Goal: Task Accomplishment & Management: Complete application form

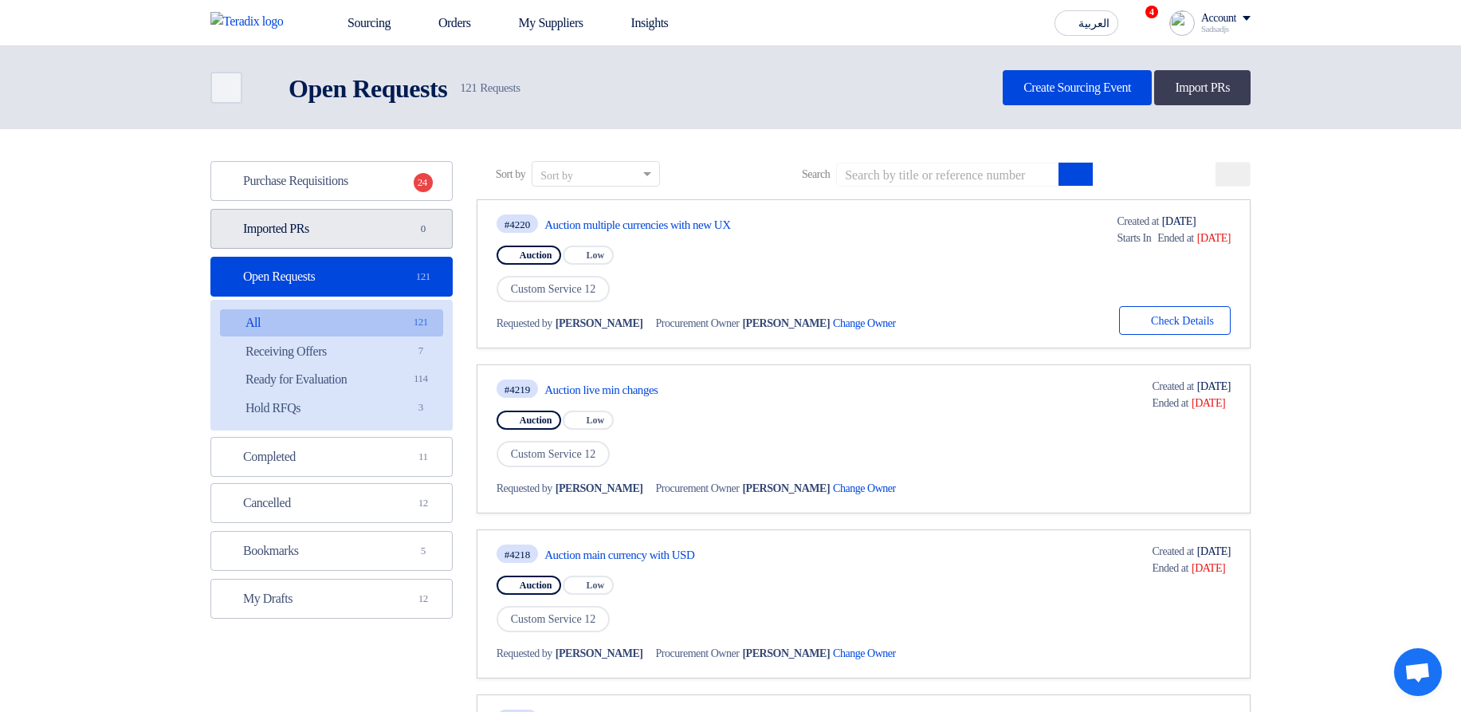
click at [380, 233] on link "Imported PRs Imported PRs 0" at bounding box center [331, 229] width 242 height 40
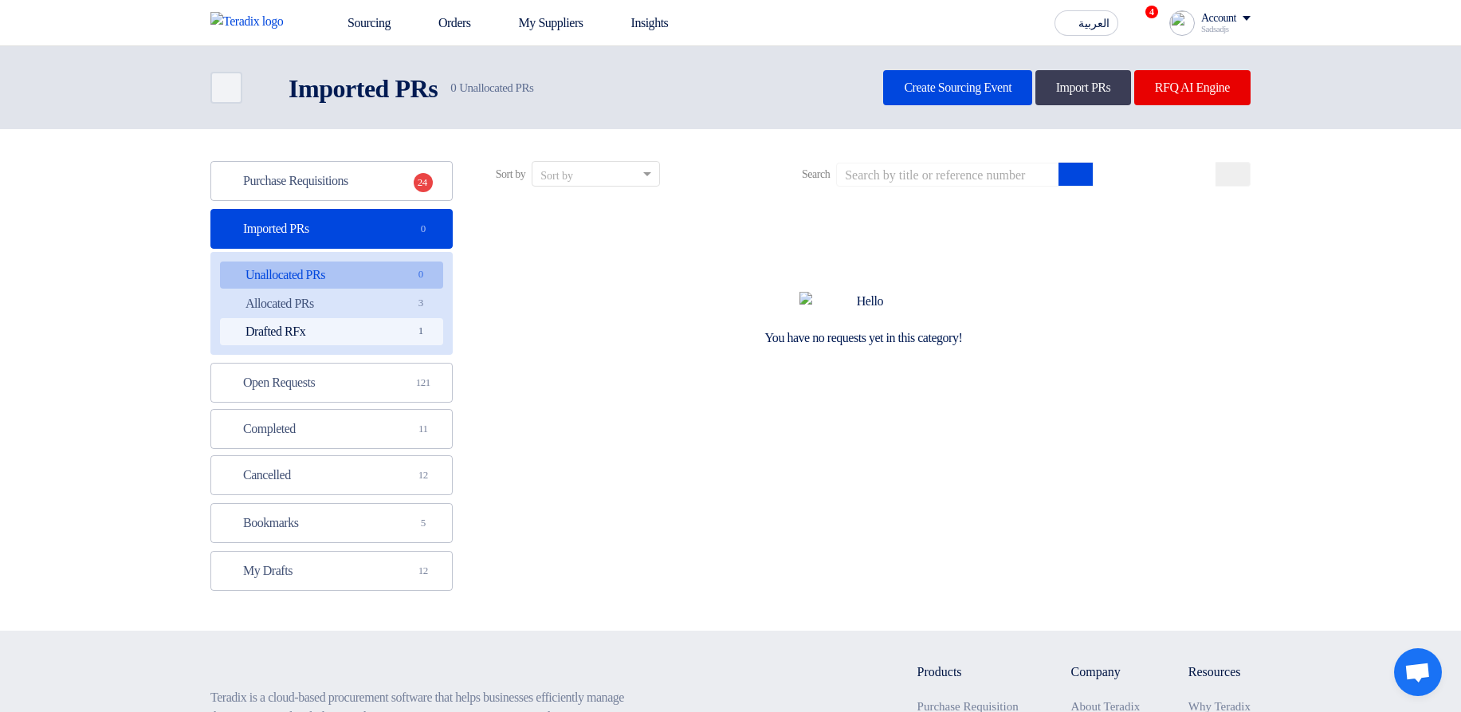
click at [363, 331] on link "Drafted RFx Drafted RFx 1" at bounding box center [331, 331] width 223 height 27
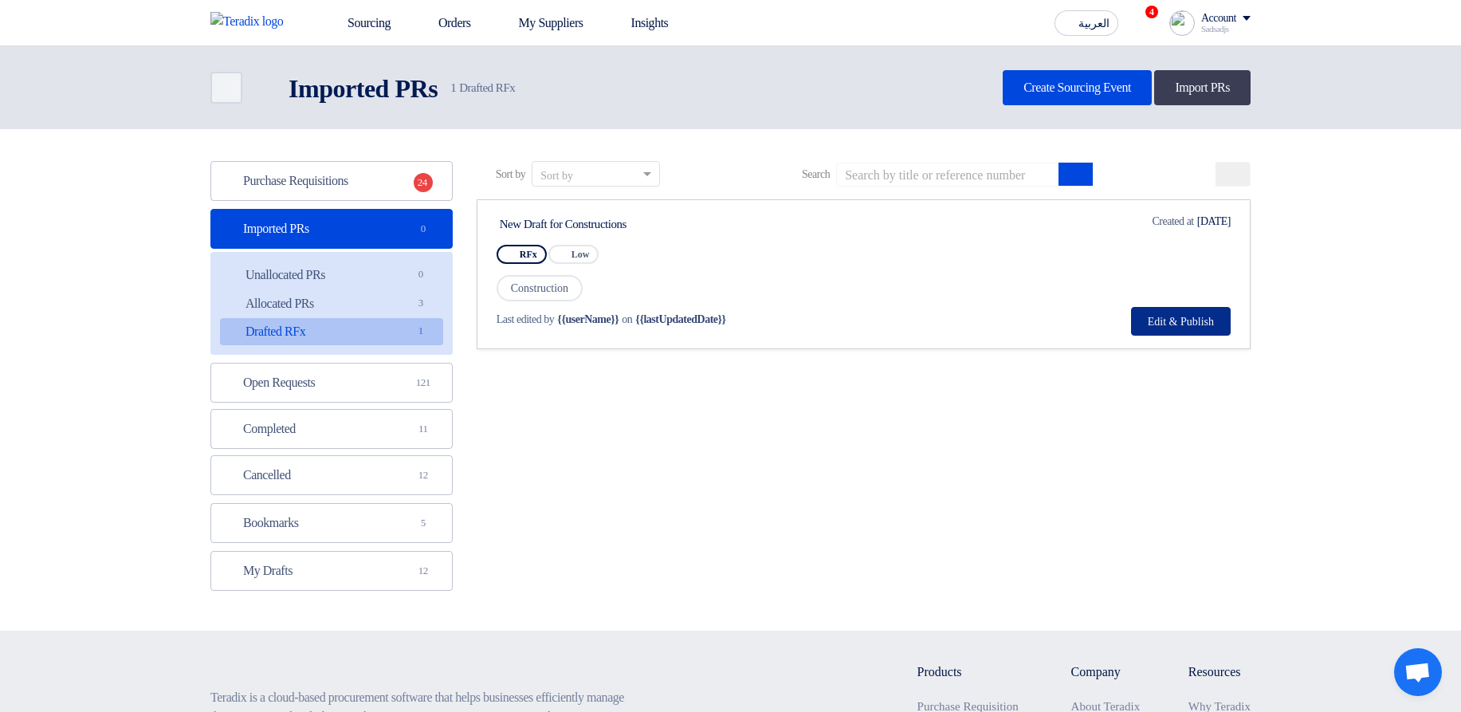
click at [1183, 325] on button "Edit & Publish" at bounding box center [1181, 321] width 100 height 29
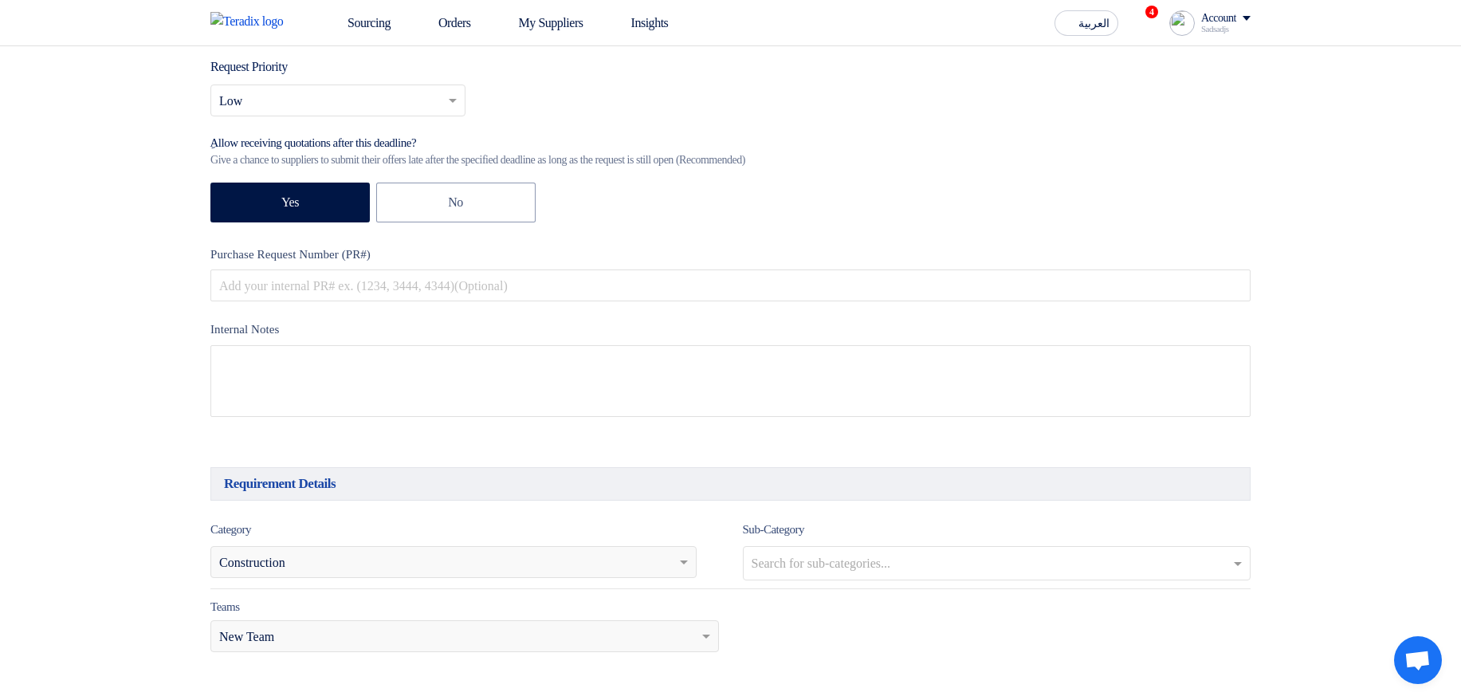
scroll to position [287, 0]
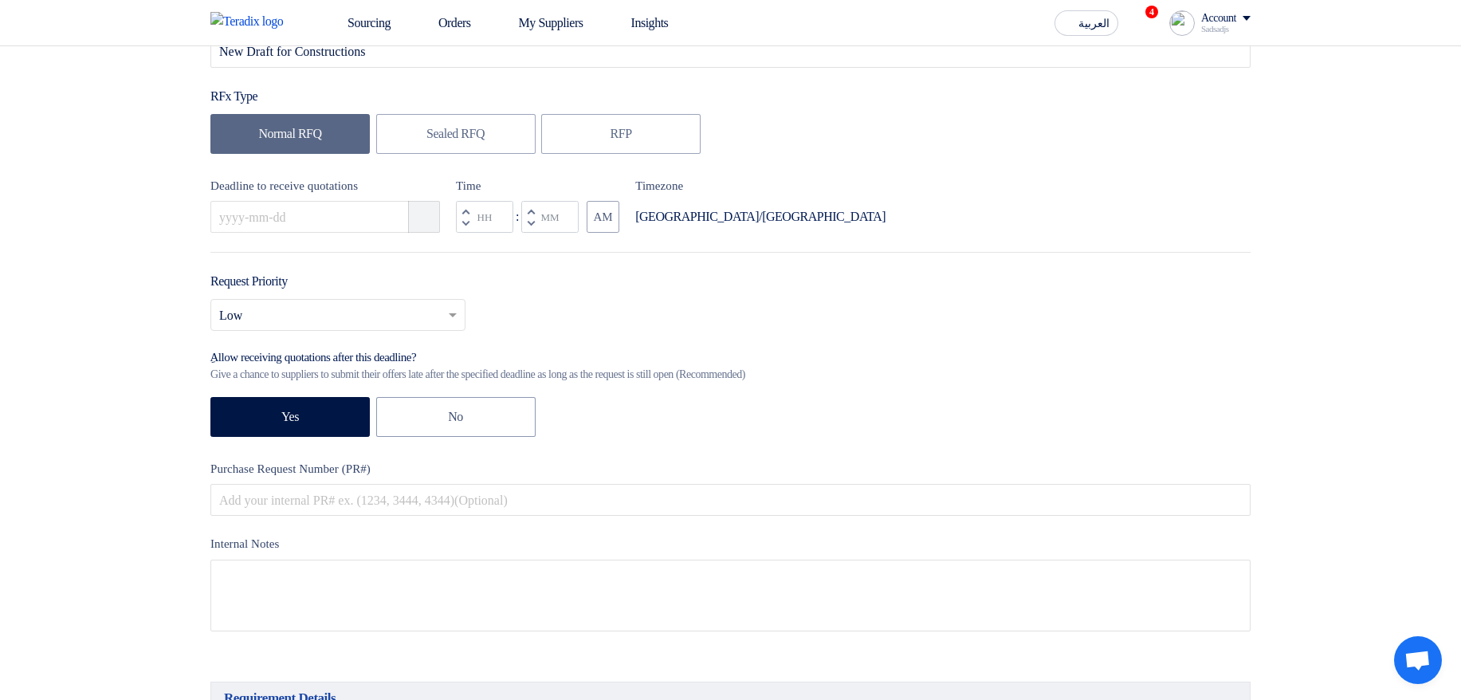
click at [426, 222] on icon "Pick a date" at bounding box center [425, 217] width 16 height 16
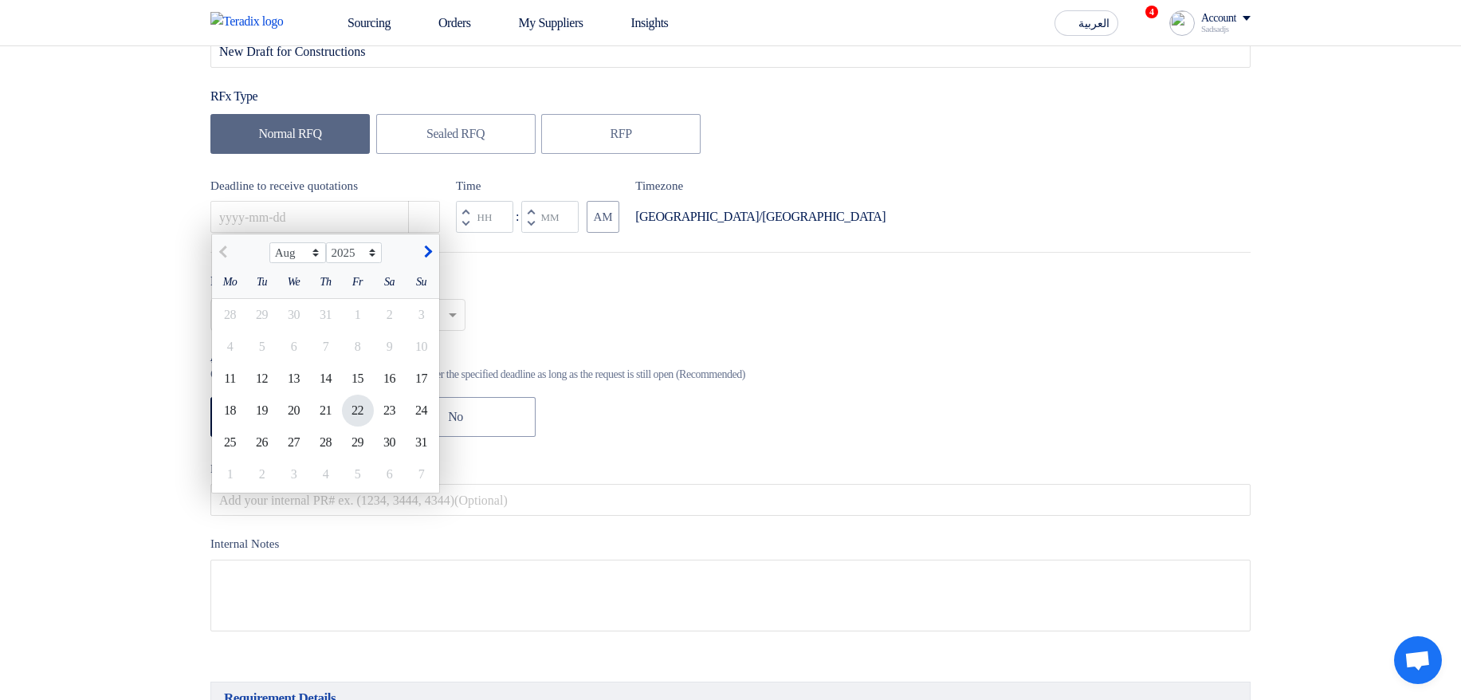
click at [345, 415] on div "22" at bounding box center [358, 411] width 32 height 32
type input "8/22/2025"
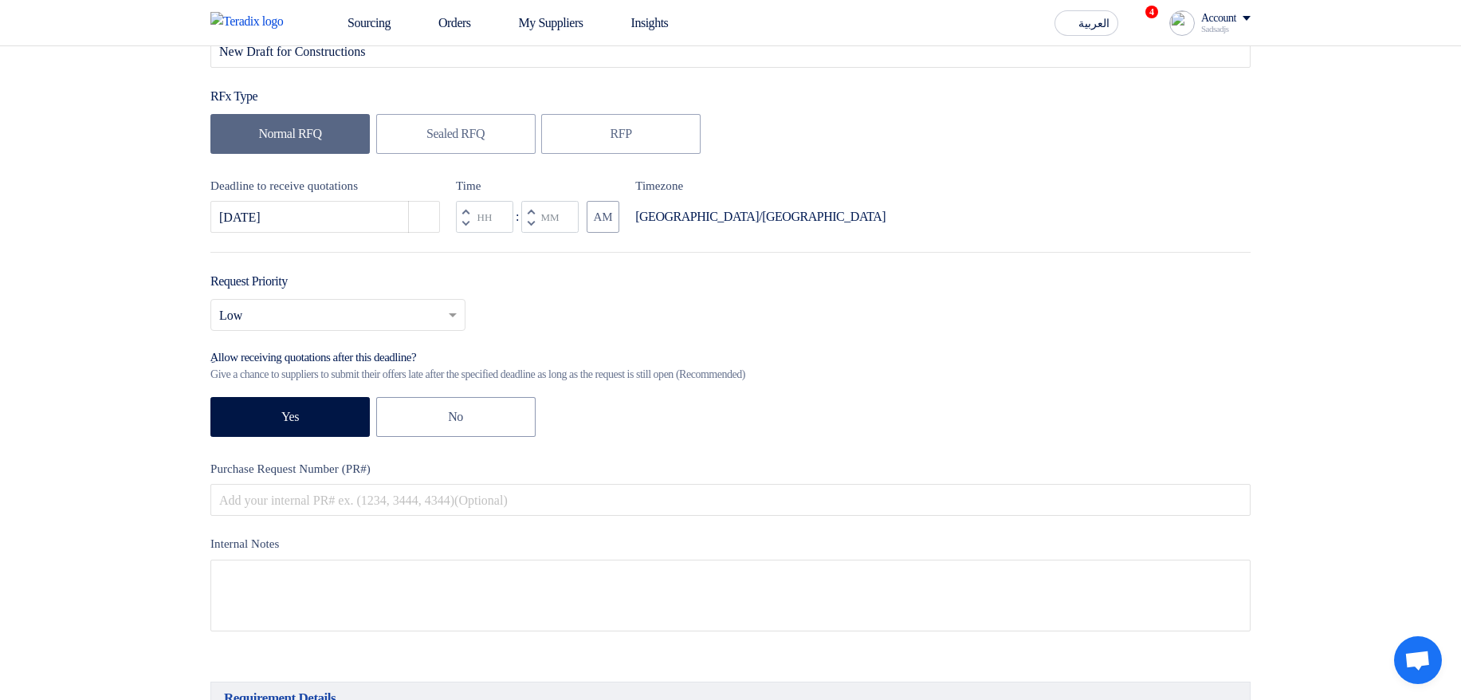
click at [526, 230] on button "Decrement minutes" at bounding box center [530, 224] width 19 height 20
type input "11"
type input "59"
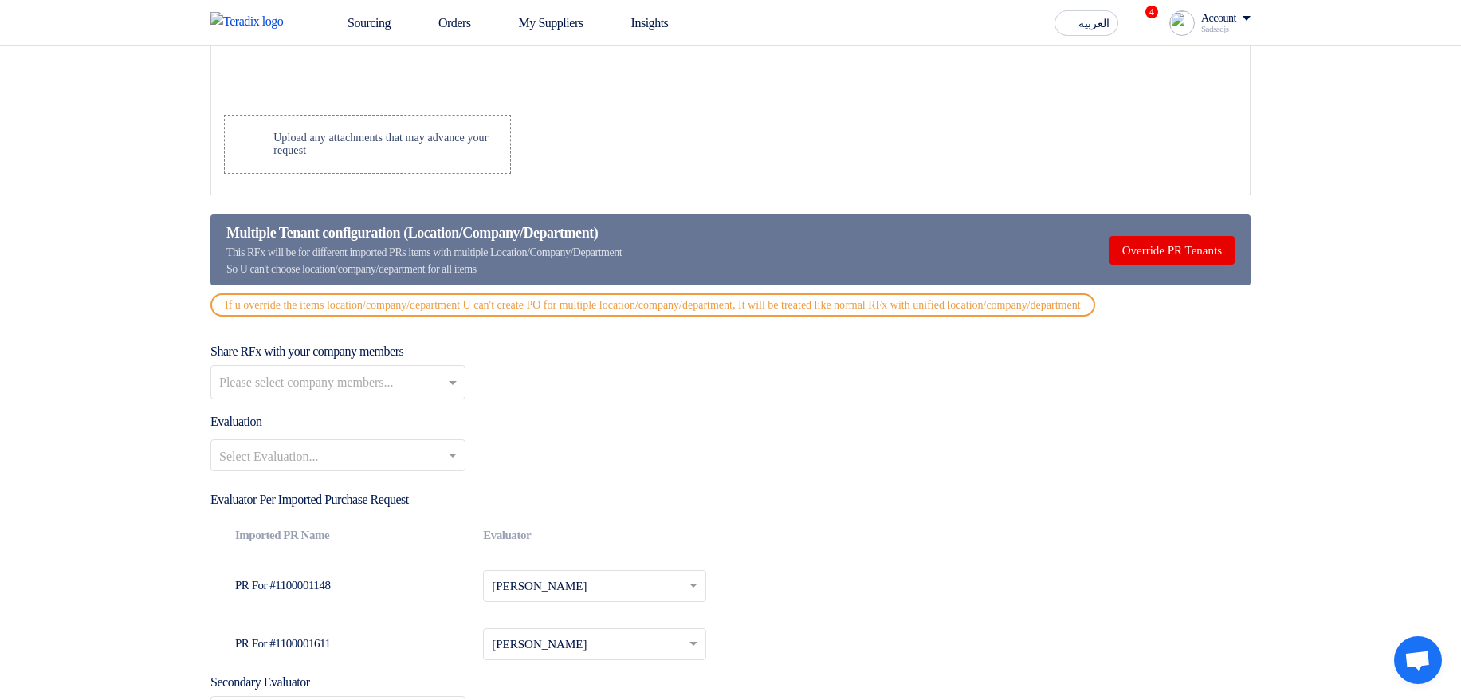
scroll to position [1914, 0]
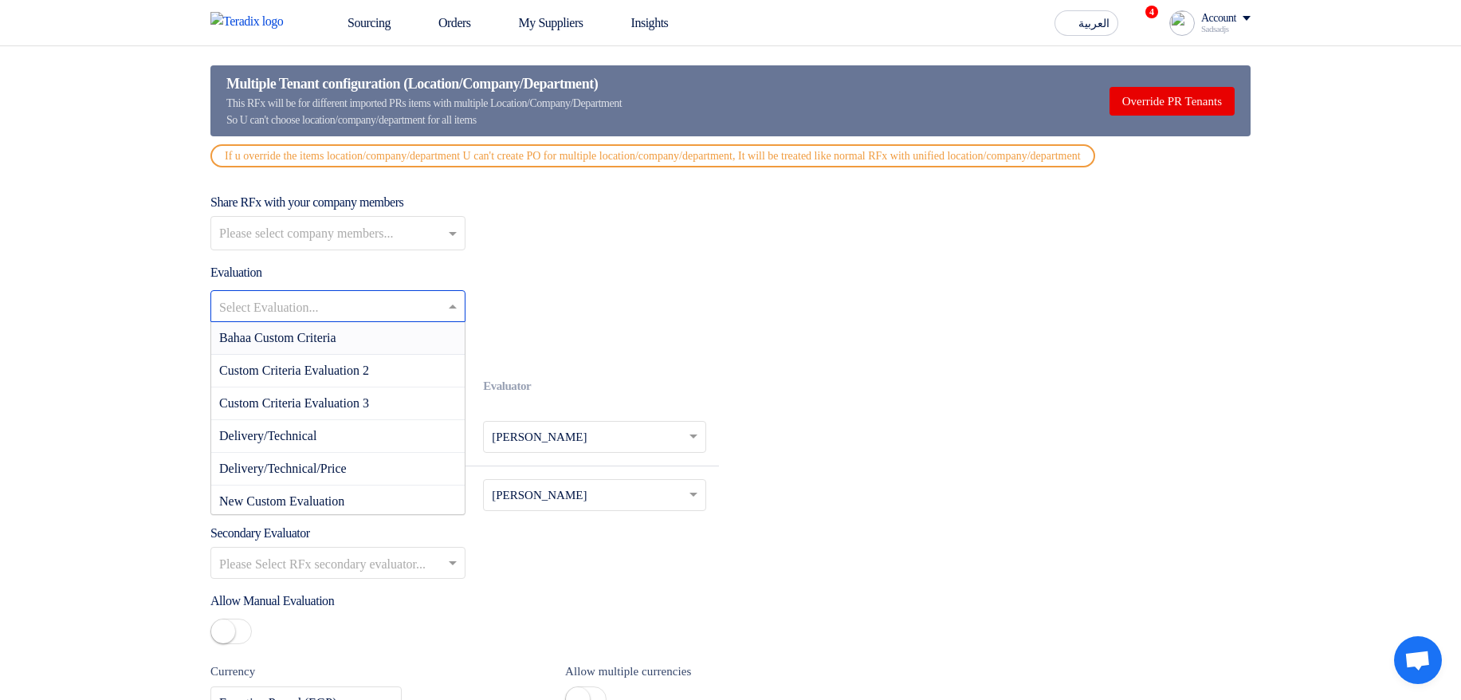
click at [354, 309] on div at bounding box center [338, 306] width 254 height 26
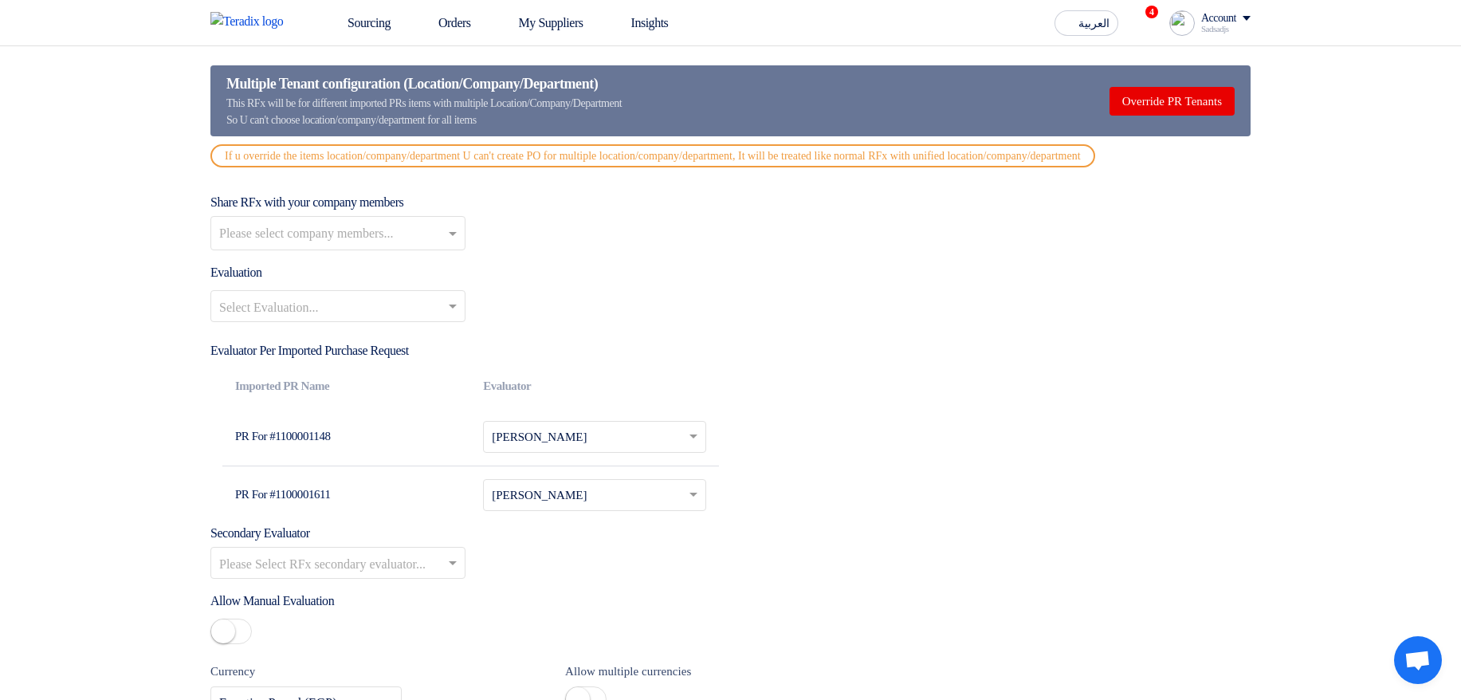
click at [989, 310] on div "Select Evaluation..." at bounding box center [730, 312] width 1040 height 45
click at [1206, 19] on div "Account" at bounding box center [1219, 19] width 35 height 14
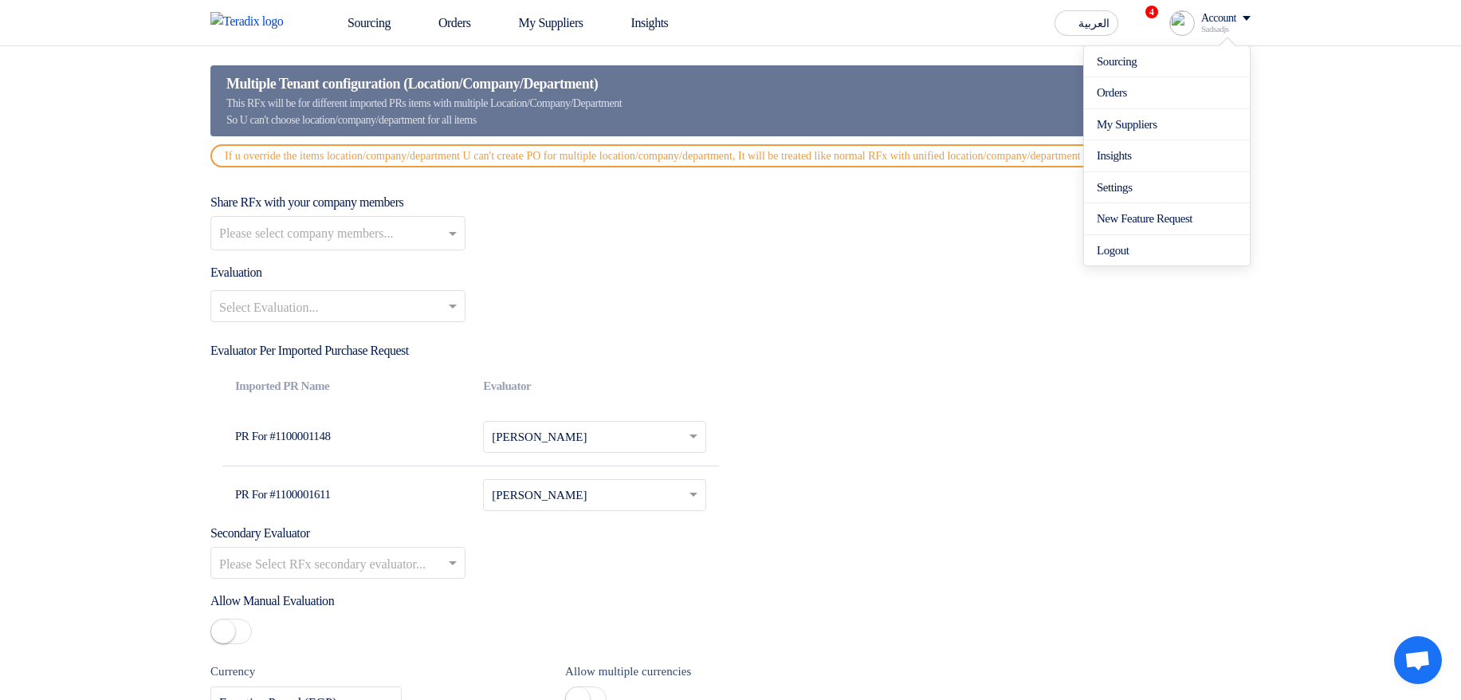
click at [381, 314] on input "text" at bounding box center [330, 308] width 222 height 26
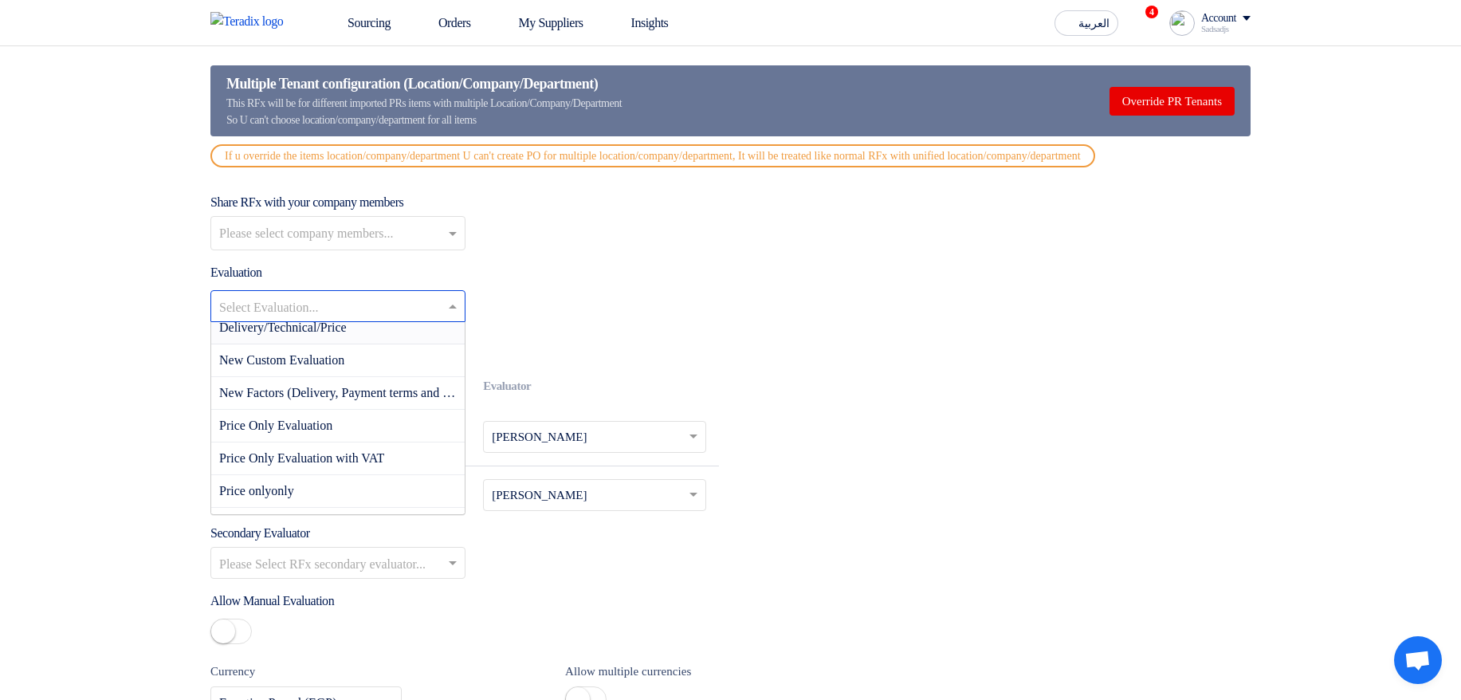
scroll to position [191, 0]
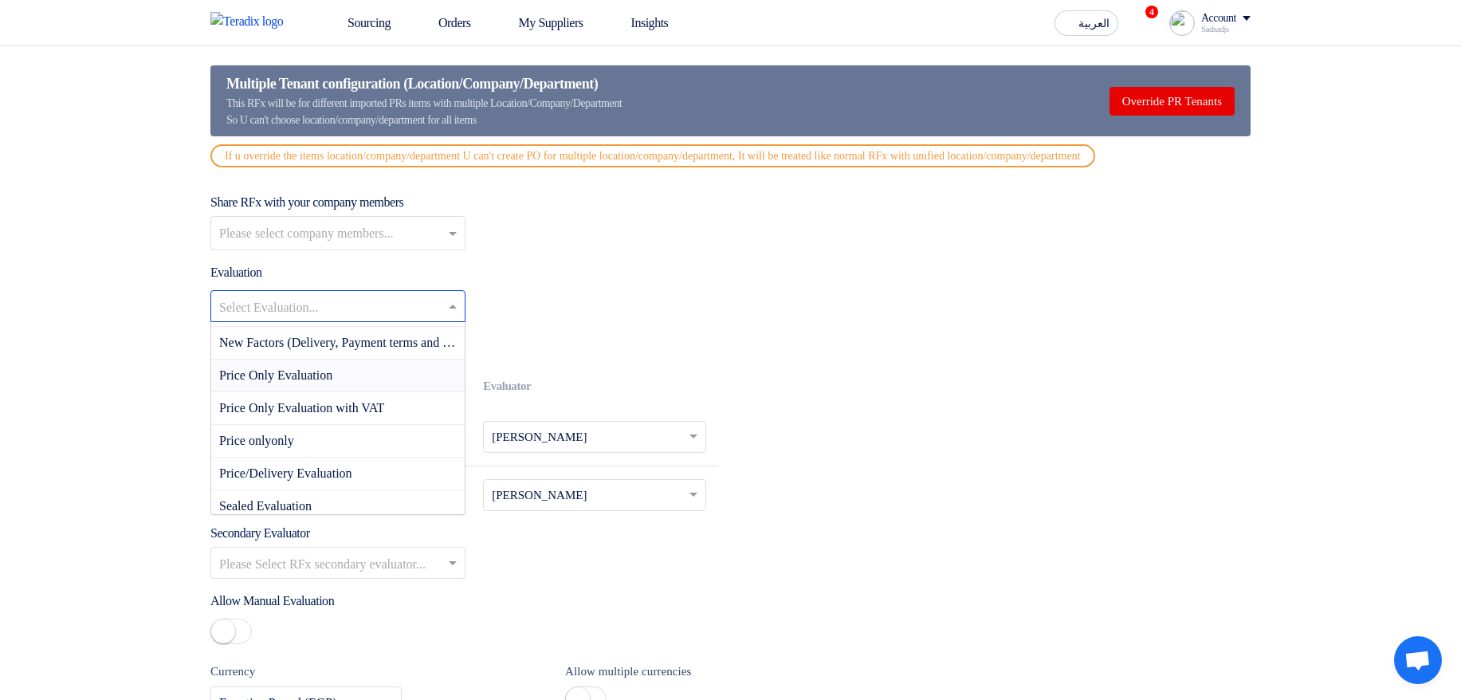
click at [391, 392] on div "Price Only Evaluation" at bounding box center [338, 376] width 254 height 33
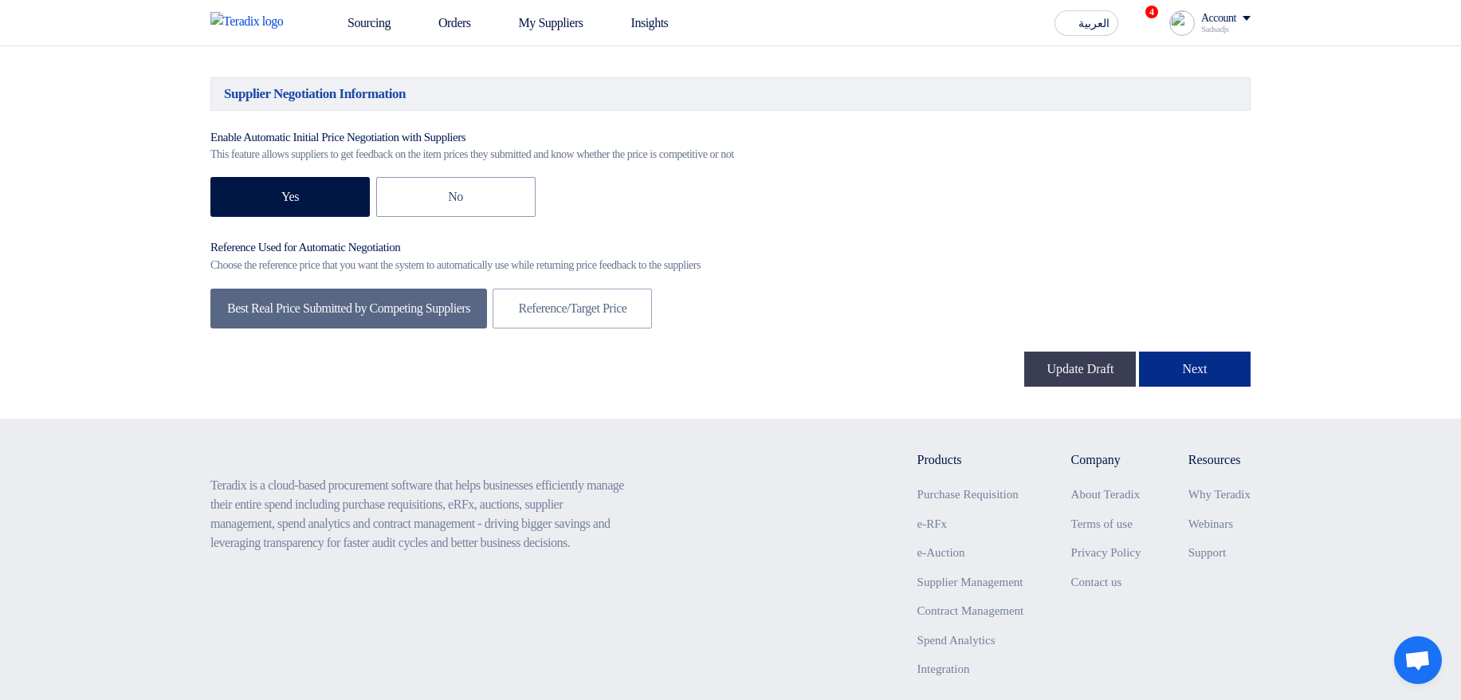
scroll to position [2775, 0]
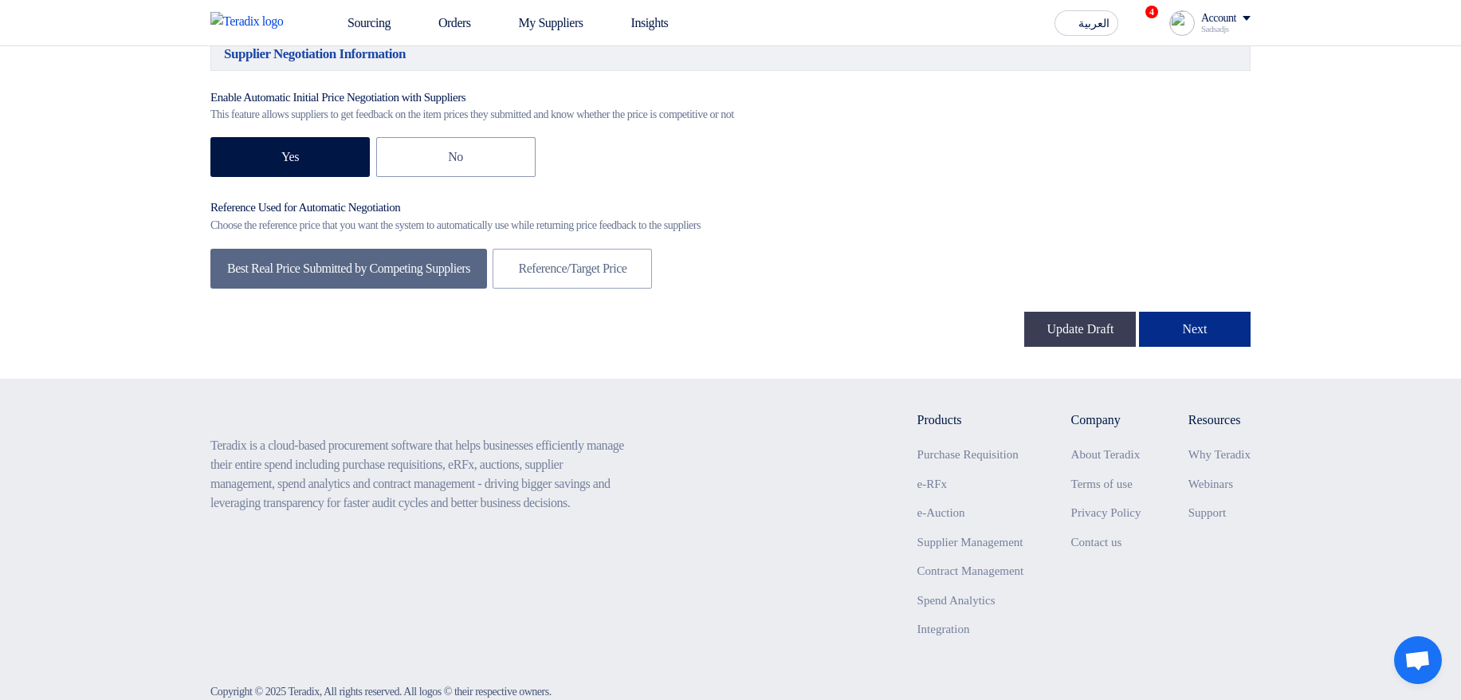
click at [1194, 347] on button "Next" at bounding box center [1195, 329] width 112 height 35
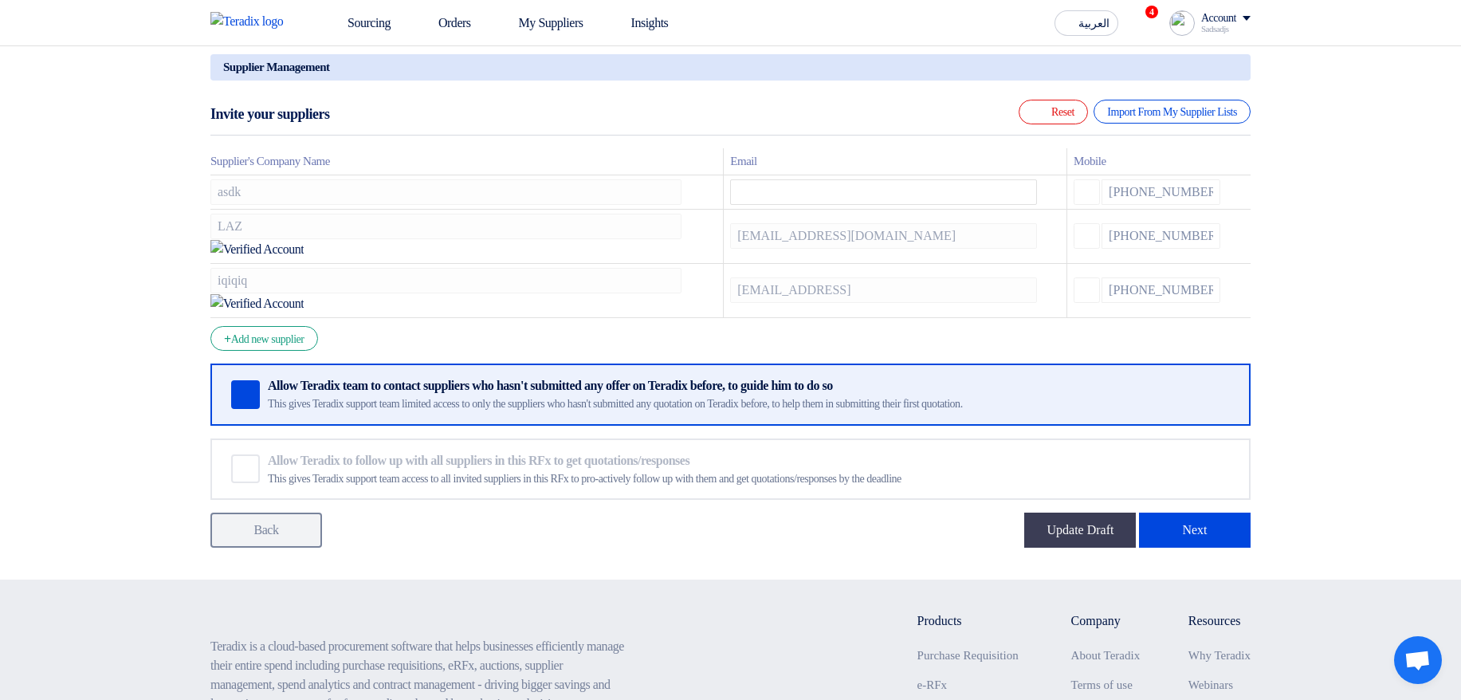
scroll to position [287, 0]
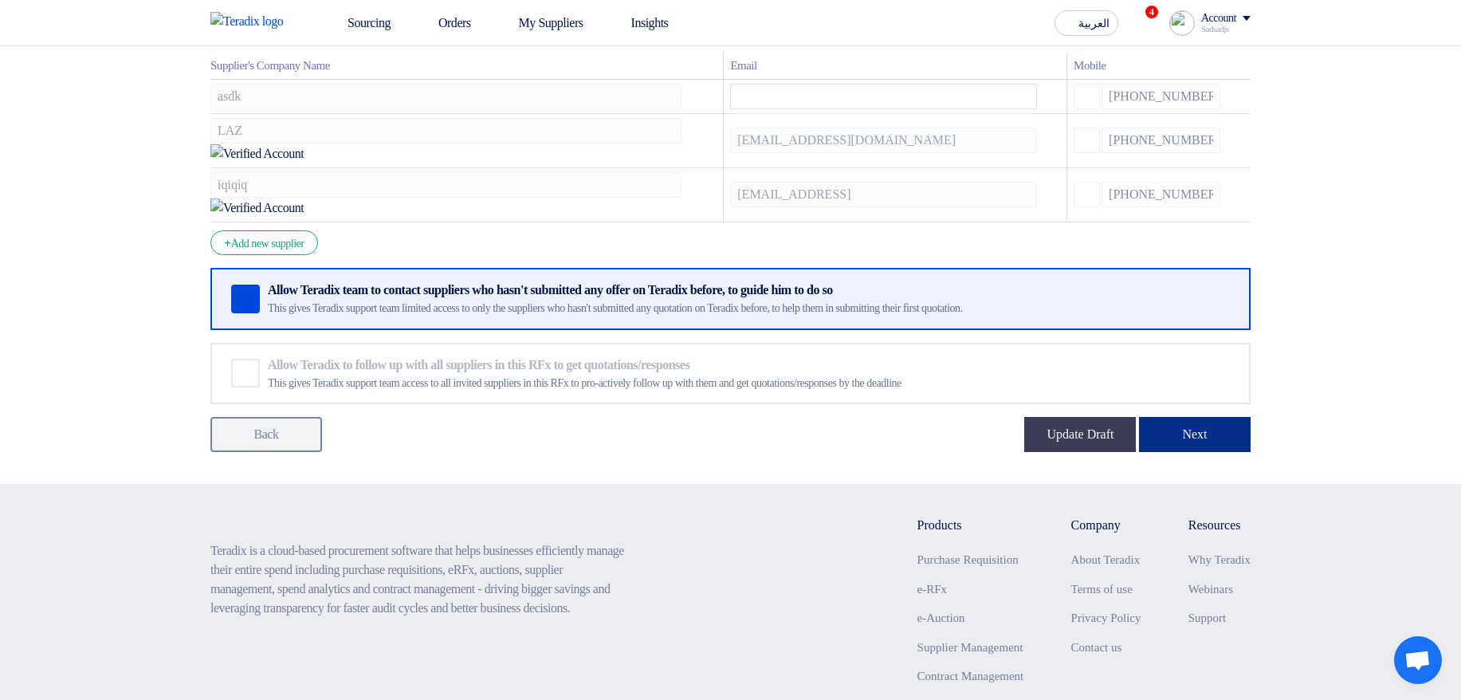
click at [1194, 417] on button "Next" at bounding box center [1195, 434] width 112 height 35
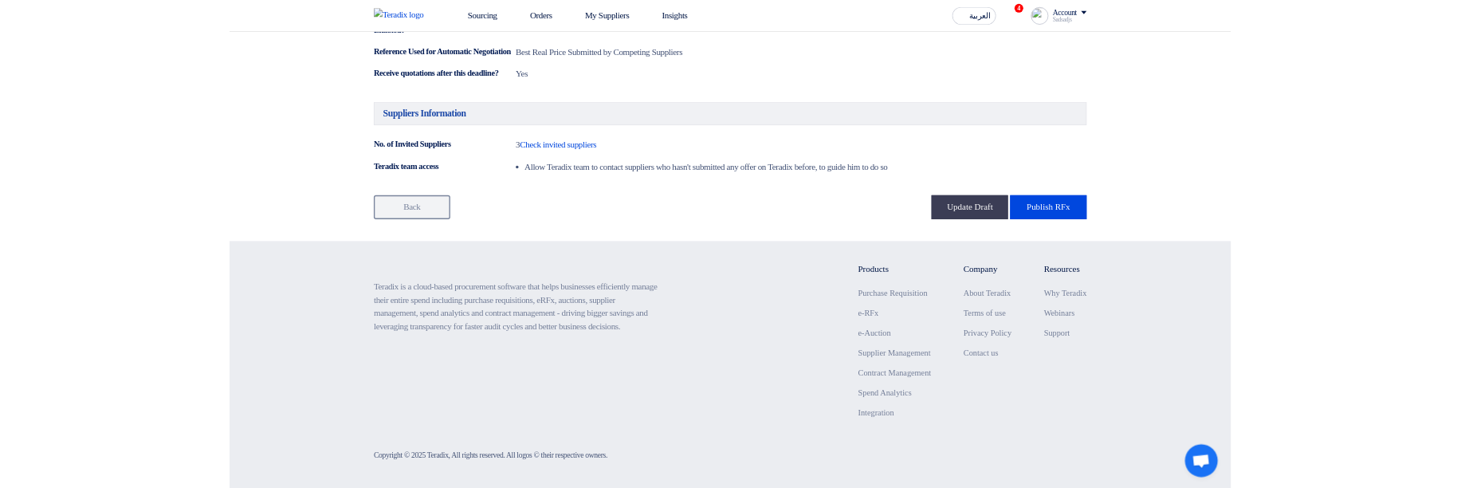
scroll to position [1080, 0]
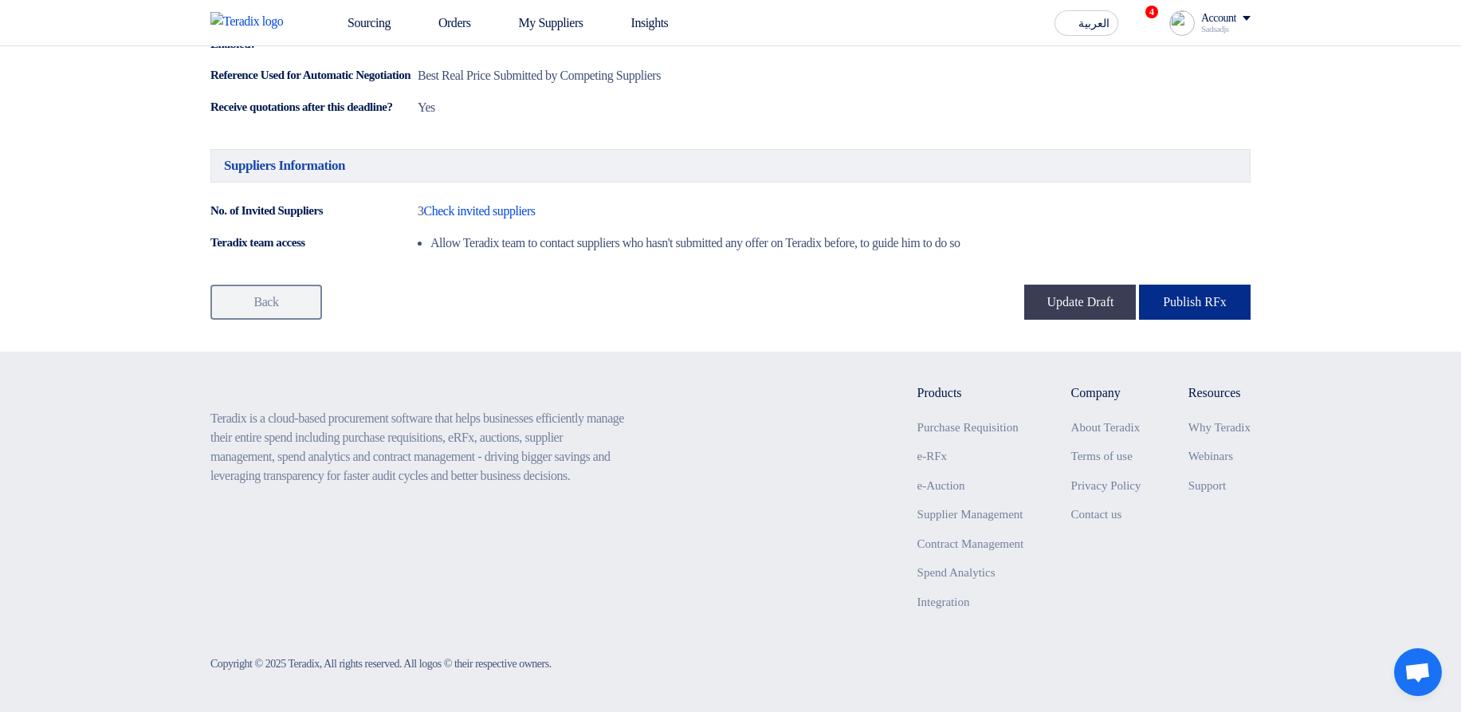
click at [1222, 298] on button "Publish RFx" at bounding box center [1195, 302] width 112 height 35
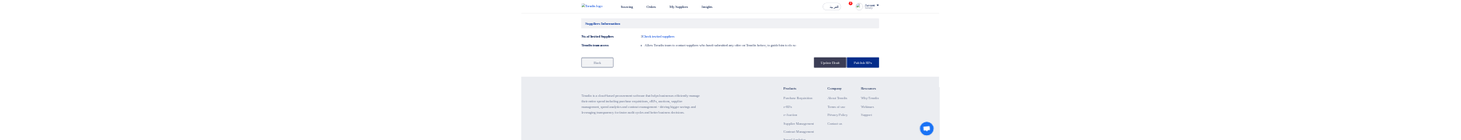
scroll to position [1176, 0]
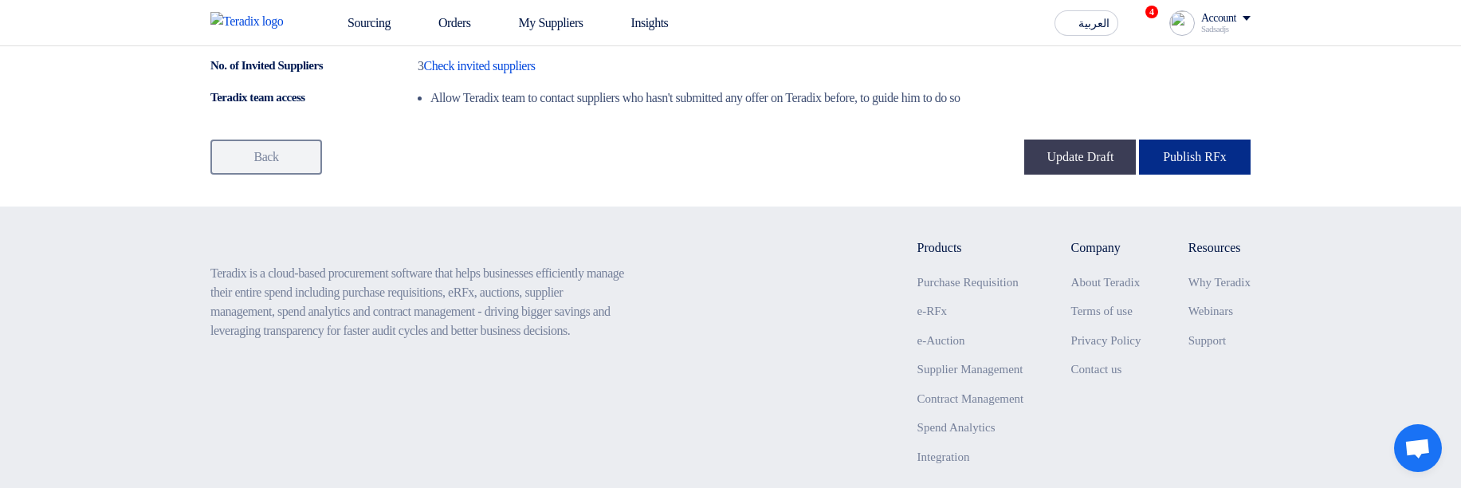
click at [1227, 175] on button "Publish RFx" at bounding box center [1195, 157] width 112 height 35
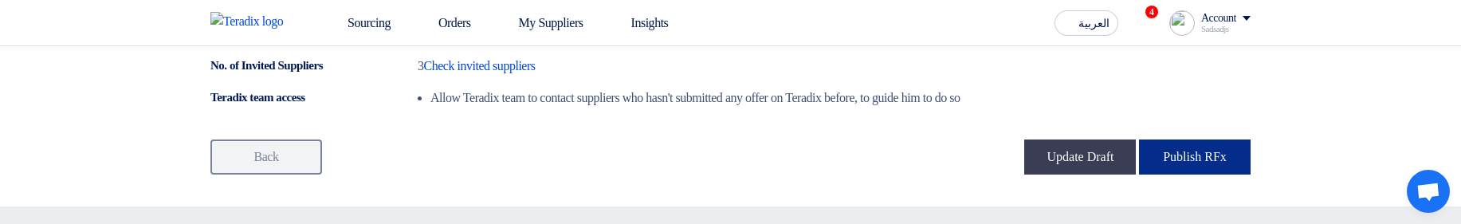
click at [1198, 175] on button "Publish RFx" at bounding box center [1195, 157] width 112 height 35
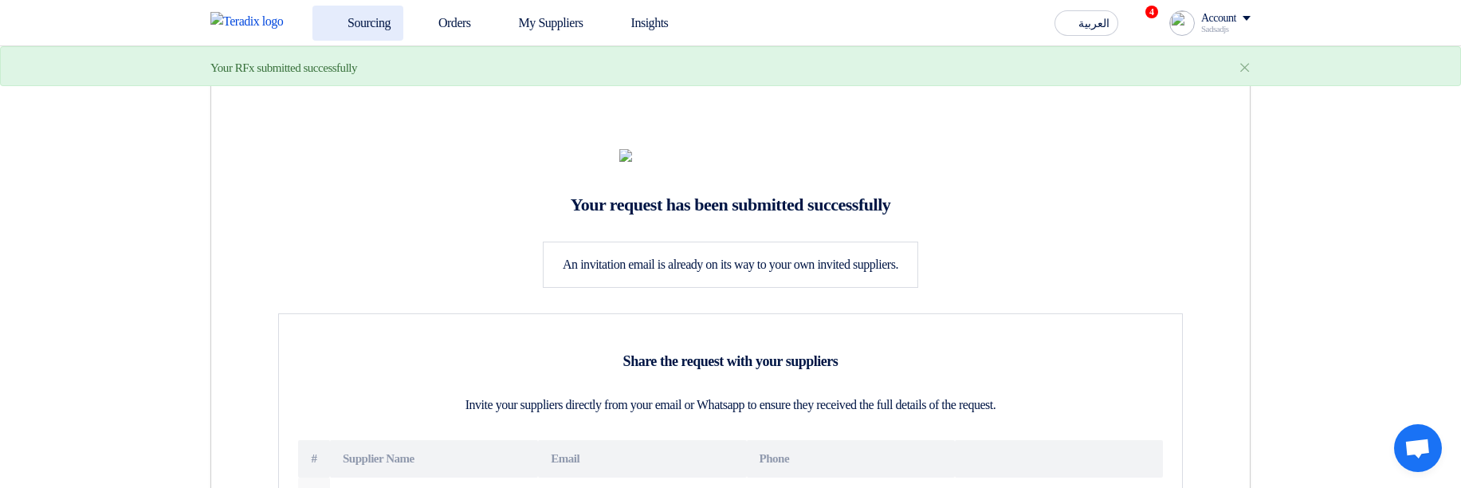
click at [386, 33] on link "Sourcing" at bounding box center [358, 23] width 91 height 35
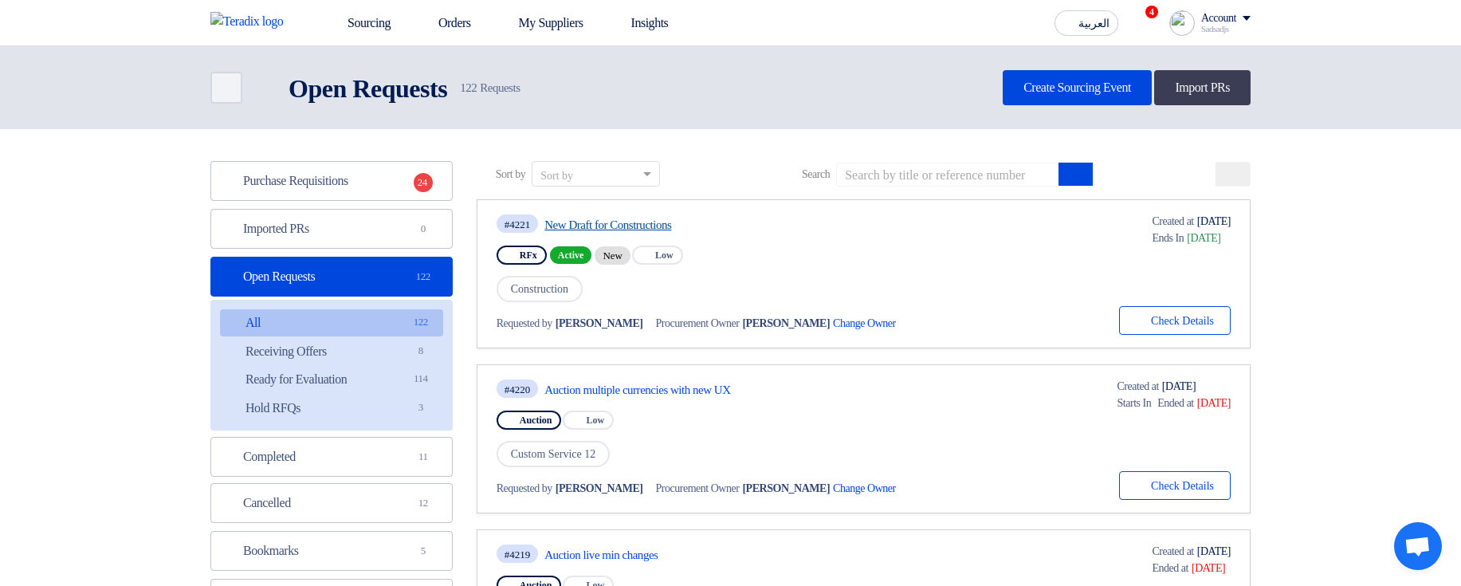
click at [674, 227] on link "New Draft for Constructions" at bounding box center [694, 225] width 299 height 14
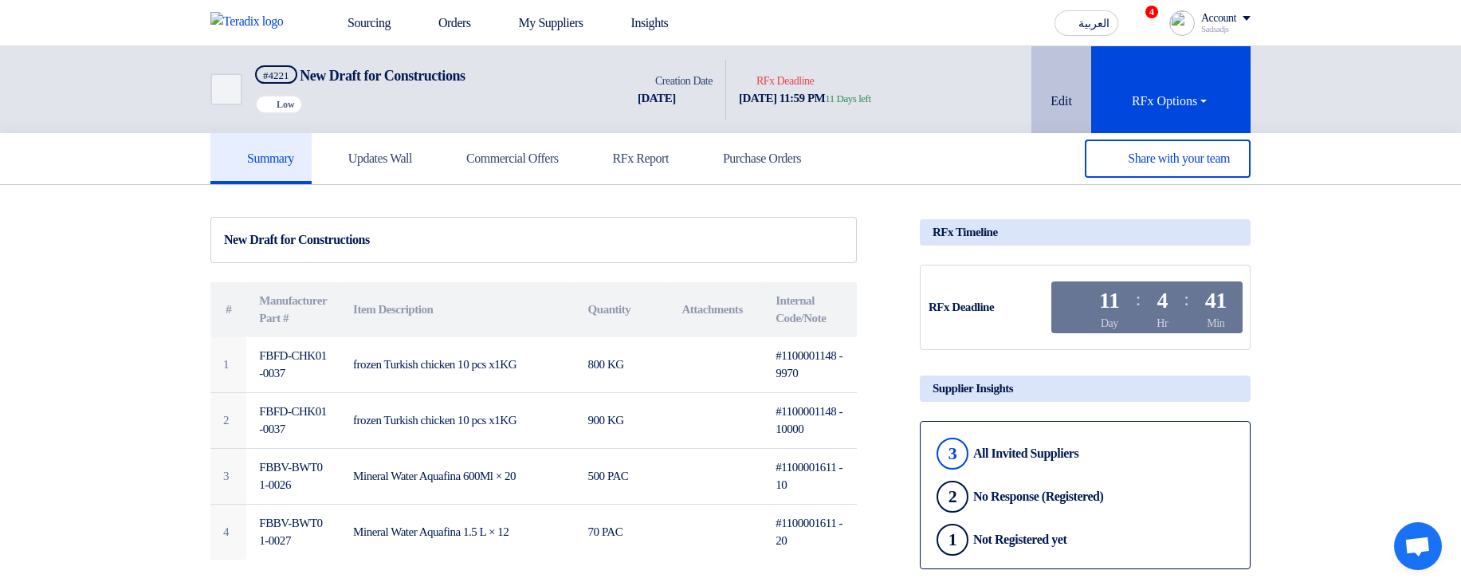
click at [1041, 96] on button "Edit" at bounding box center [1062, 89] width 60 height 87
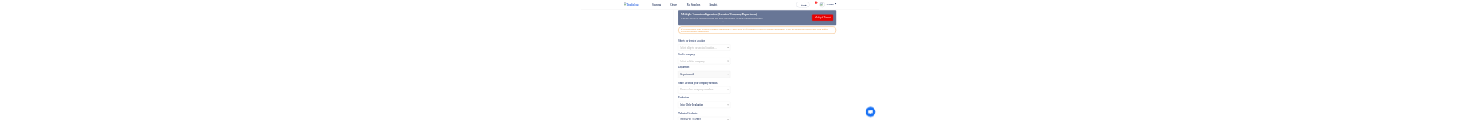
scroll to position [1818, 0]
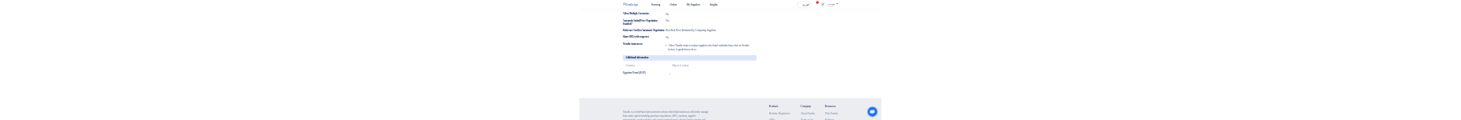
scroll to position [1148, 0]
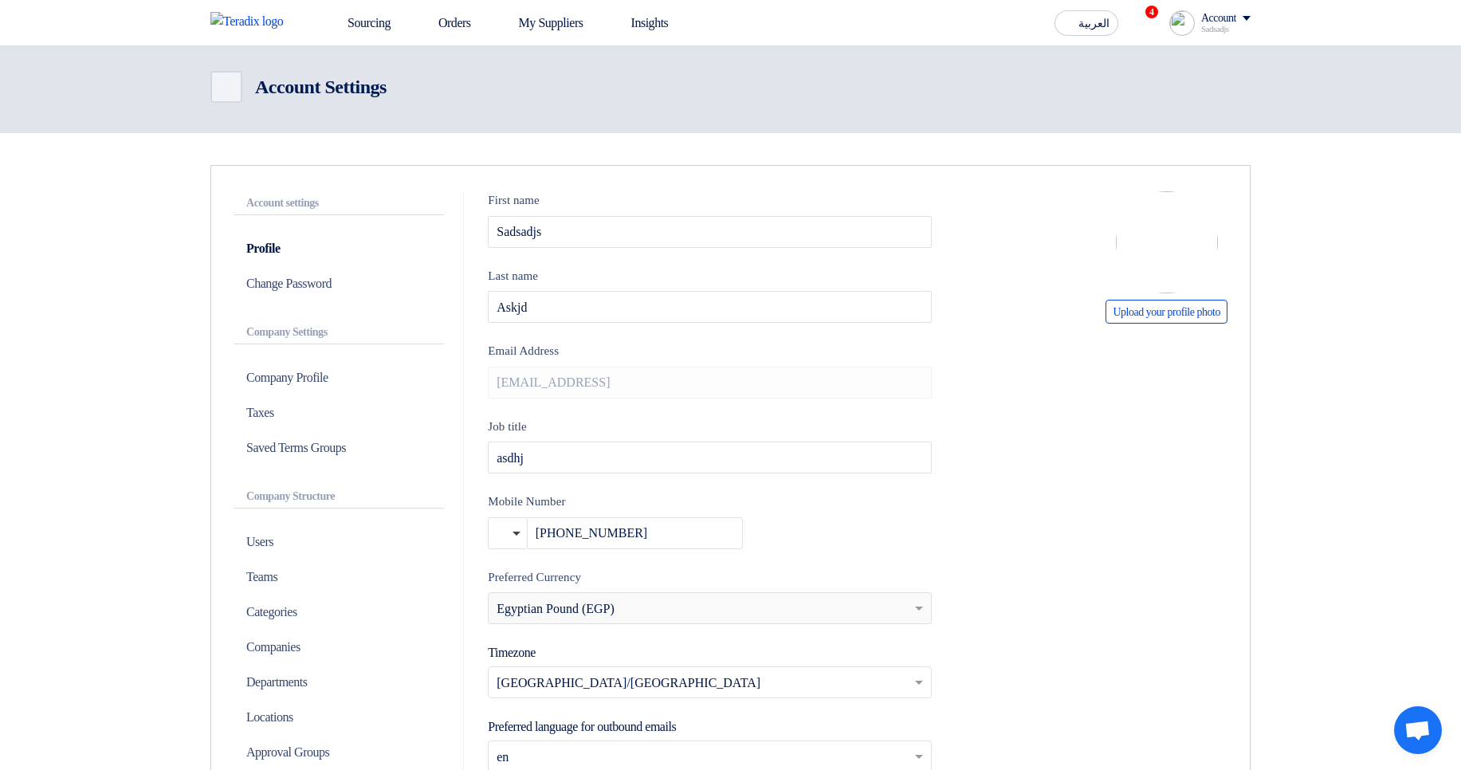
scroll to position [383, 0]
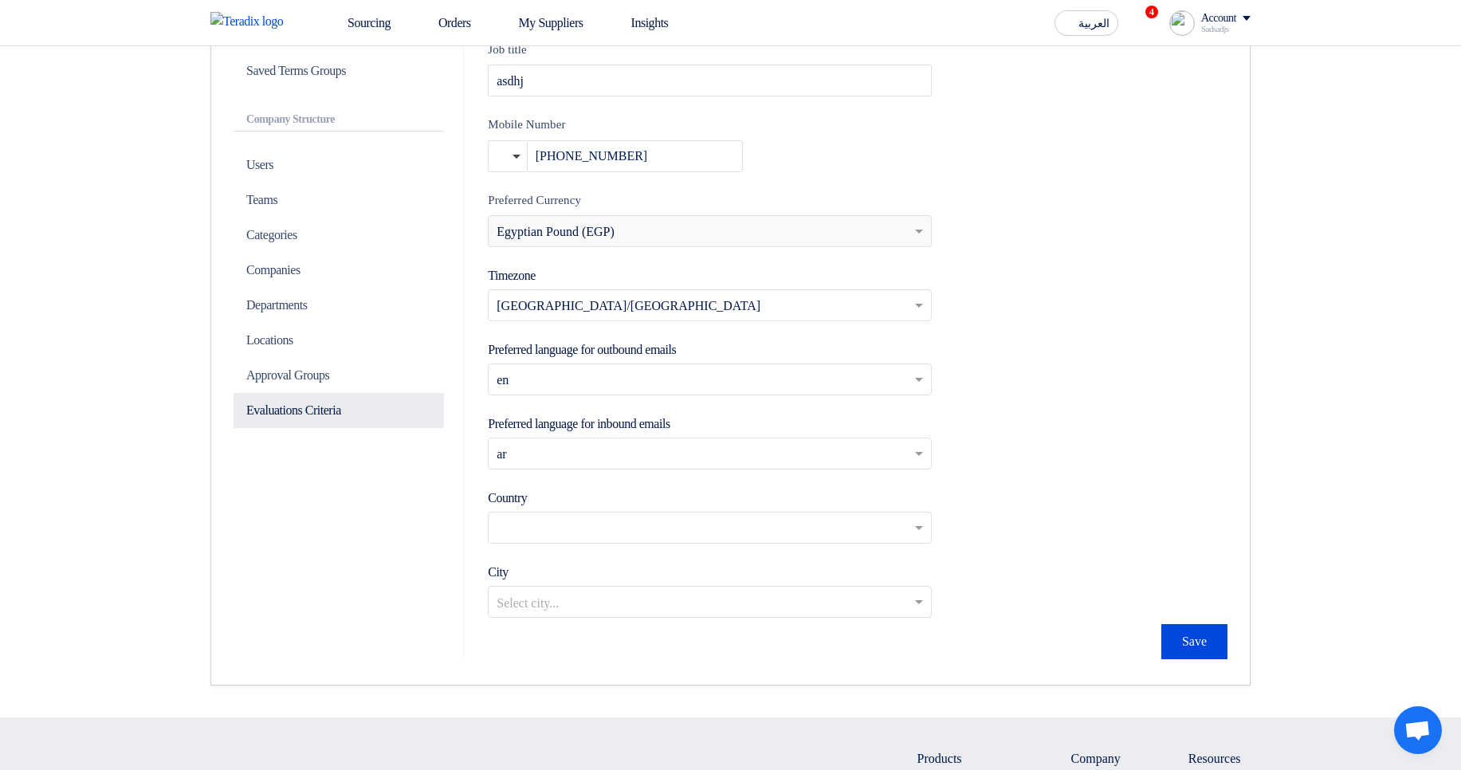
click at [323, 404] on p "Evaluations Criteria" at bounding box center [339, 410] width 210 height 35
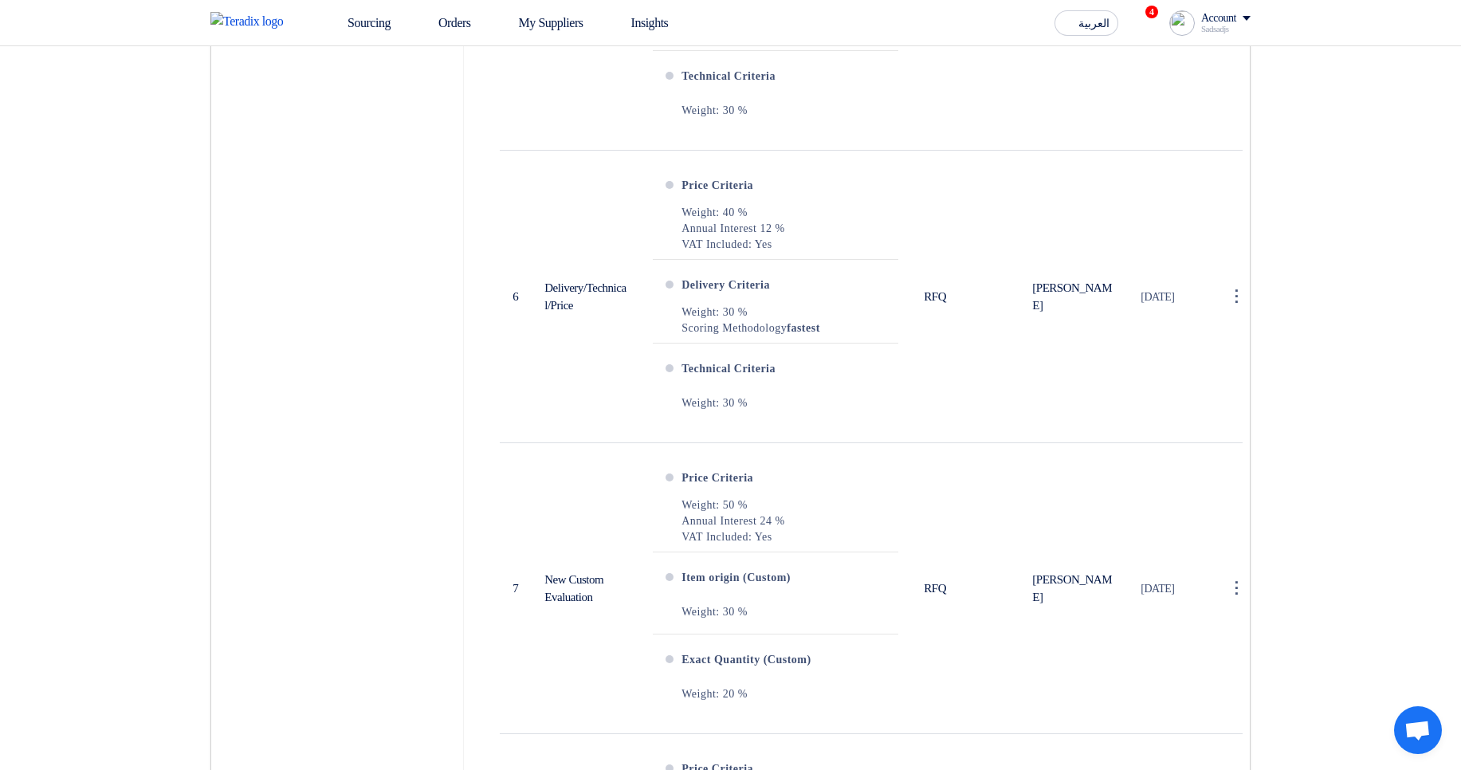
scroll to position [2105, 0]
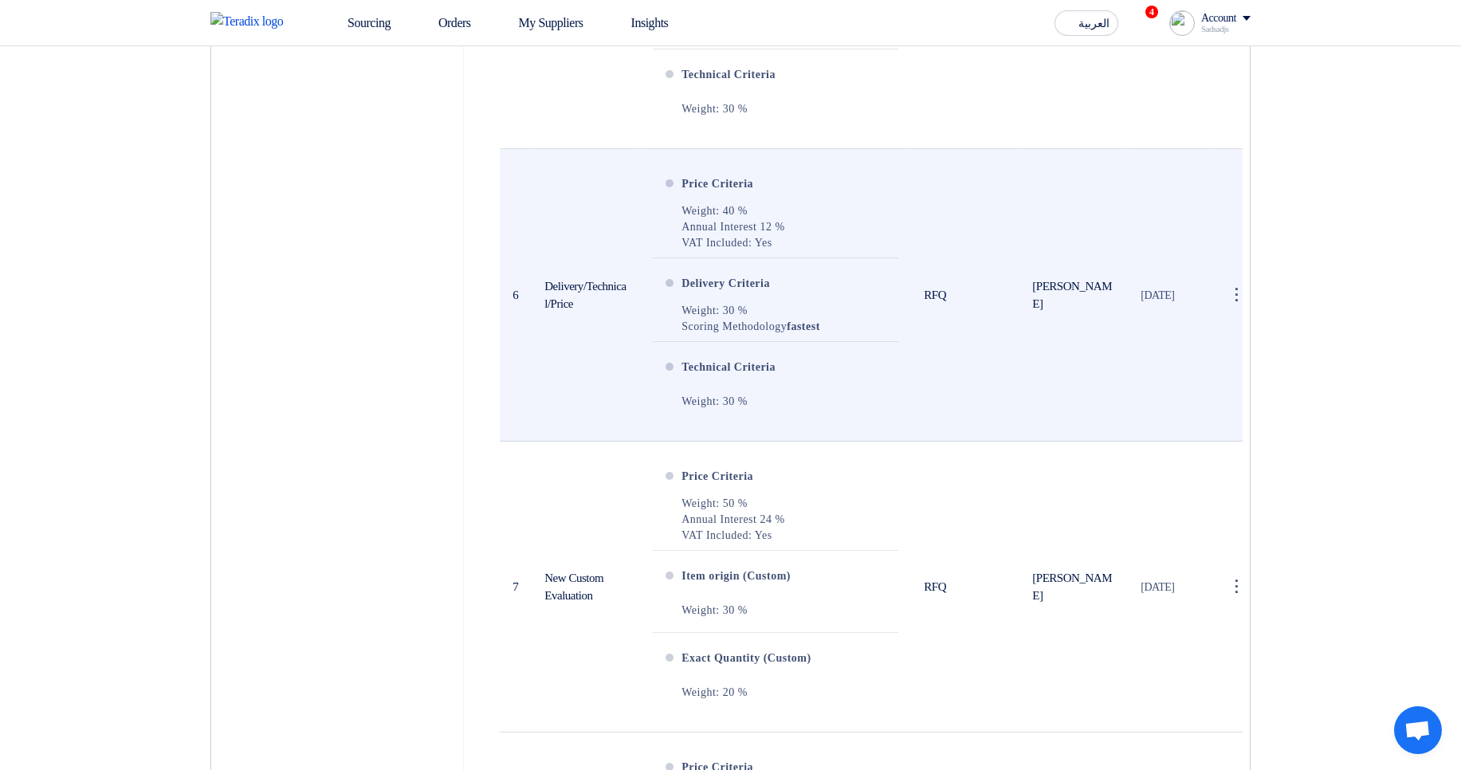
drag, startPoint x: 564, startPoint y: 307, endPoint x: 583, endPoint y: 336, distance: 34.1
click at [583, 336] on td "Delivery/Technical/Price" at bounding box center [586, 295] width 108 height 293
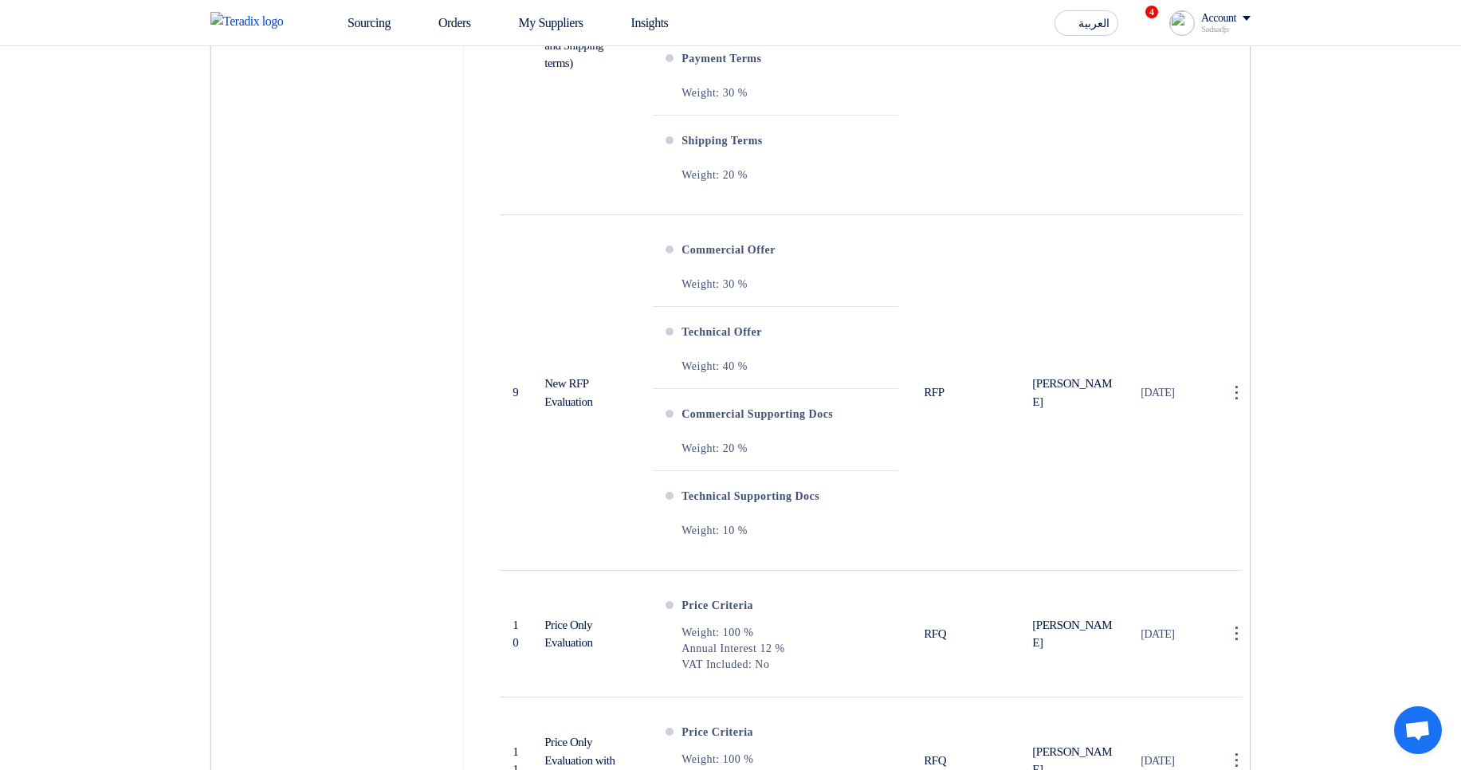
scroll to position [3062, 0]
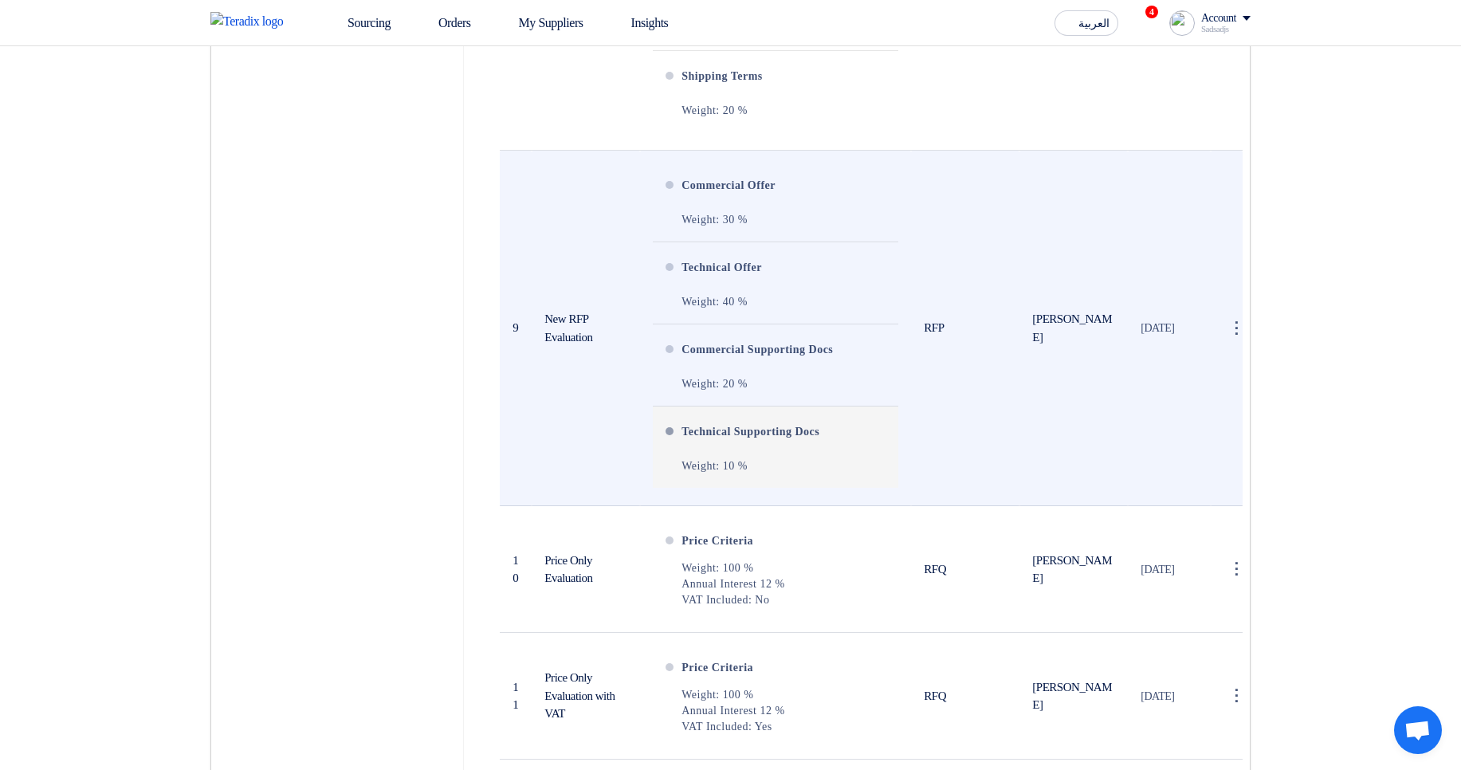
drag, startPoint x: 700, startPoint y: 187, endPoint x: 793, endPoint y: 487, distance: 314.7
click at [793, 487] on ul "Commercial Offer Weight: 30 % Technical Offer Weight: 40 % Commercial Supportin…" at bounding box center [776, 324] width 246 height 328
click at [794, 482] on div "Weight: 10 %" at bounding box center [757, 466] width 151 height 30
drag, startPoint x: 549, startPoint y: 361, endPoint x: 560, endPoint y: 336, distance: 27.1
click at [560, 336] on td "New RFP Evaluation" at bounding box center [586, 329] width 108 height 356
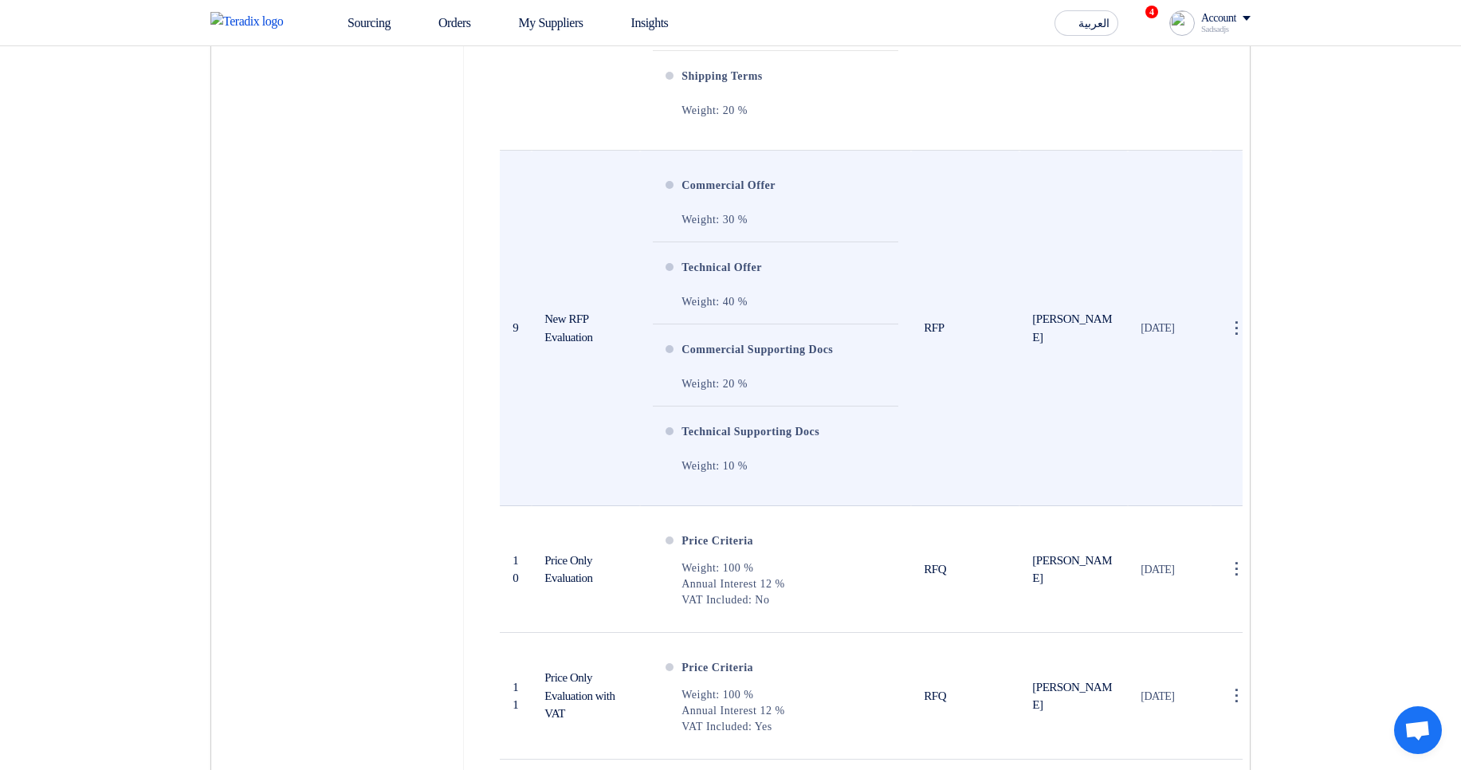
click at [562, 336] on td "New RFP Evaluation" at bounding box center [586, 329] width 108 height 356
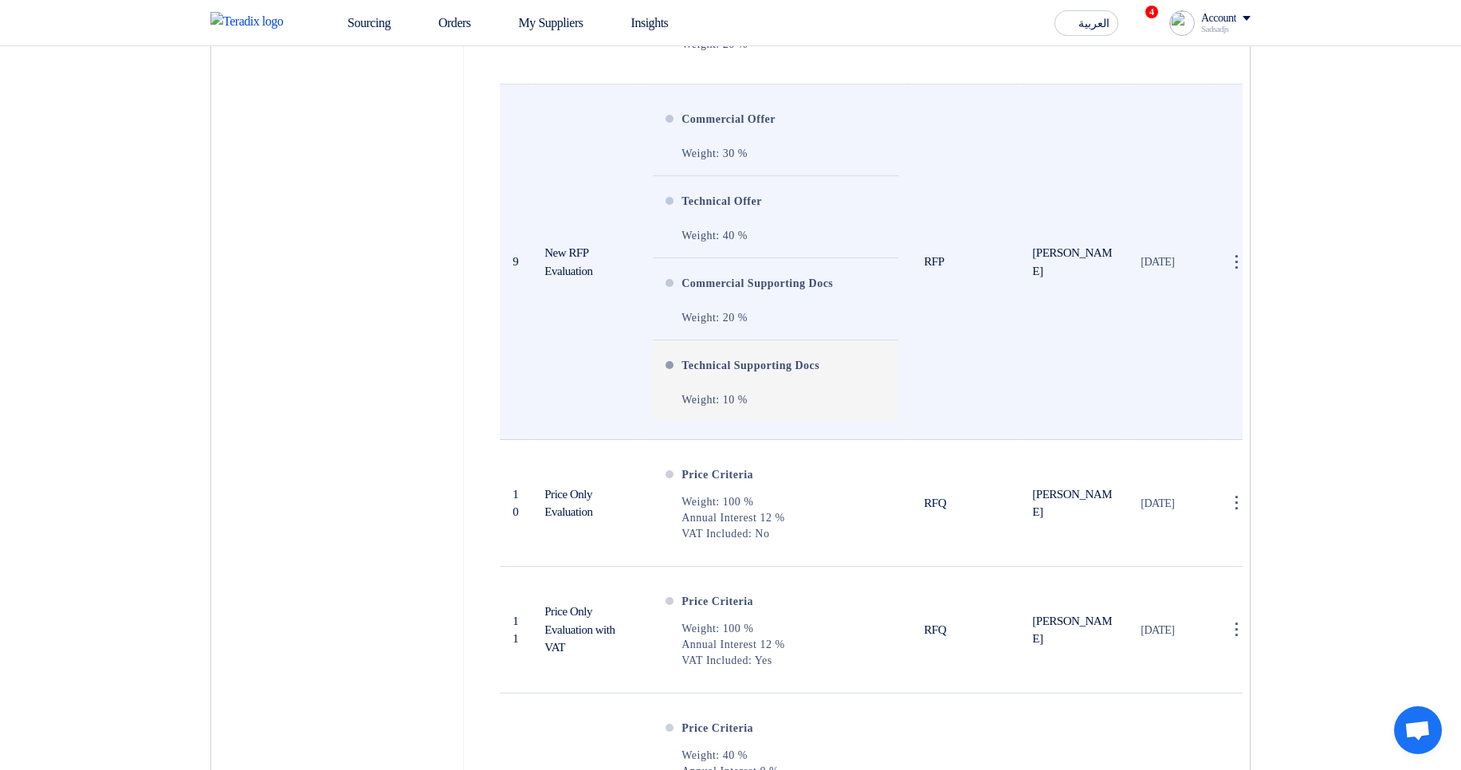
scroll to position [3349, 0]
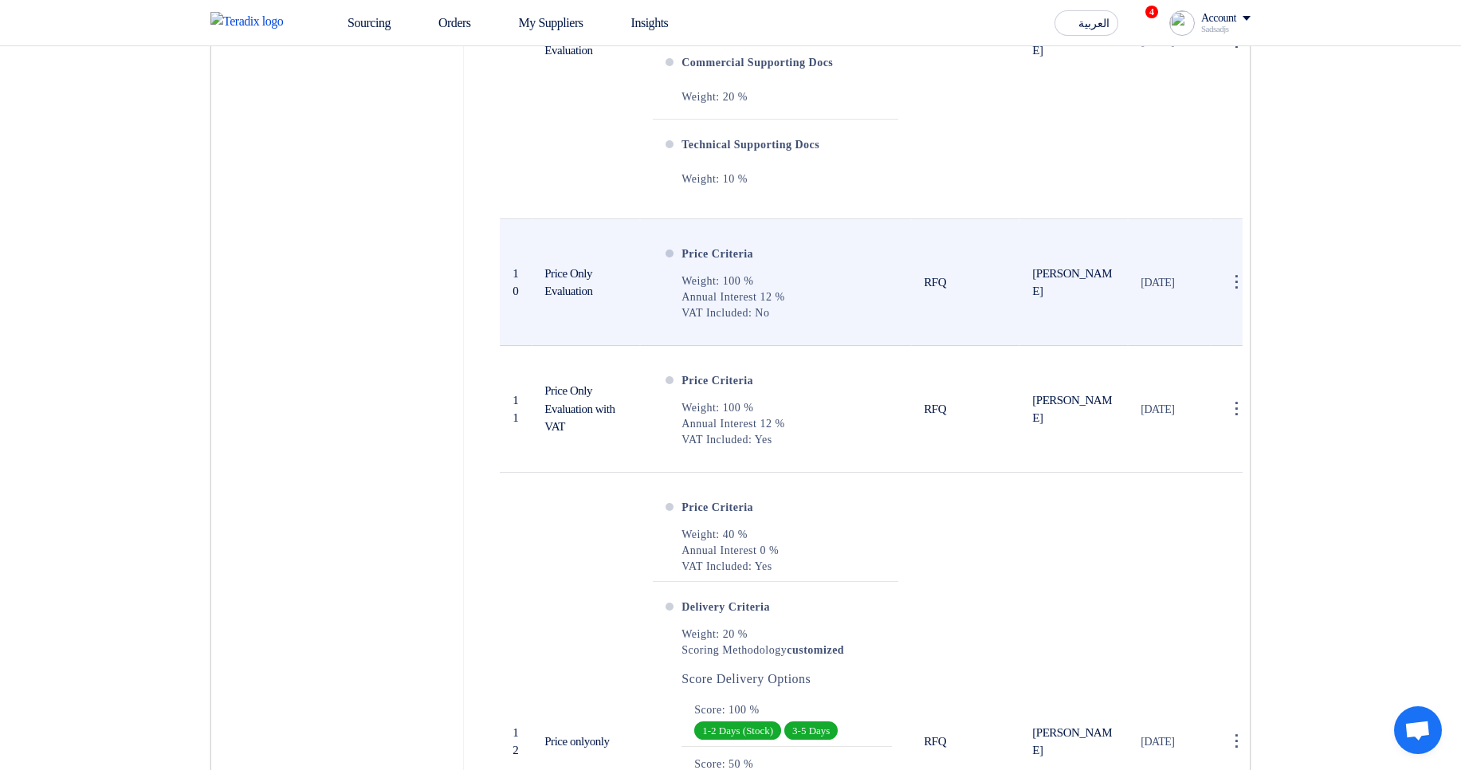
drag, startPoint x: 666, startPoint y: 272, endPoint x: 788, endPoint y: 350, distance: 144.9
click at [751, 346] on td "Price Criteria Weight: 100 % Annual Interest 12 % VAT Included: No" at bounding box center [775, 282] width 271 height 127
click at [789, 328] on li "Price Criteria Weight: 100 % Annual Interest 12 % VAT Included: No" at bounding box center [776, 278] width 246 height 99
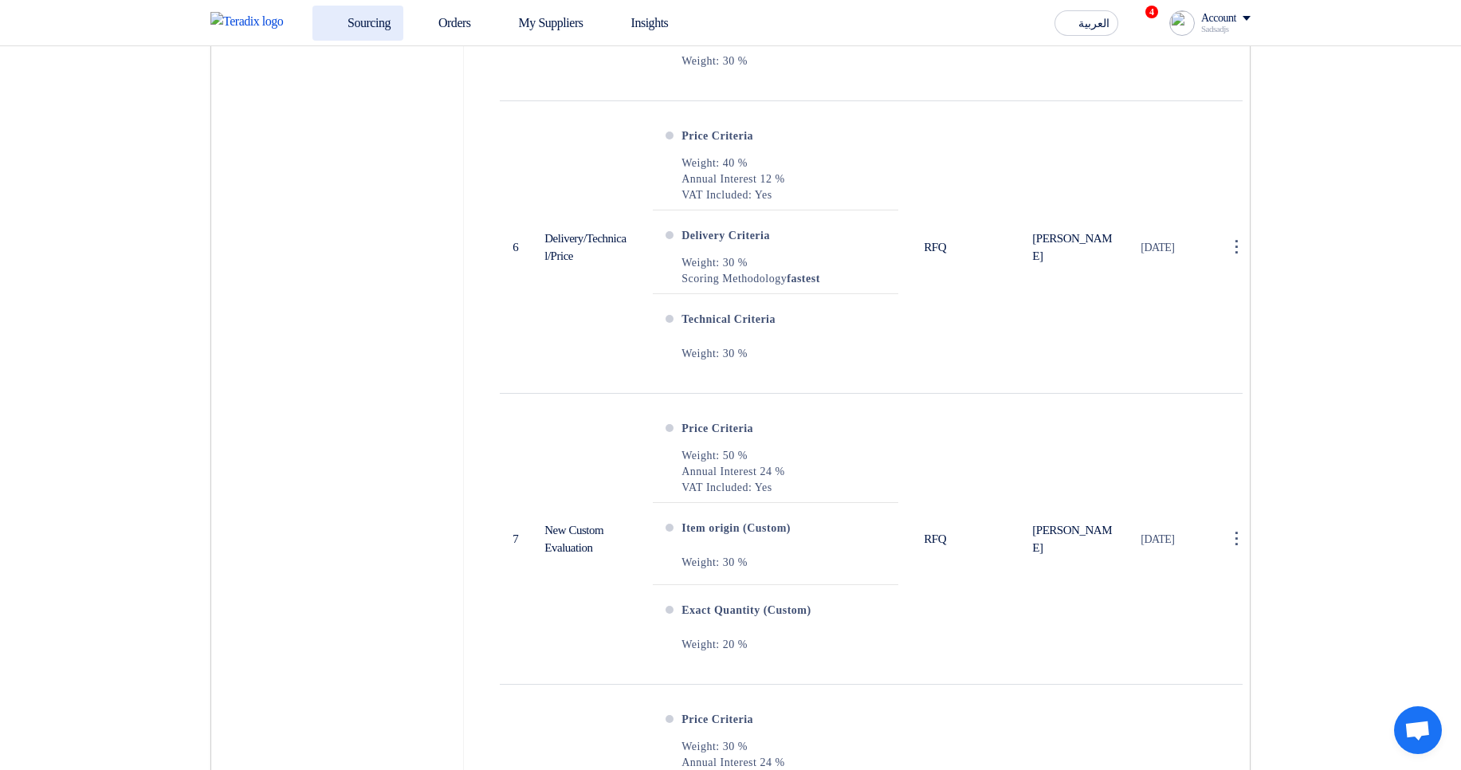
scroll to position [2041, 0]
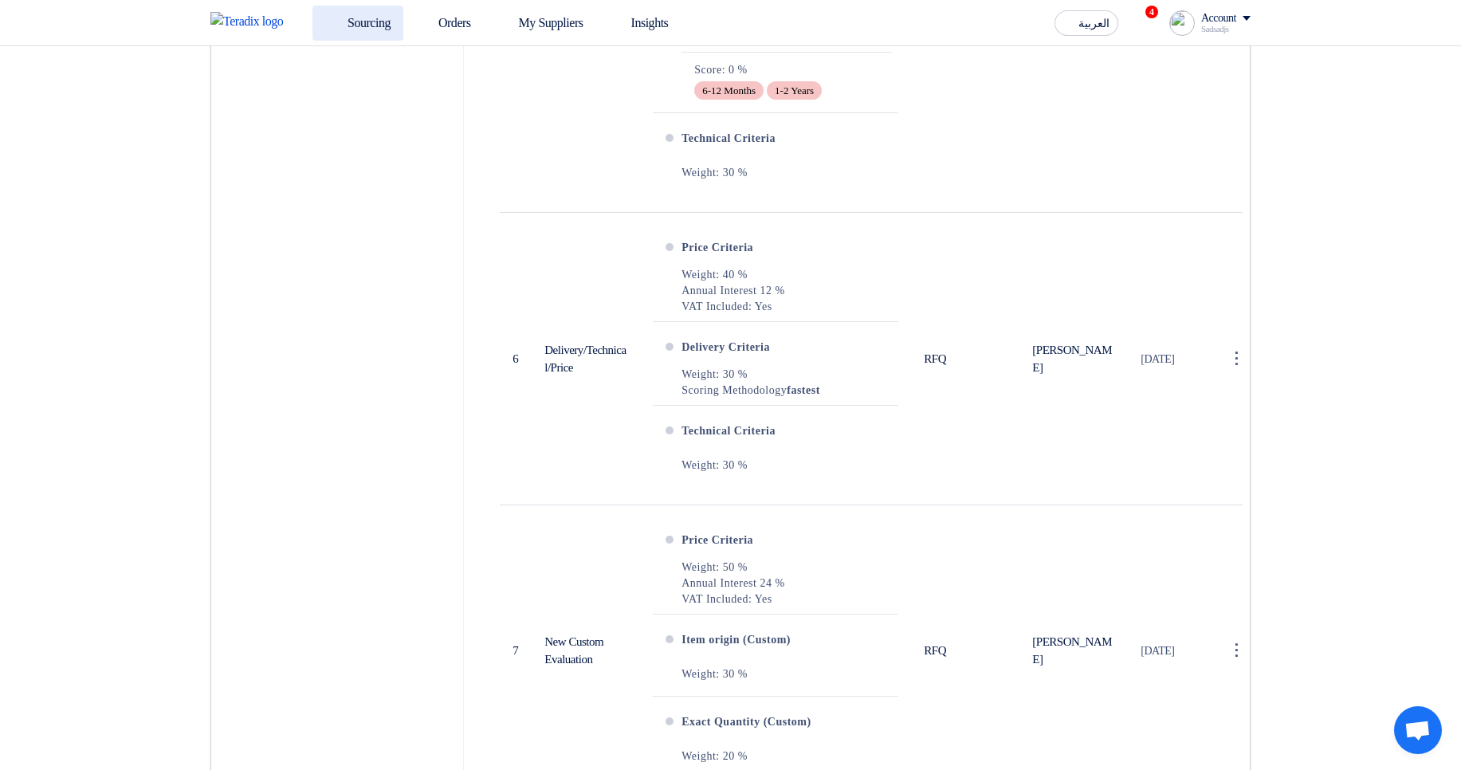
click at [387, 25] on link "Sourcing" at bounding box center [358, 23] width 91 height 35
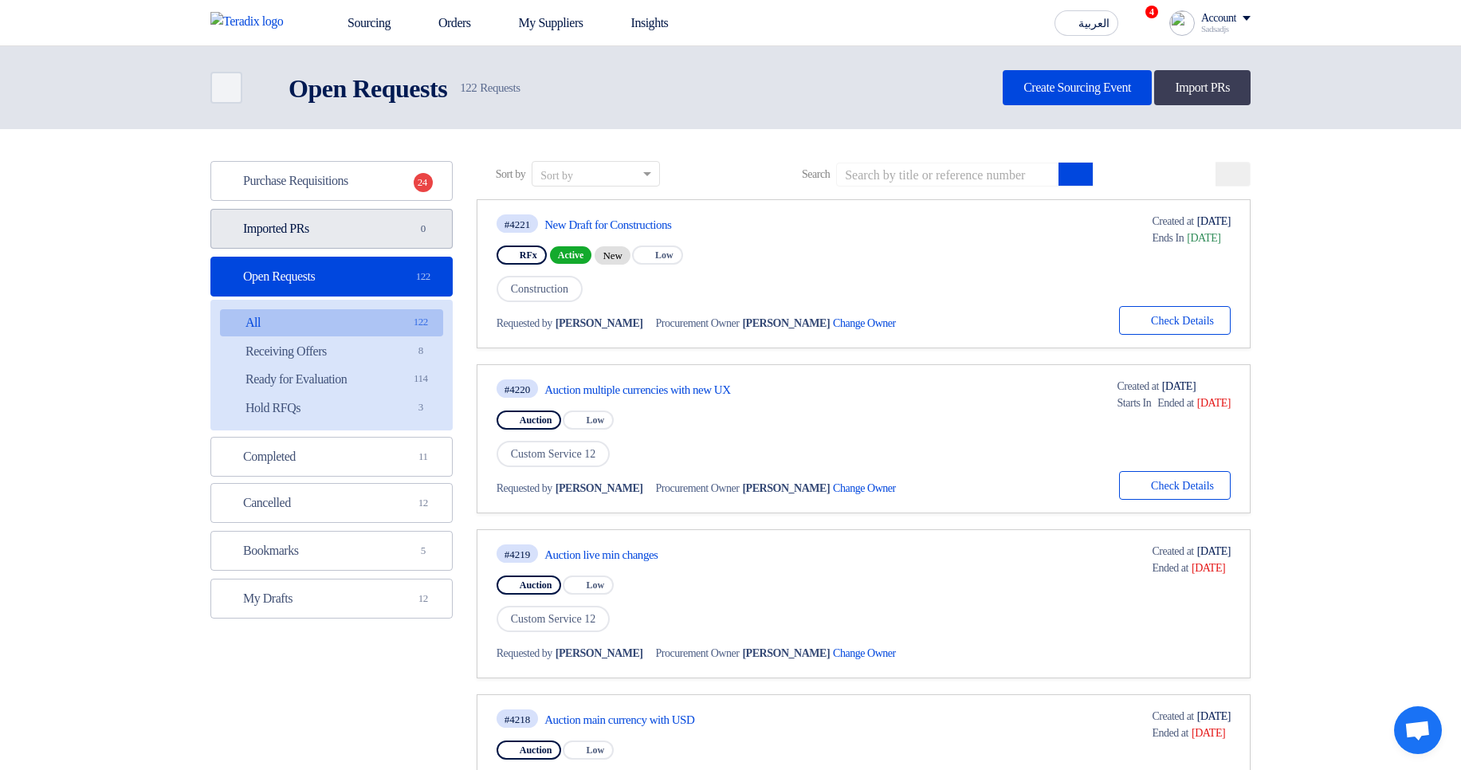
click at [356, 232] on link "Imported PRs Imported PRs 0" at bounding box center [331, 229] width 242 height 40
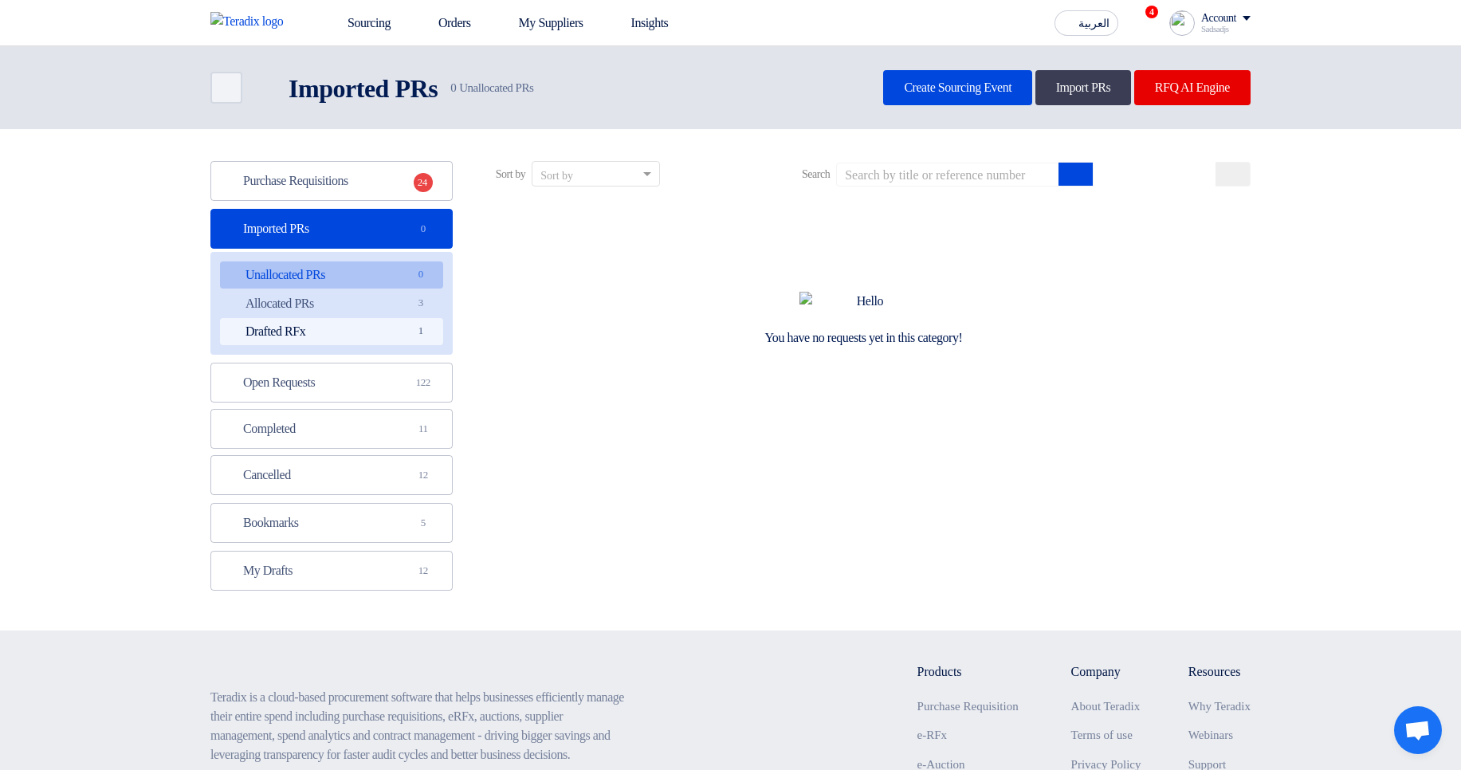
click at [380, 337] on link "Drafted RFx Drafted RFx 1" at bounding box center [331, 331] width 223 height 27
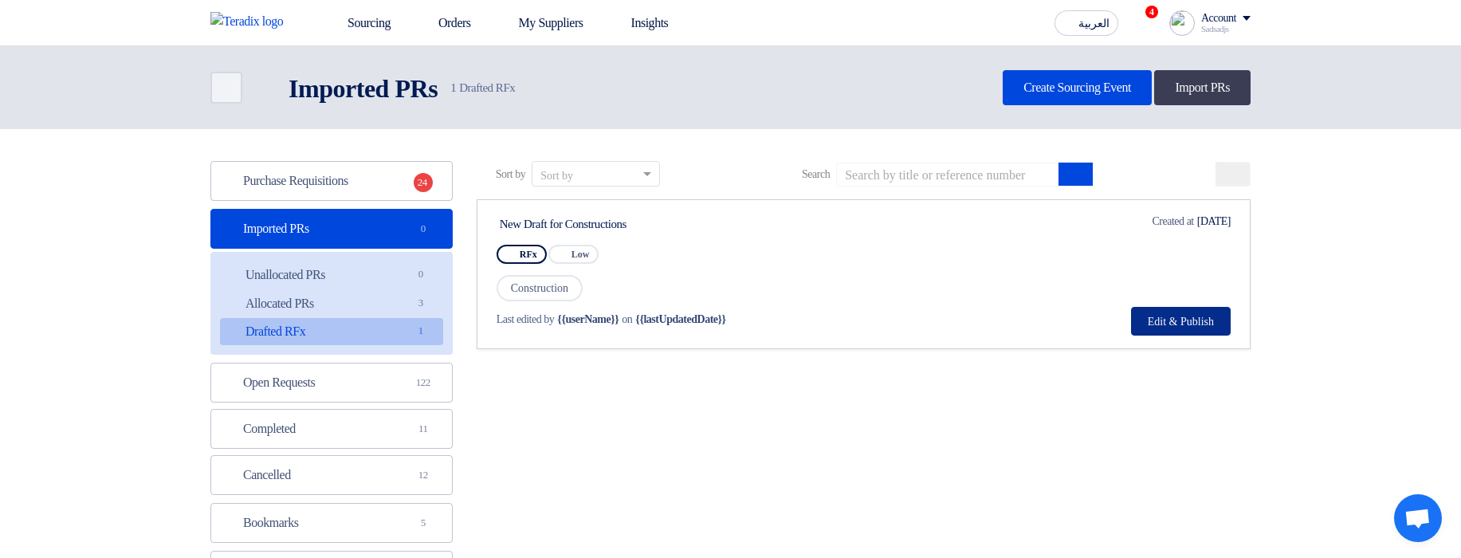
click at [1200, 321] on button "Edit & Publish" at bounding box center [1181, 321] width 100 height 29
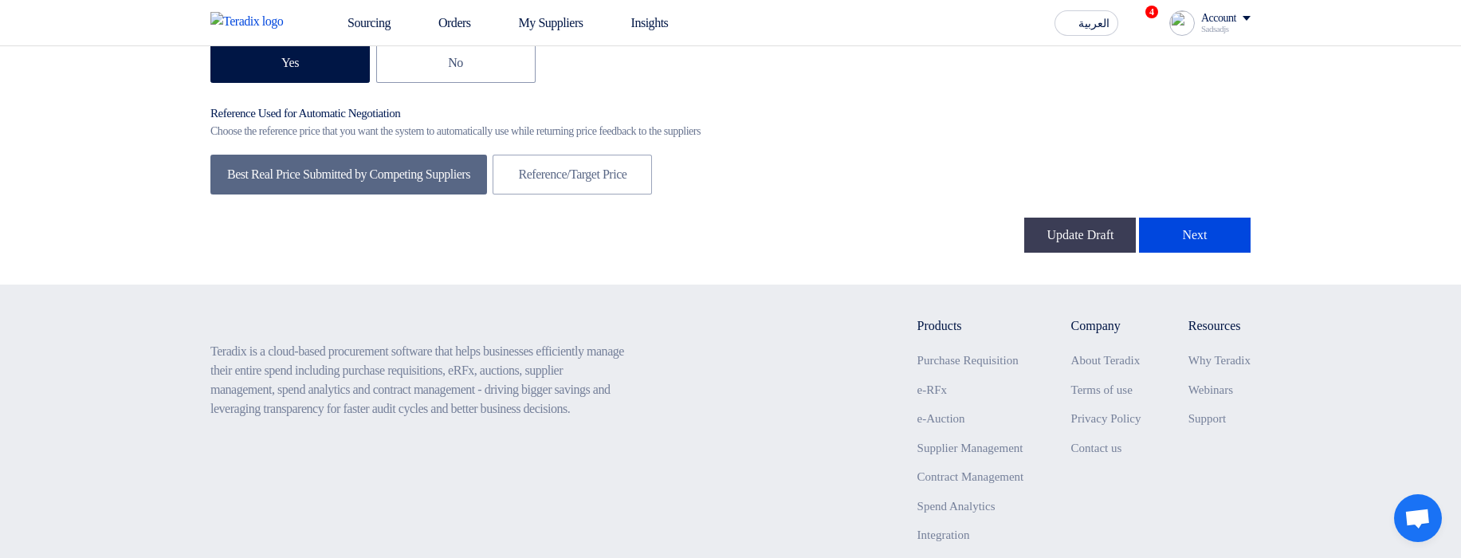
scroll to position [2870, 0]
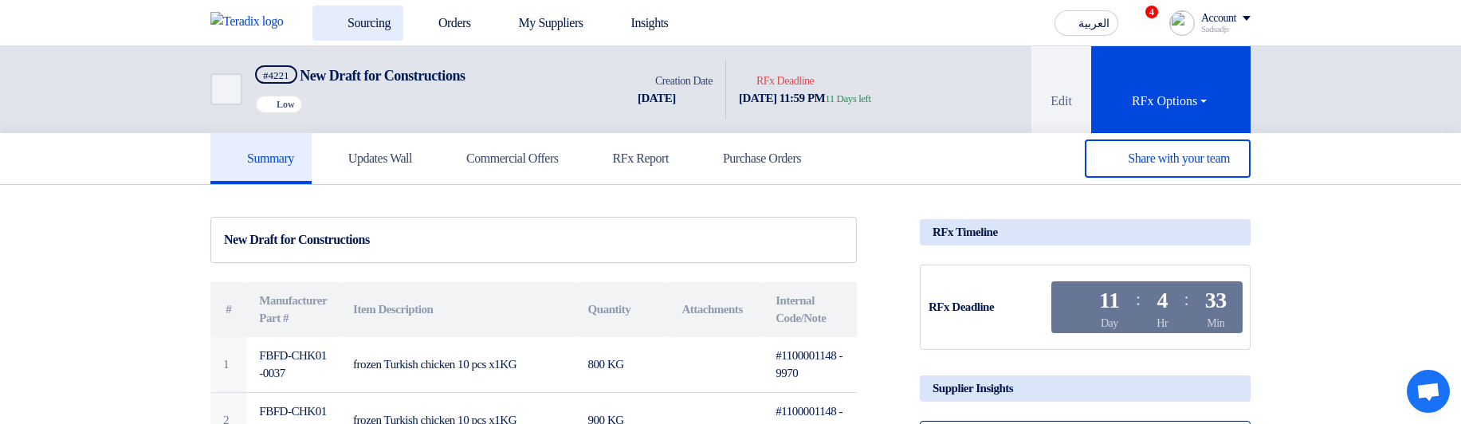
click at [368, 14] on link "Sourcing" at bounding box center [358, 23] width 91 height 35
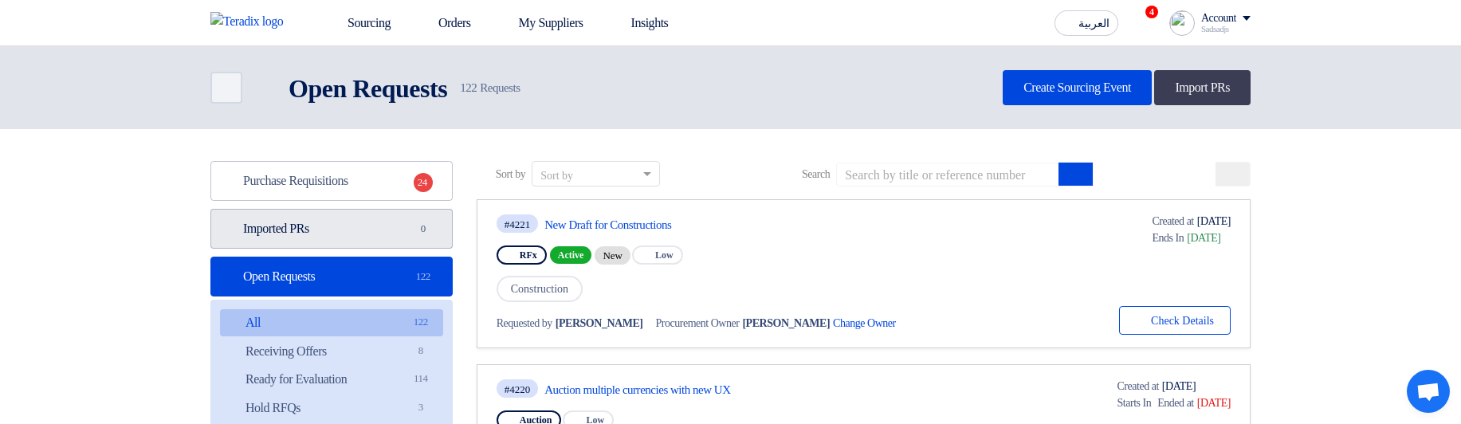
click at [391, 126] on link "Imported PRs Imported PRs 0" at bounding box center [331, 229] width 242 height 40
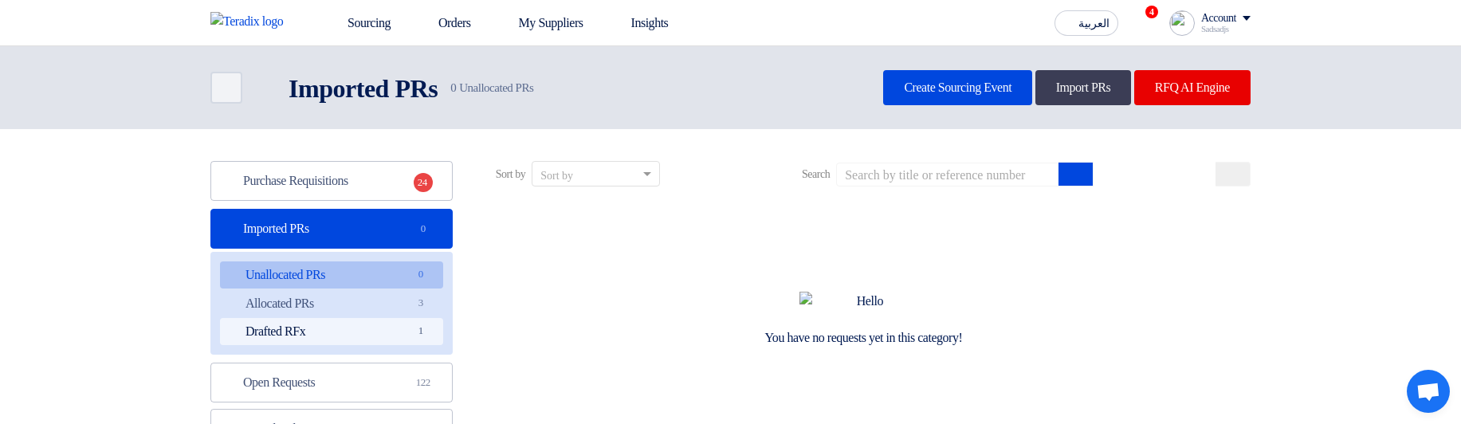
click at [427, 126] on span "1" at bounding box center [420, 331] width 19 height 17
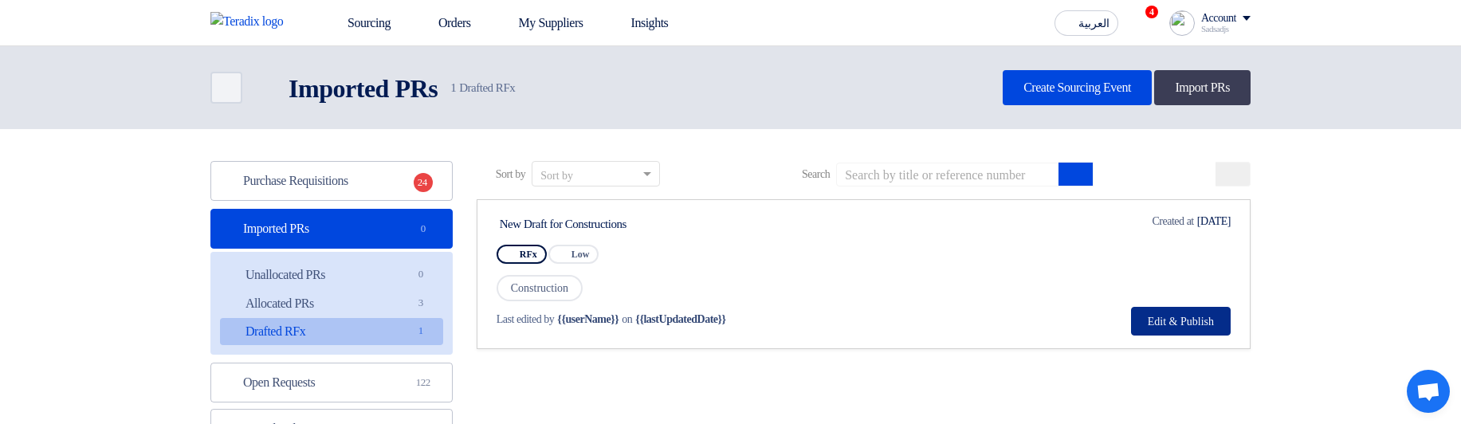
click at [1151, 126] on button "Edit & Publish" at bounding box center [1181, 321] width 100 height 29
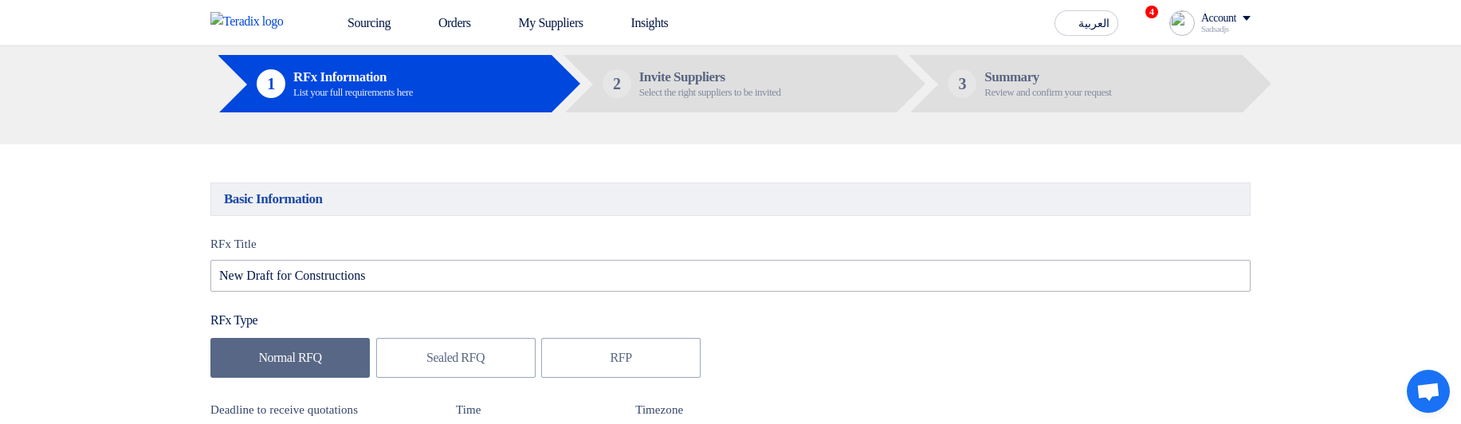
scroll to position [96, 0]
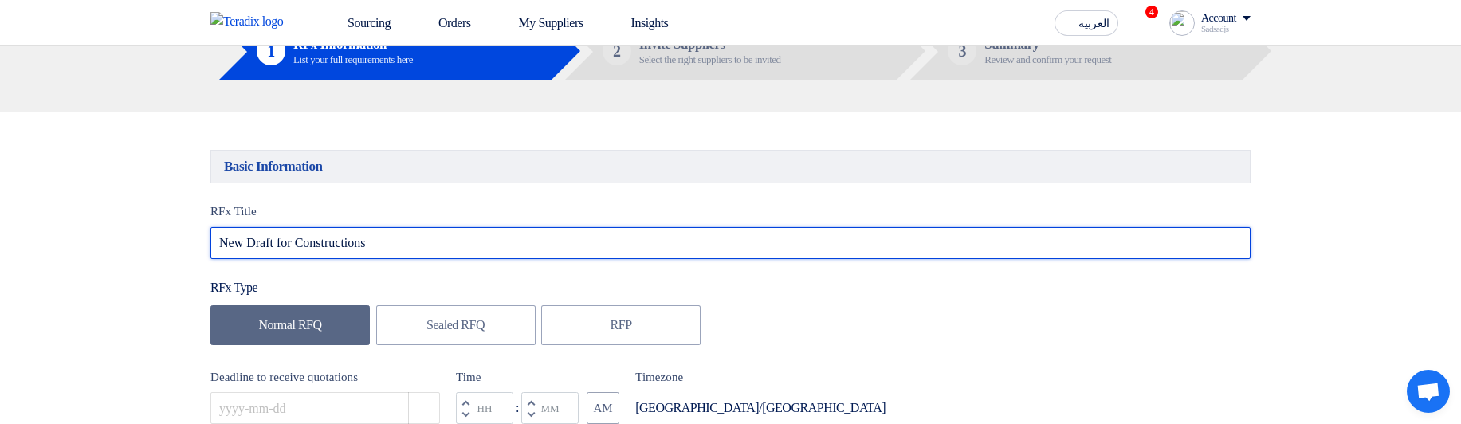
click at [430, 126] on input "New Draft for Constructions" at bounding box center [730, 243] width 1040 height 32
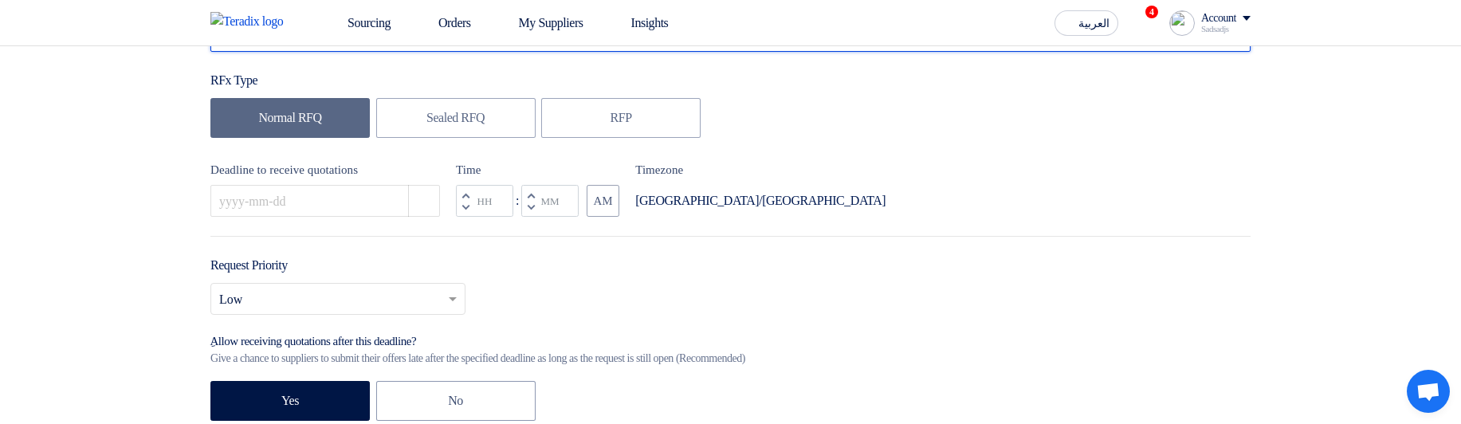
scroll to position [287, 0]
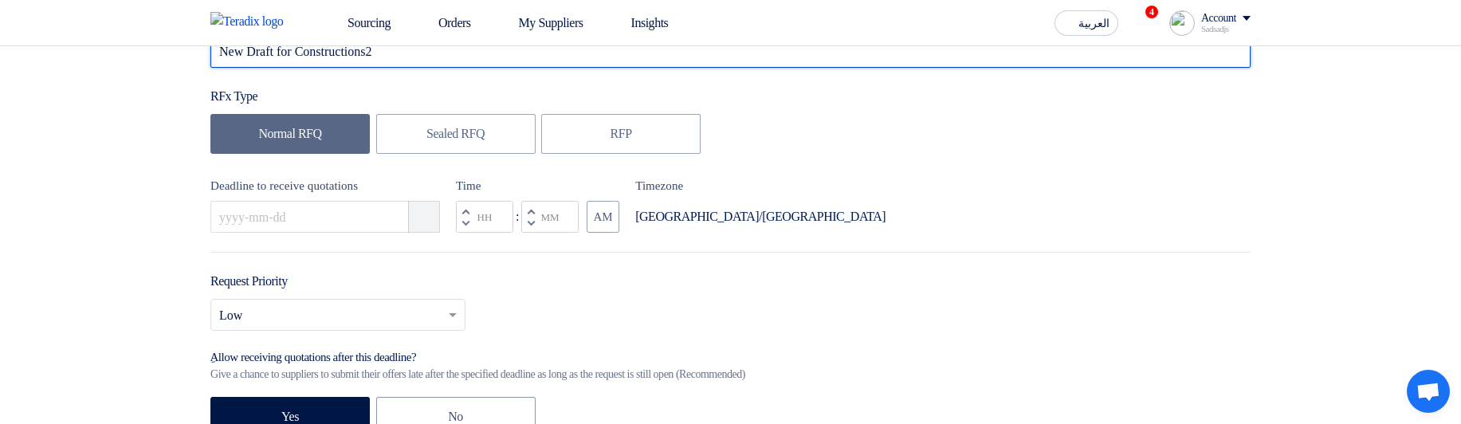
type input "New Draft for Constructions2"
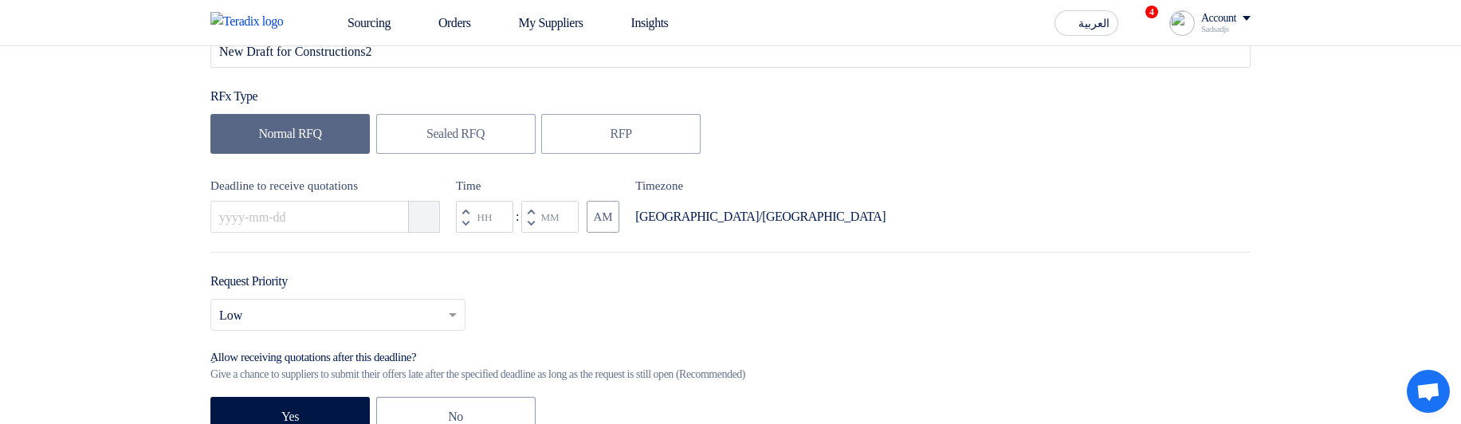
click at [411, 126] on button "Pick a date" at bounding box center [424, 217] width 32 height 32
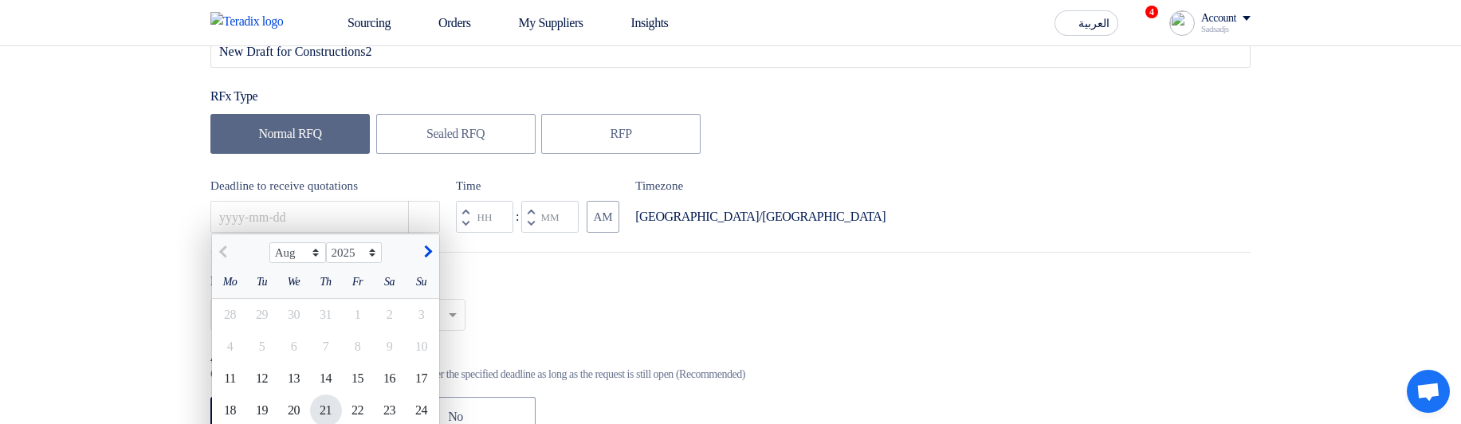
click at [337, 126] on div "21" at bounding box center [326, 411] width 32 height 32
type input "8/21/2025"
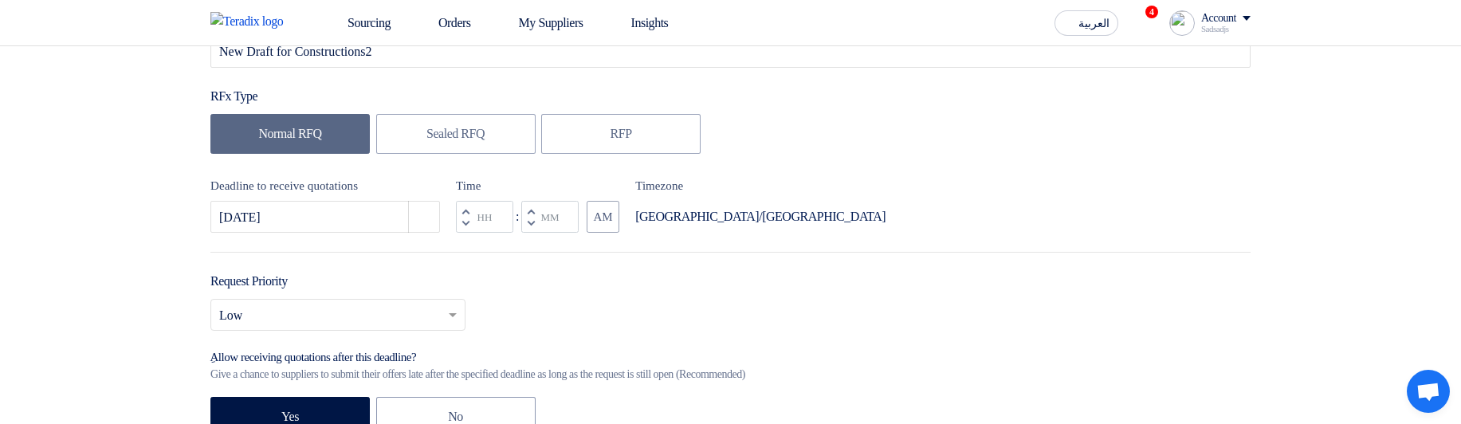
click at [529, 126] on span "button" at bounding box center [532, 222] width 6 height 9
type input "11"
type input "59"
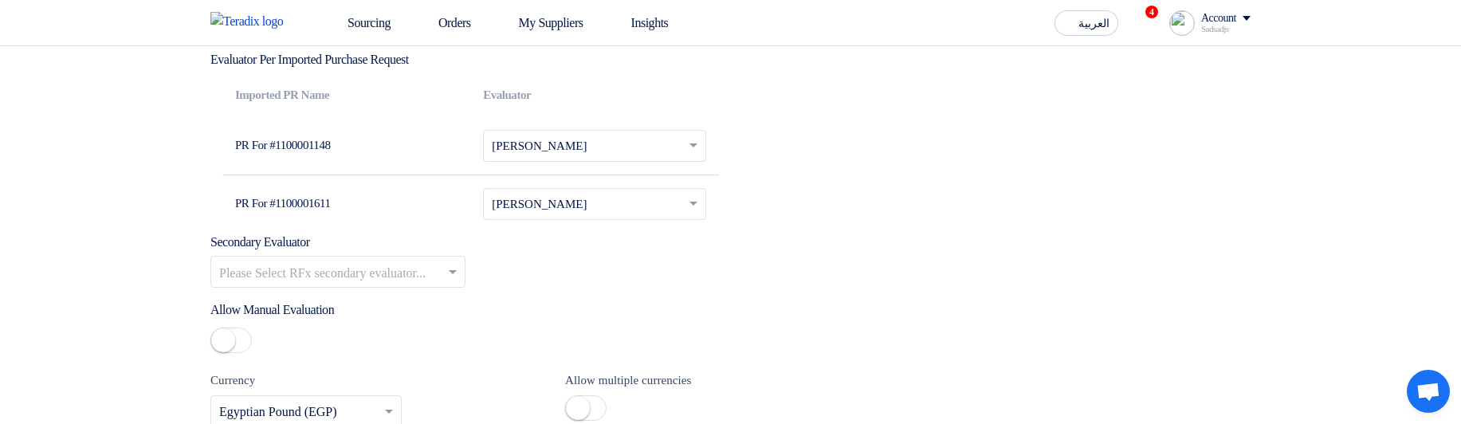
scroll to position [2105, 0]
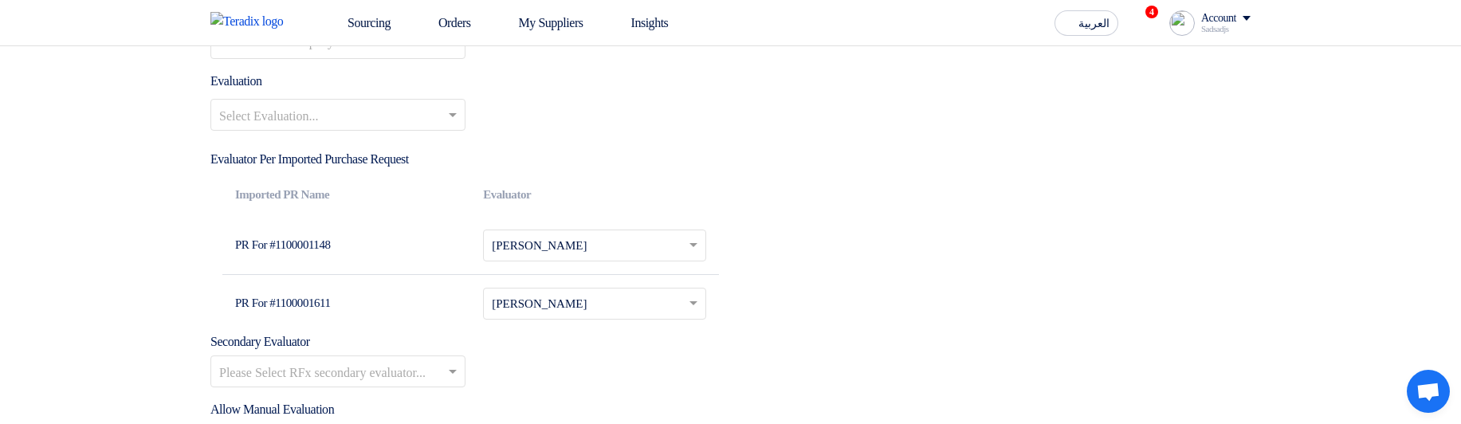
click at [368, 126] on input "text" at bounding box center [330, 117] width 222 height 26
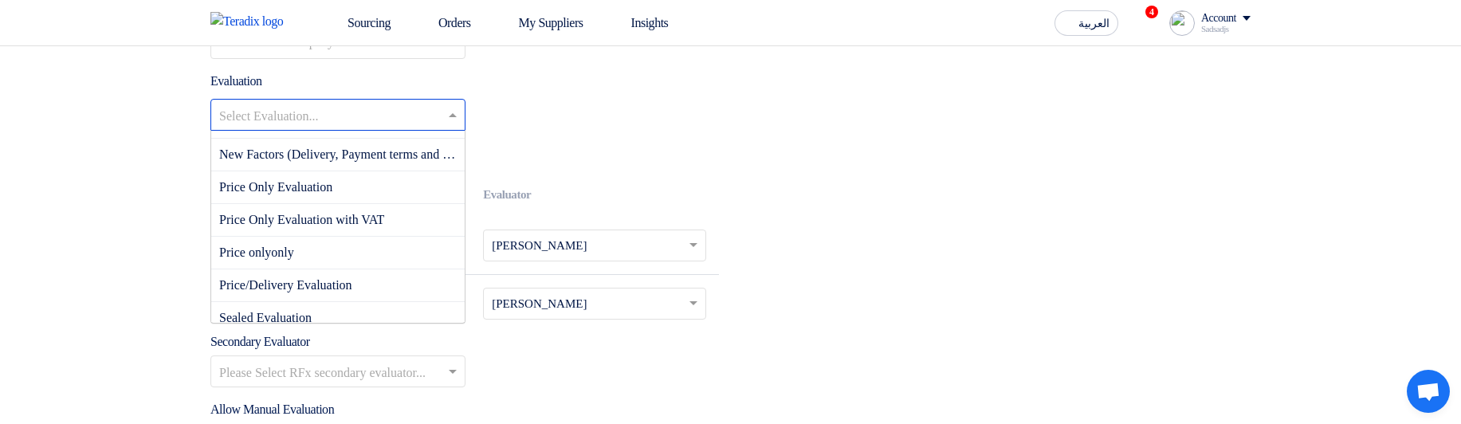
scroll to position [191, 0]
click at [331, 126] on span "Price Only Evaluation" at bounding box center [275, 184] width 113 height 14
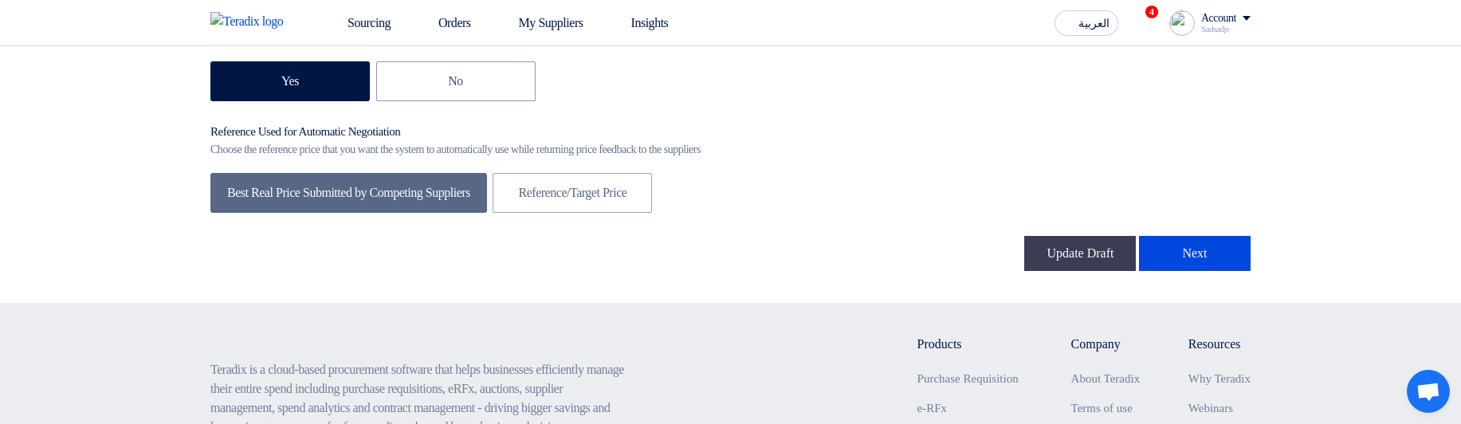
scroll to position [2870, 0]
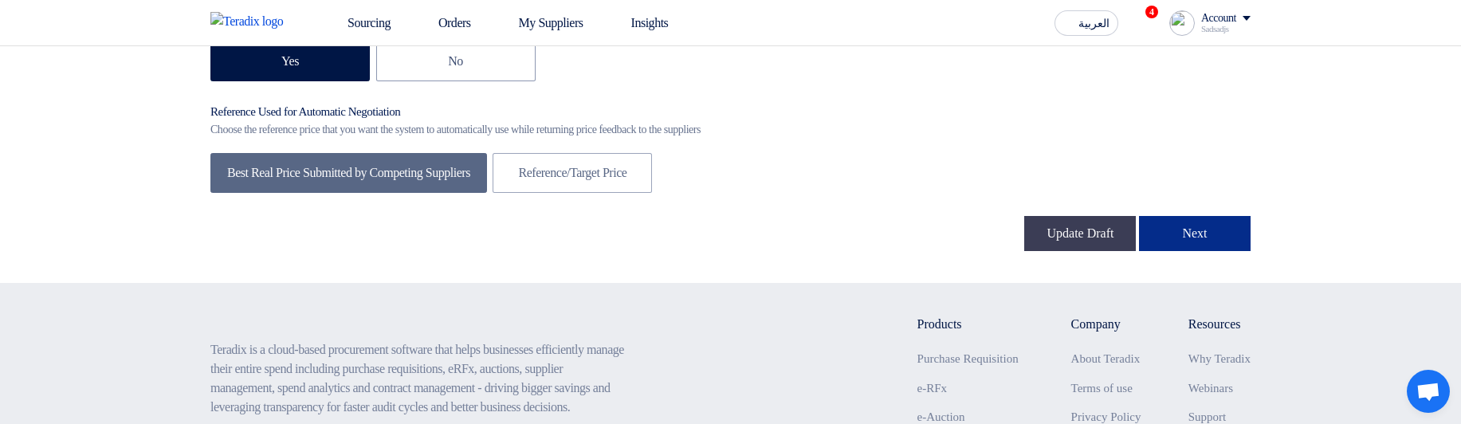
click at [1185, 126] on button "Next" at bounding box center [1195, 233] width 112 height 35
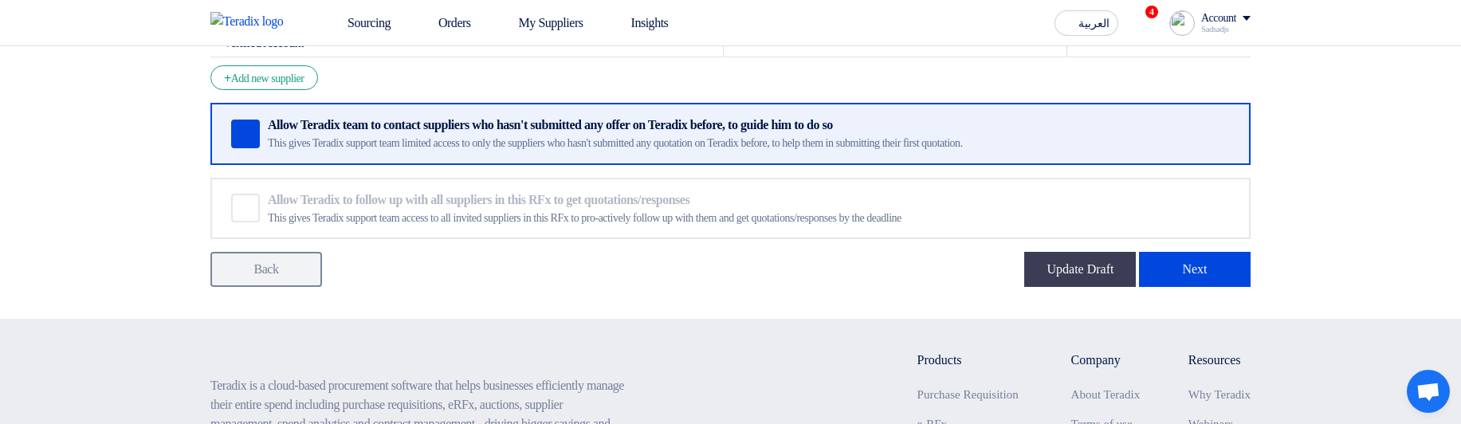
scroll to position [480, 0]
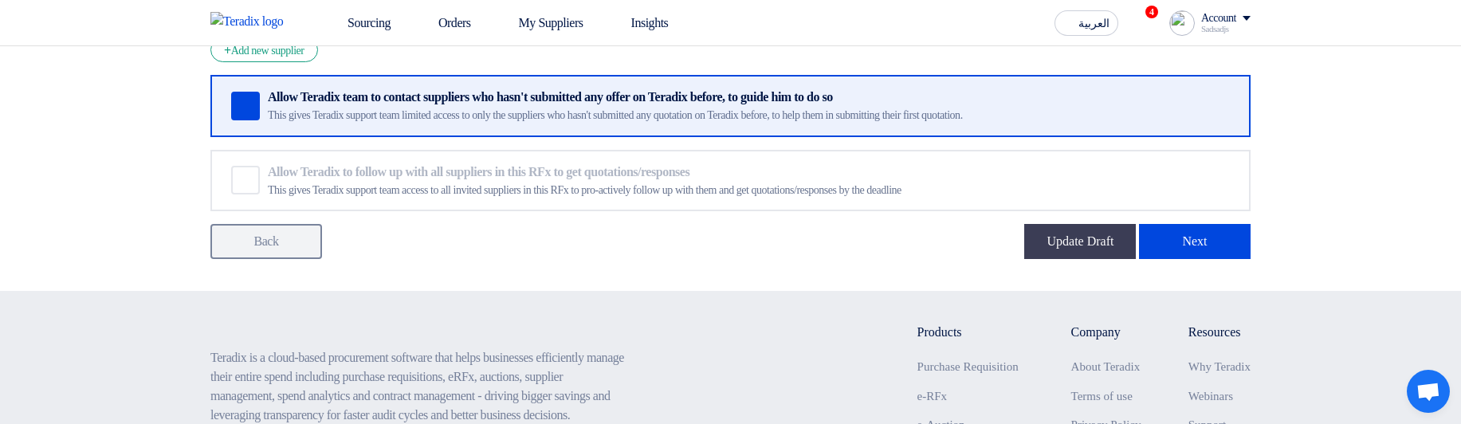
click at [1192, 126] on section "Supplier Management Minimize/Maximize Category Invite your suppliers Excel file…" at bounding box center [730, 9] width 1461 height 564
click at [1180, 126] on button "Next" at bounding box center [1195, 241] width 112 height 35
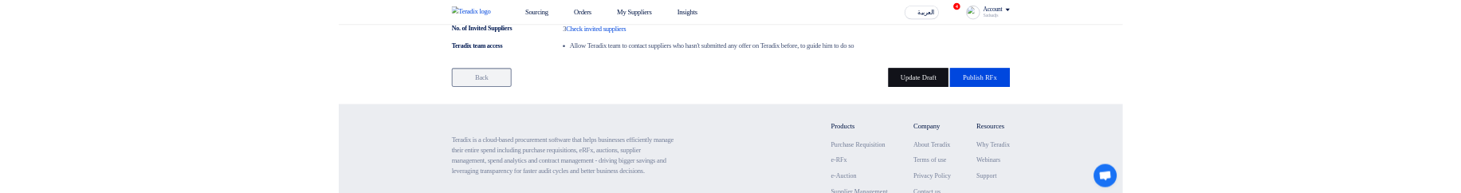
scroll to position [1177, 0]
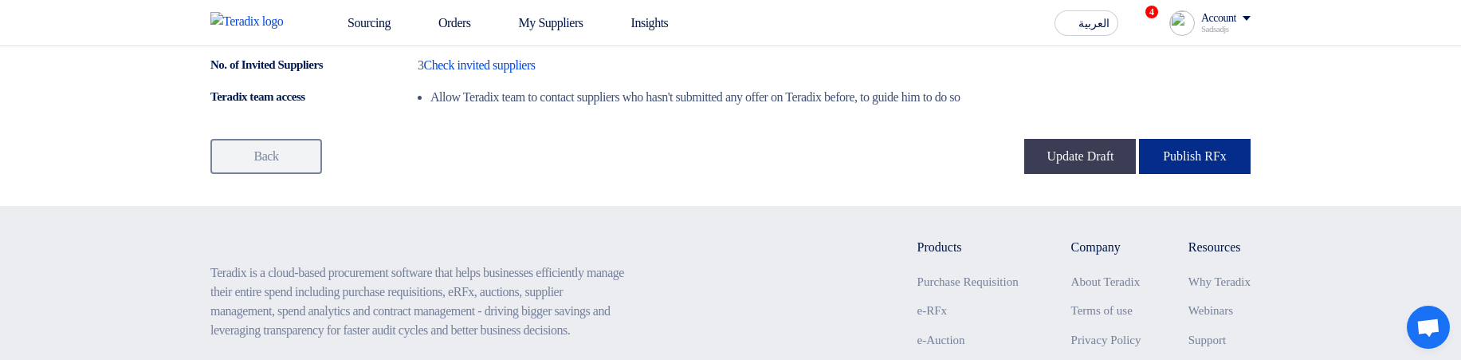
click at [1212, 126] on button "Publish RFx" at bounding box center [1195, 156] width 112 height 35
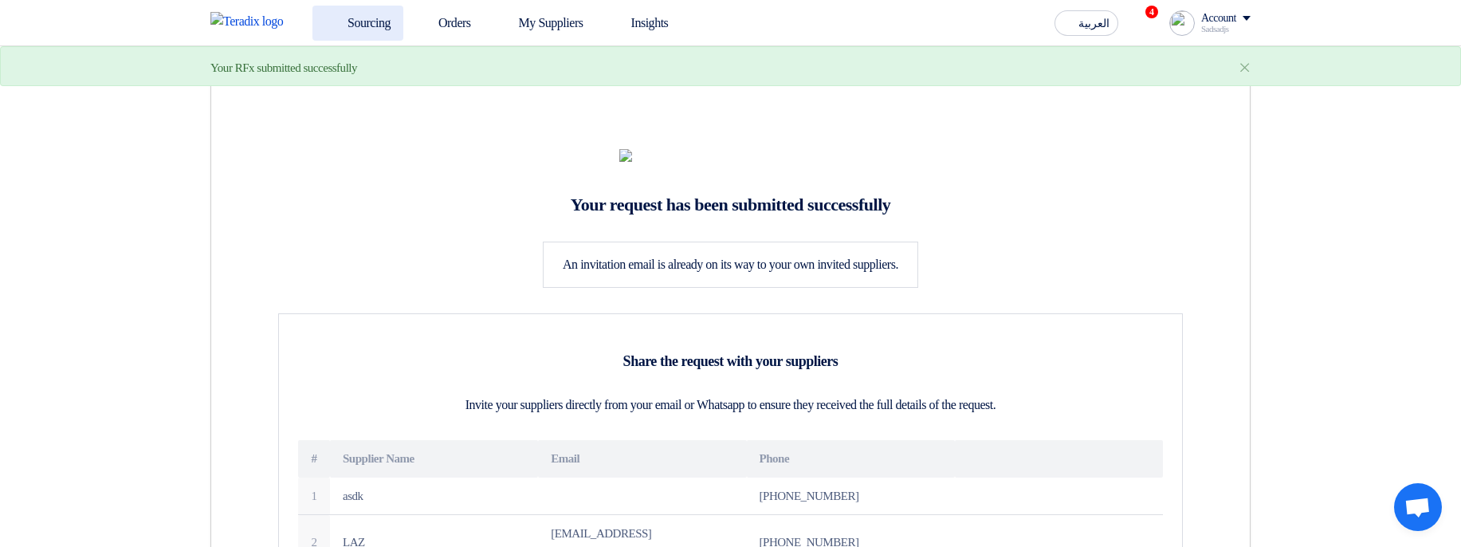
click at [356, 31] on link "Sourcing" at bounding box center [358, 23] width 91 height 35
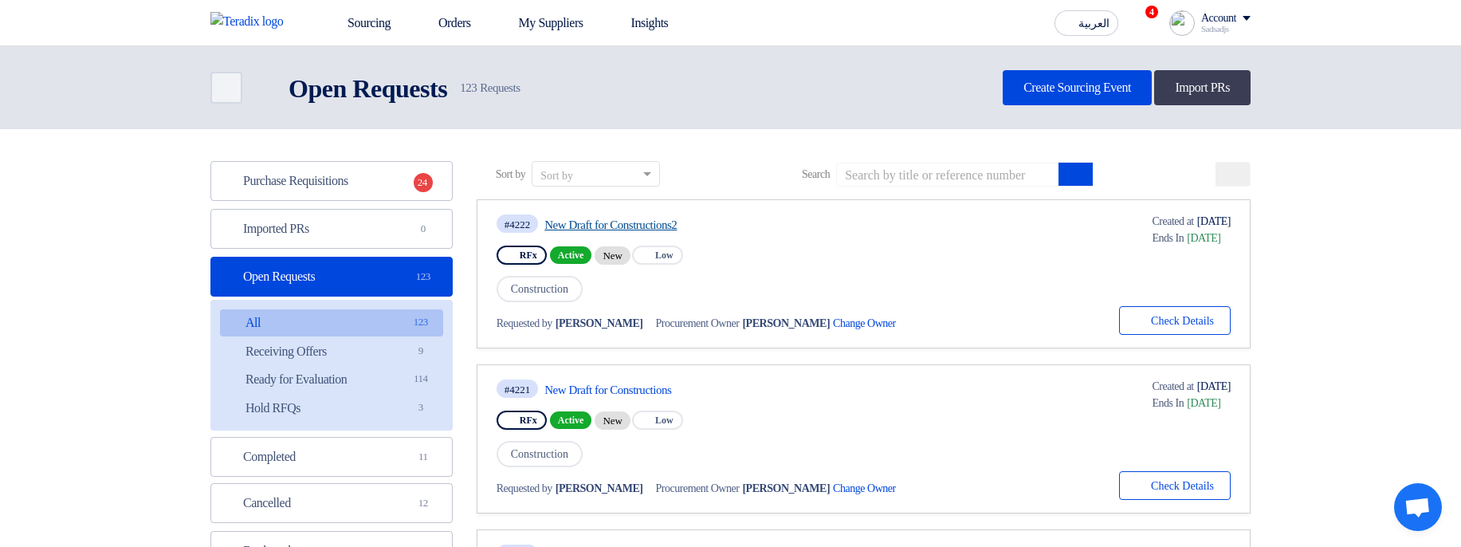
click at [693, 126] on link "New Draft for Constructions2" at bounding box center [694, 225] width 299 height 14
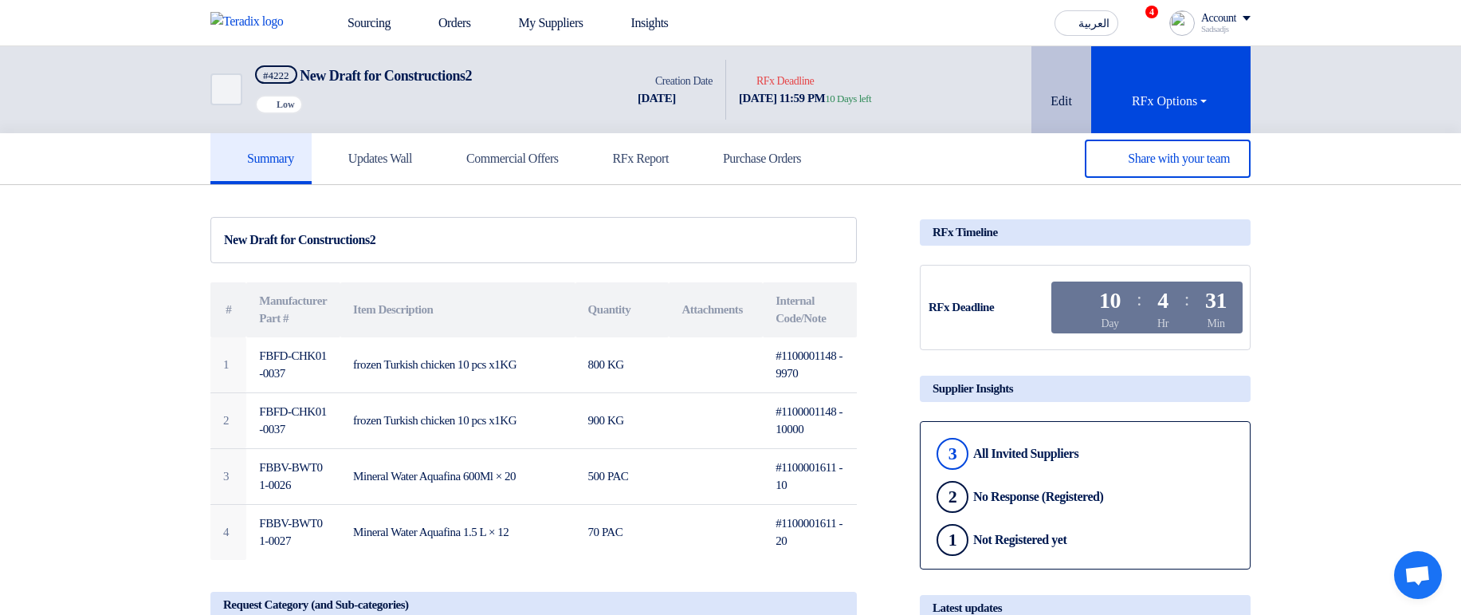
click at [1065, 76] on icon at bounding box center [1060, 76] width 16 height 16
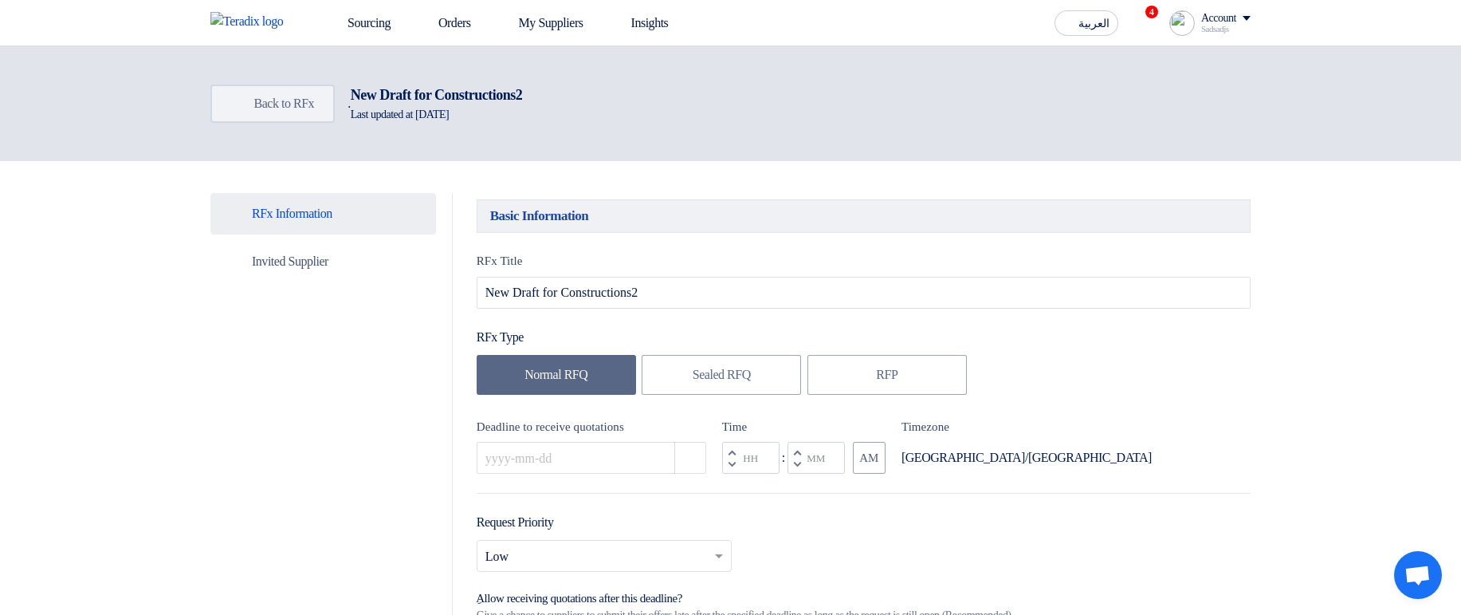
type input "8/21/2025"
type input "11"
type input "59"
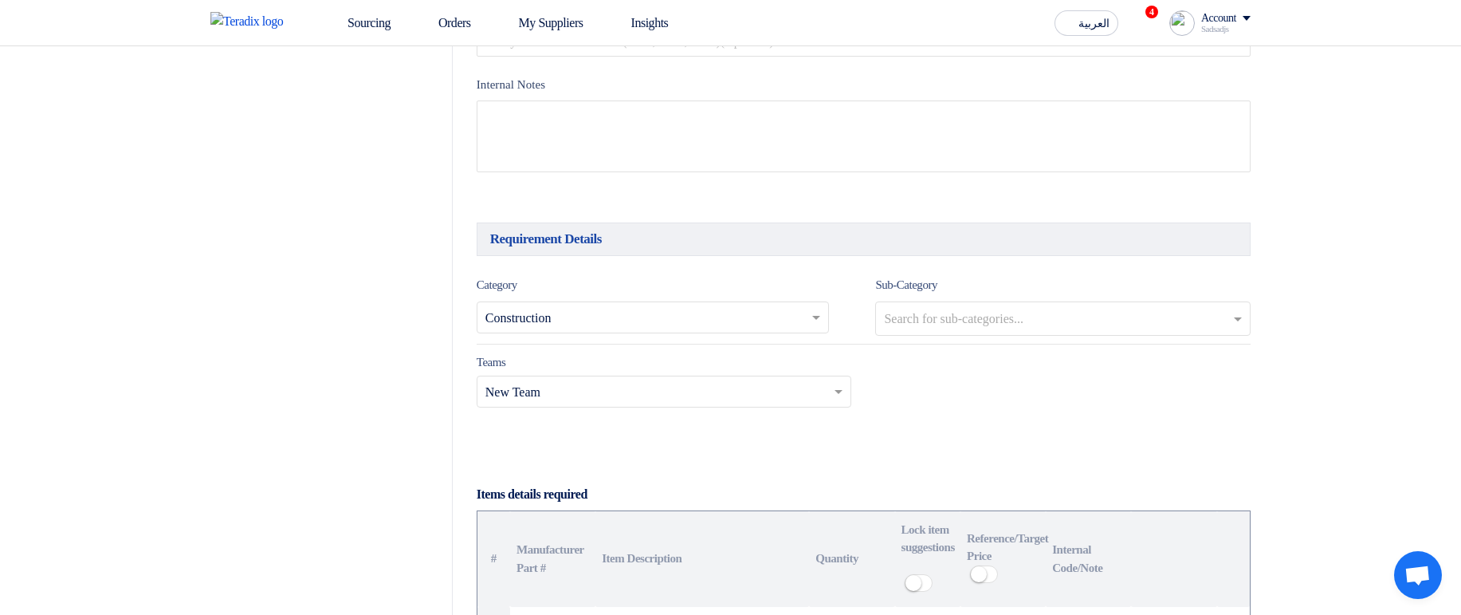
scroll to position [765, 0]
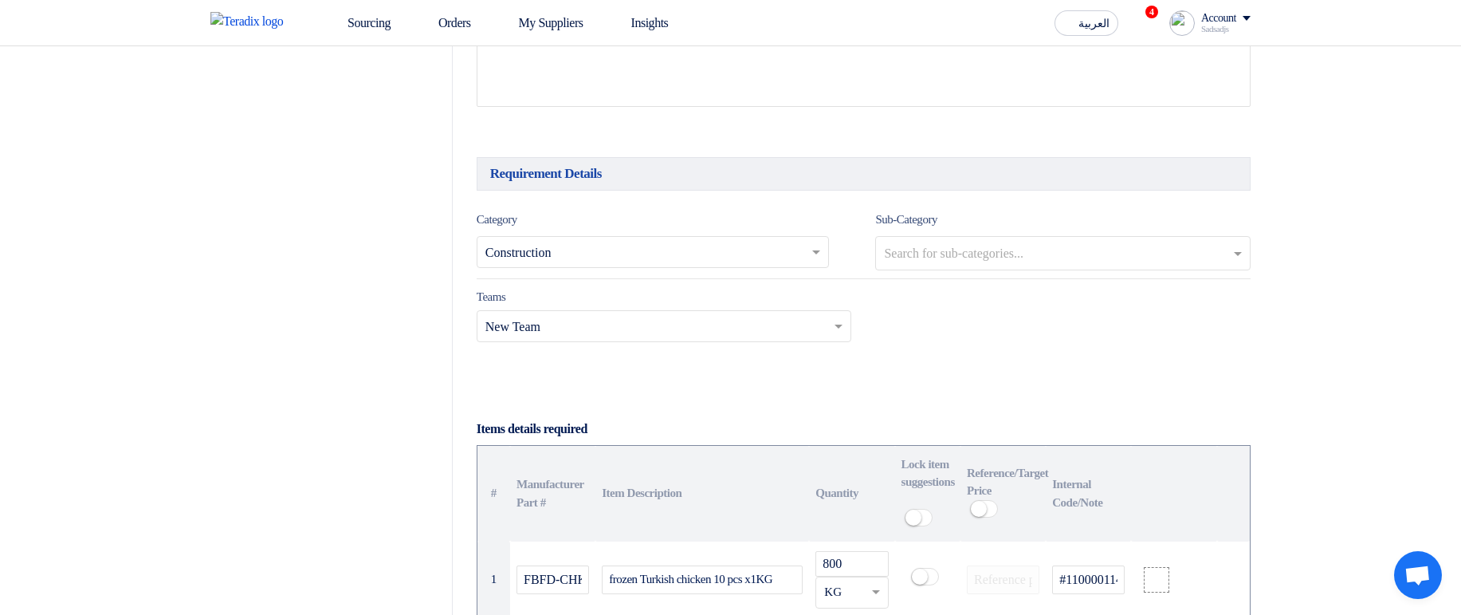
click at [698, 126] on input "text" at bounding box center [646, 254] width 320 height 26
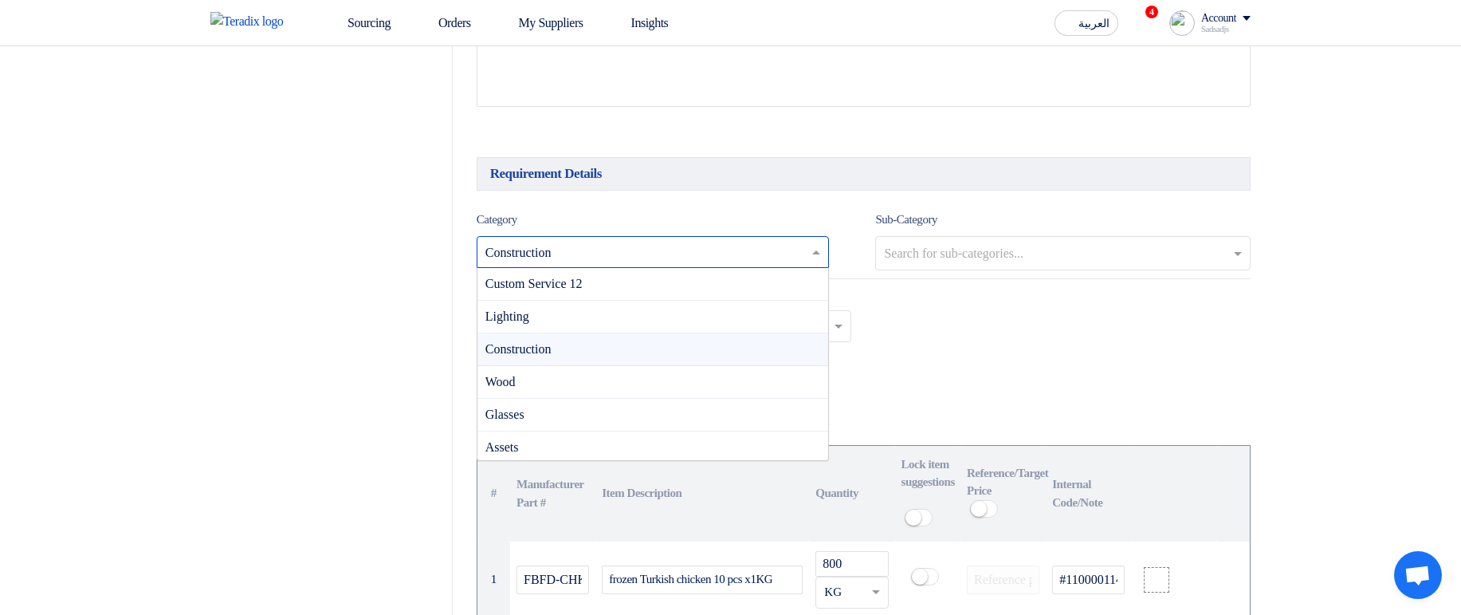
click at [856, 126] on h5 "Requirement Details" at bounding box center [864, 173] width 774 height 33
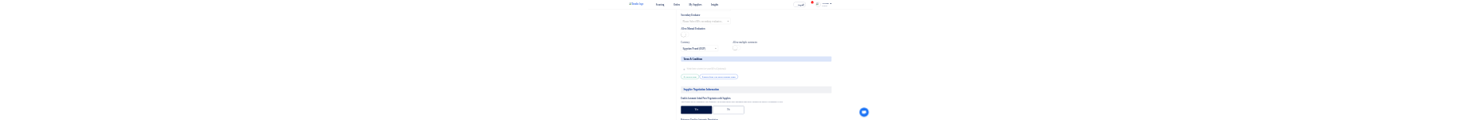
scroll to position [2488, 0]
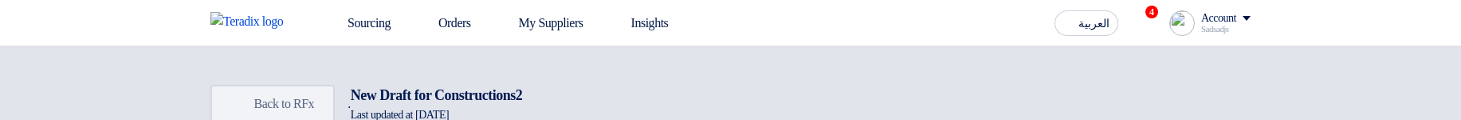
type input "[DATE]"
type input "11"
type input "59"
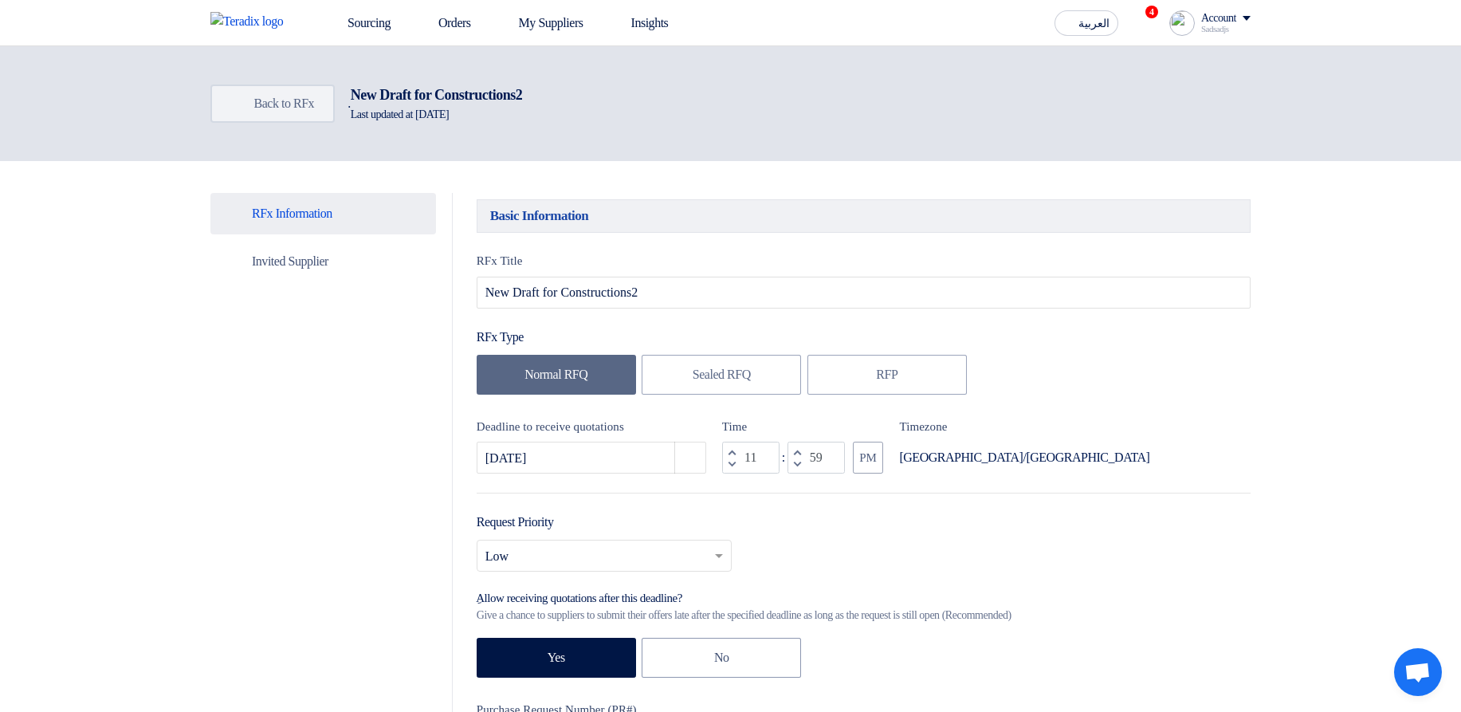
scroll to position [670, 0]
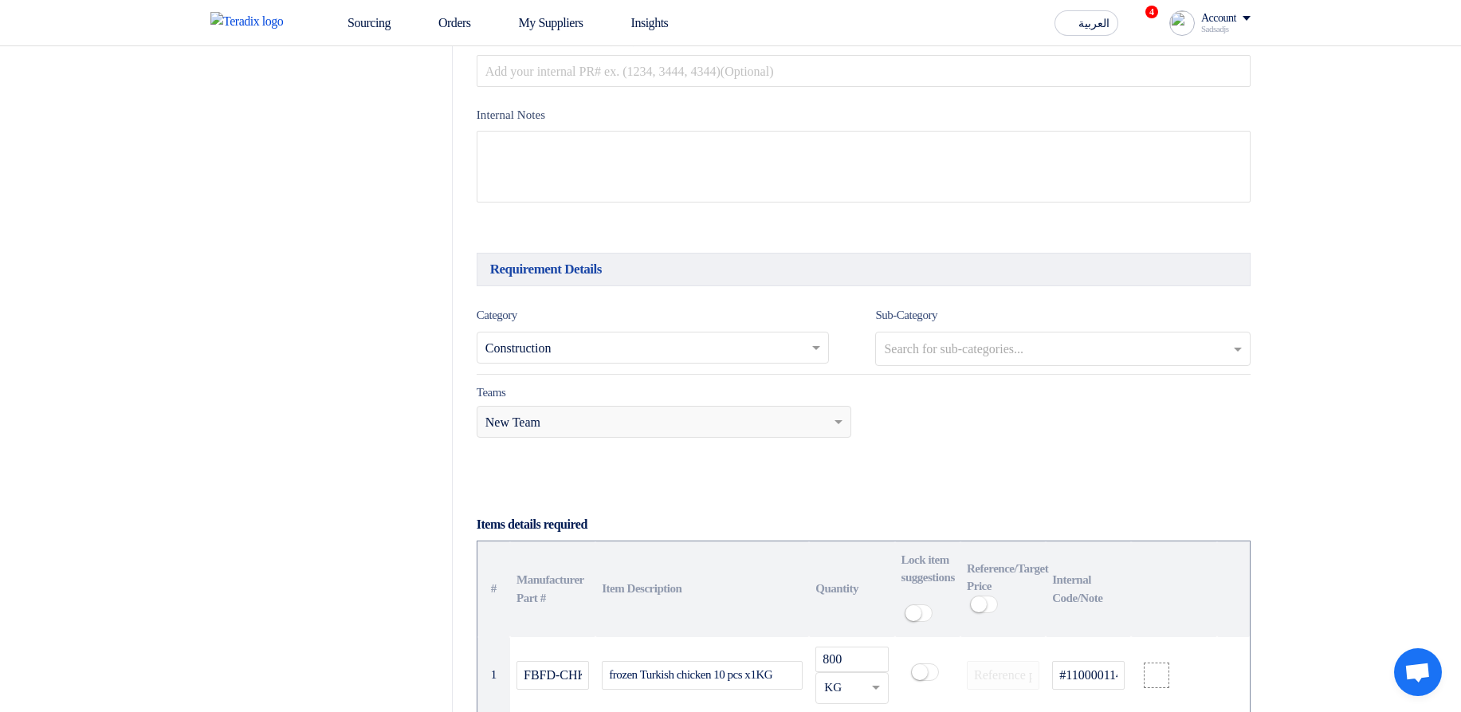
click at [772, 119] on div "Teams.. × New Team" at bounding box center [655, 421] width 354 height 19
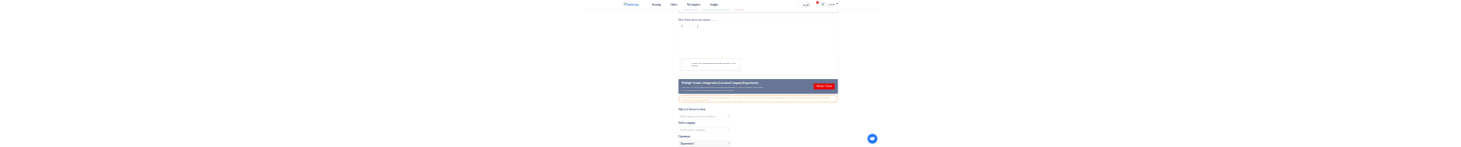
scroll to position [1818, 0]
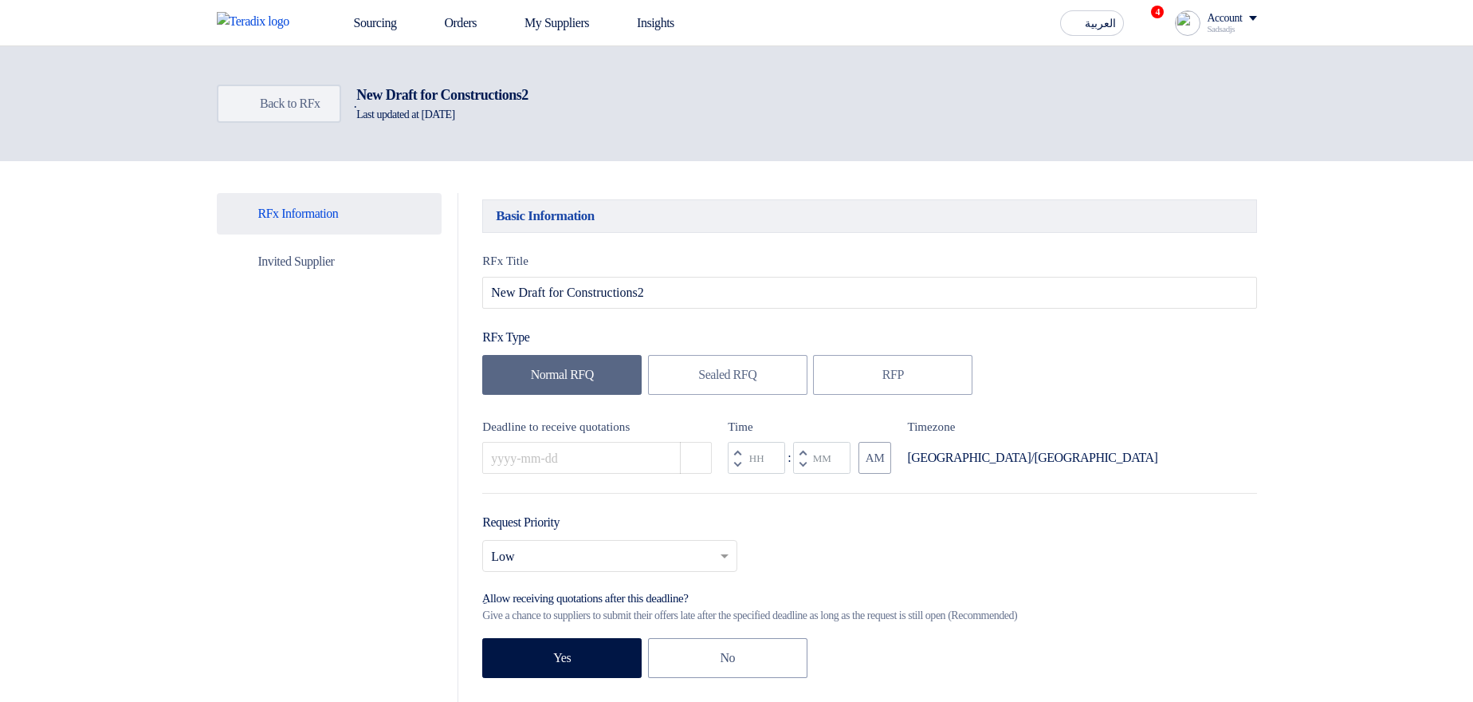
type input "[DATE]"
type input "11"
type input "59"
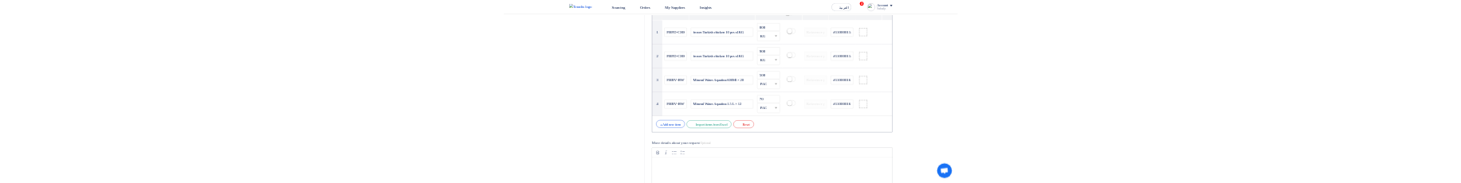
scroll to position [1244, 0]
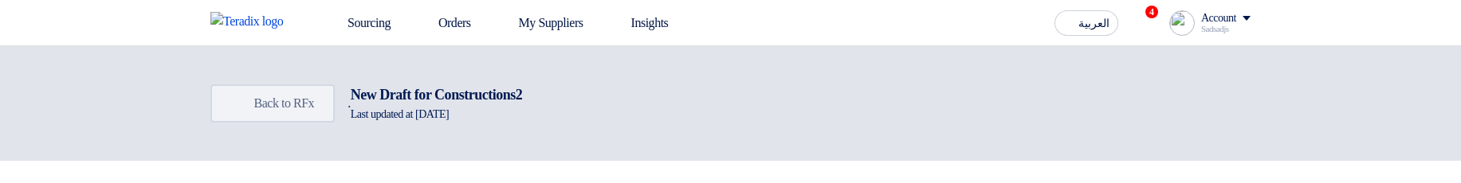
type input "[DATE]"
type input "11"
type input "59"
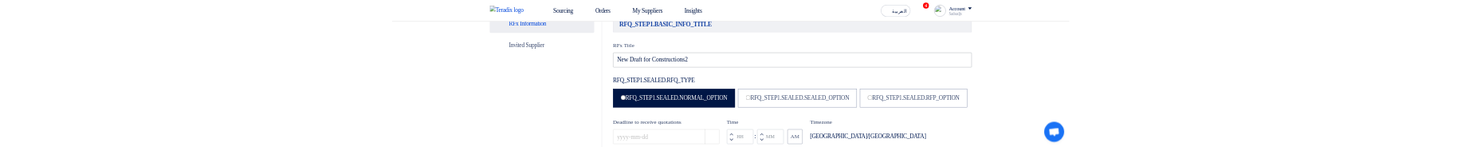
scroll to position [191, 0]
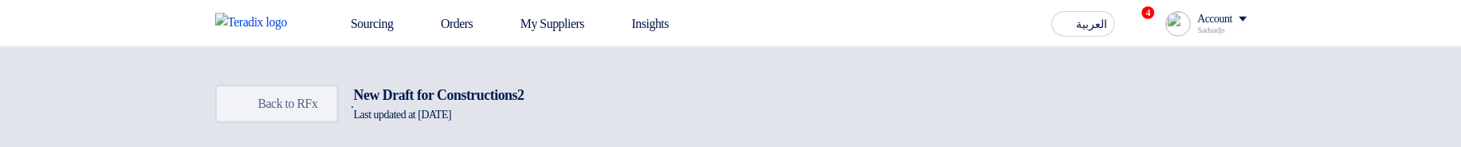
scroll to position [159, 0]
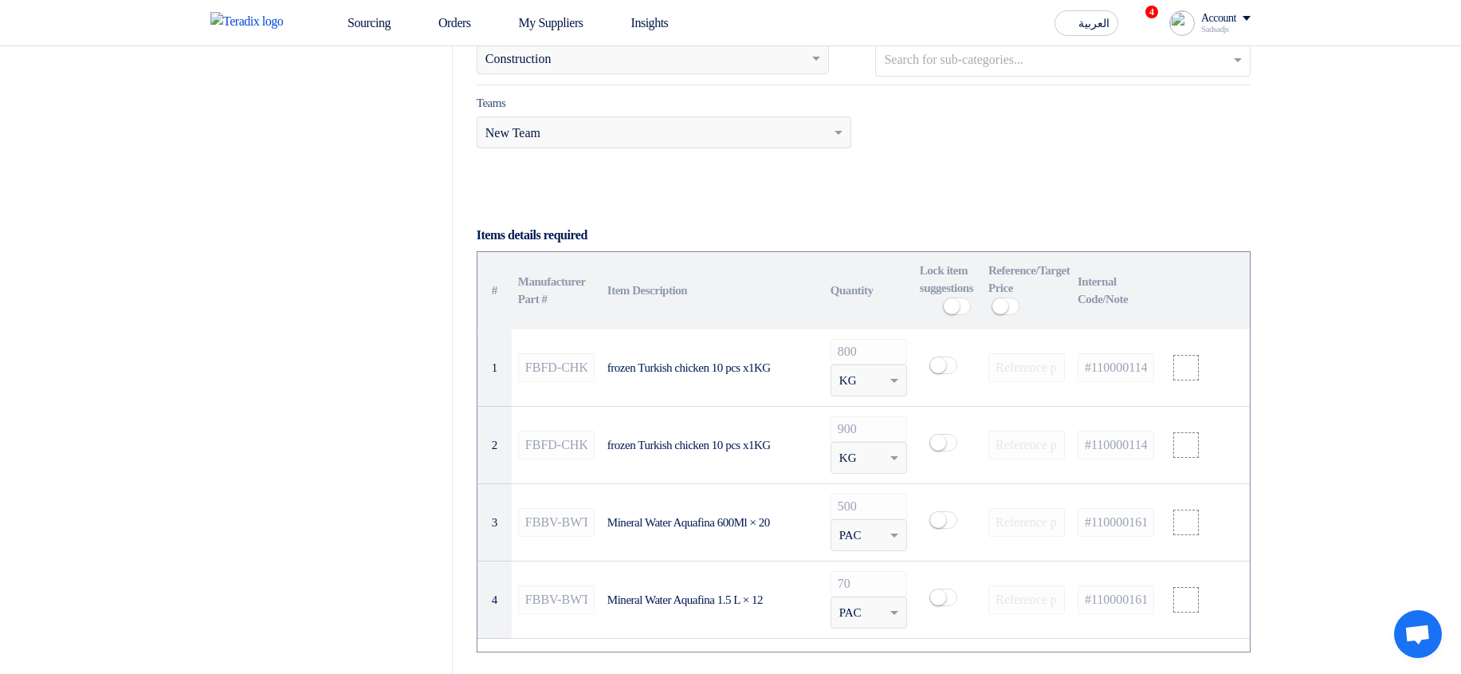
scroll to position [1148, 0]
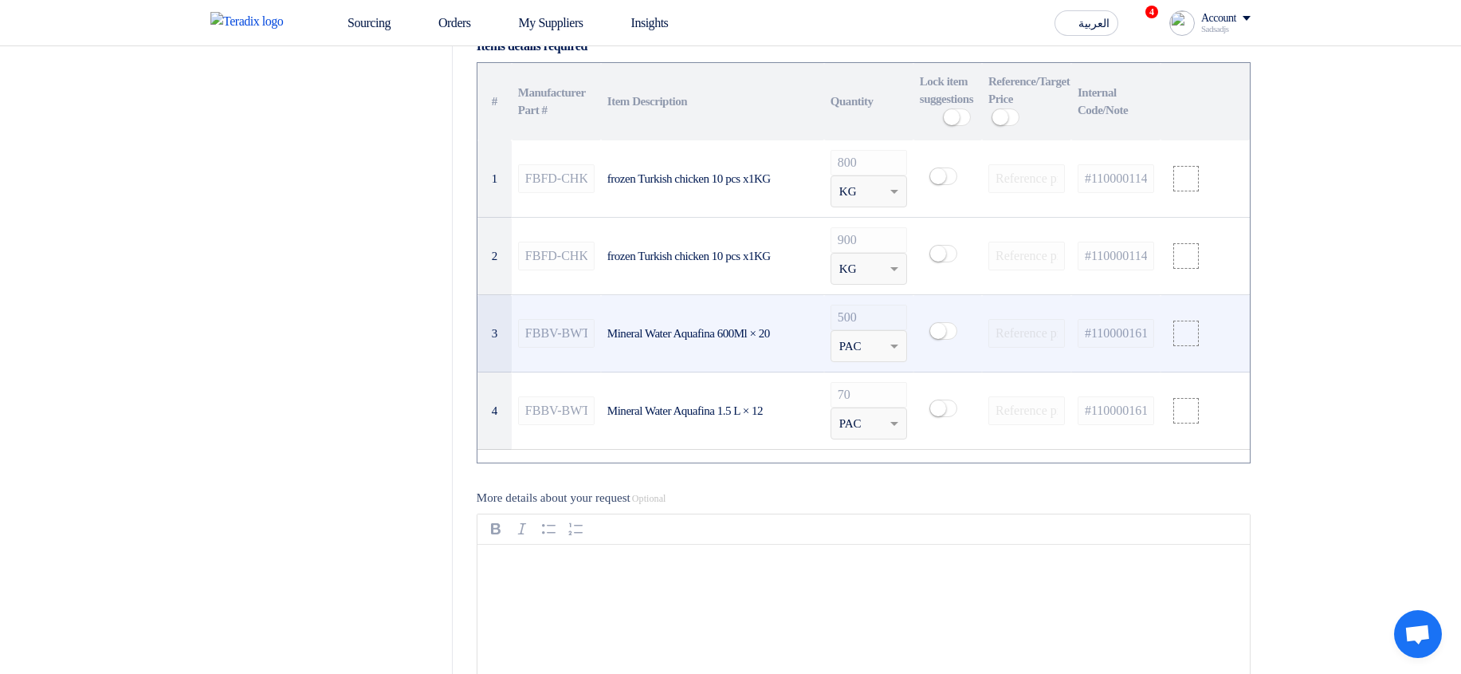
click at [1063, 146] on td at bounding box center [1026, 333] width 89 height 77
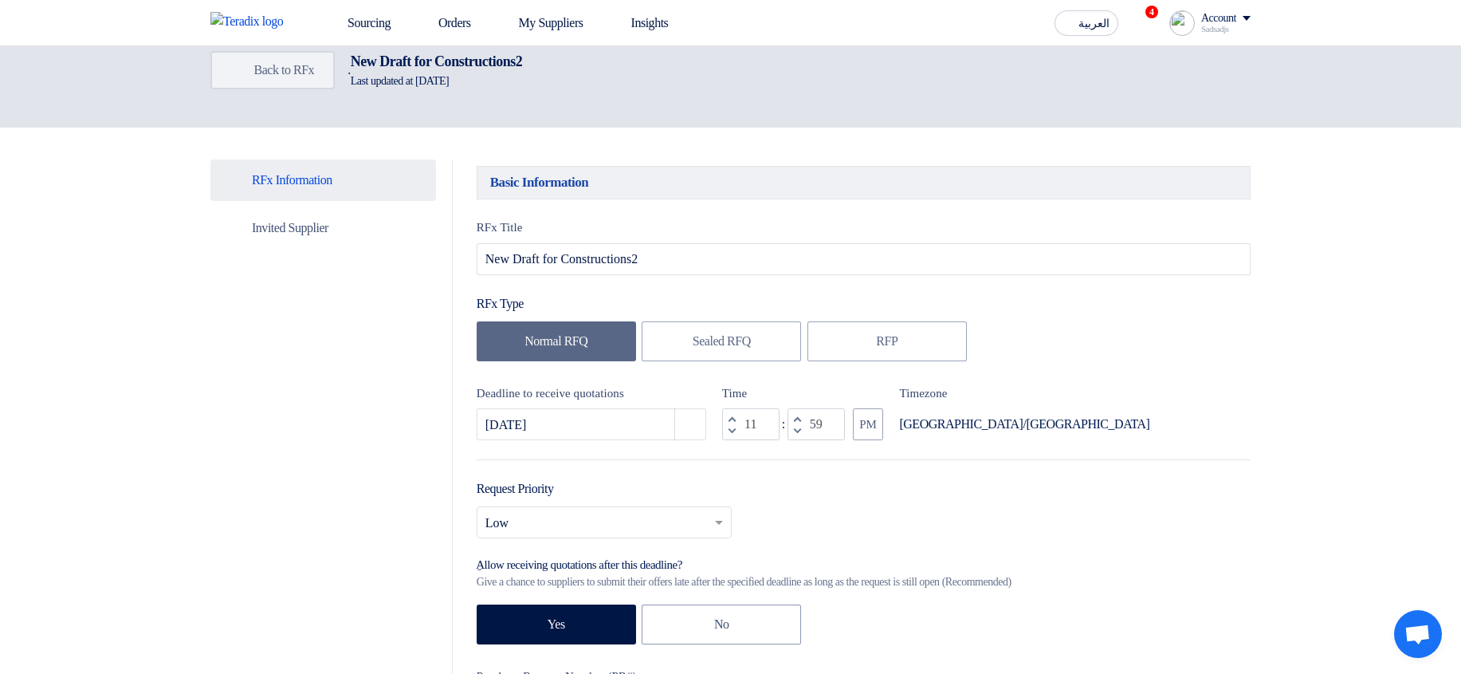
scroll to position [0, 0]
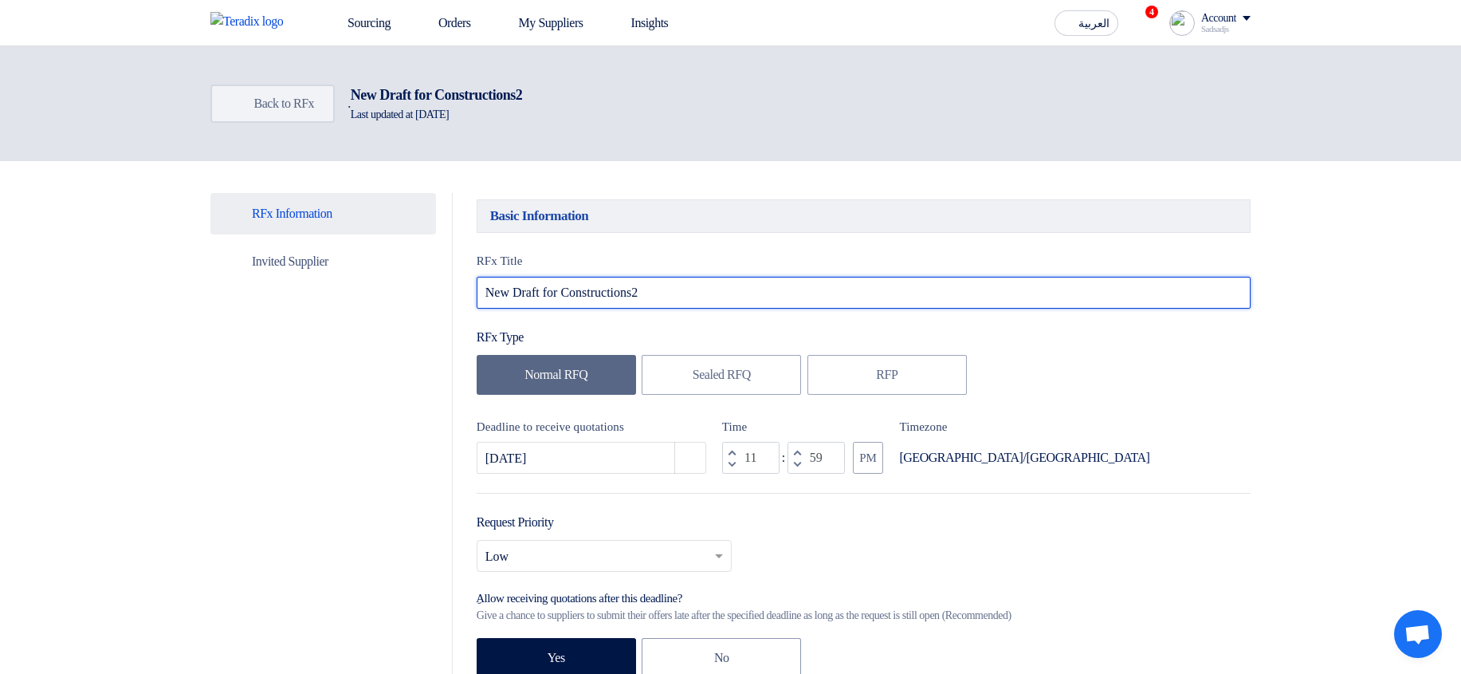
click at [714, 146] on input "New Draft for Constructions2" at bounding box center [864, 293] width 774 height 32
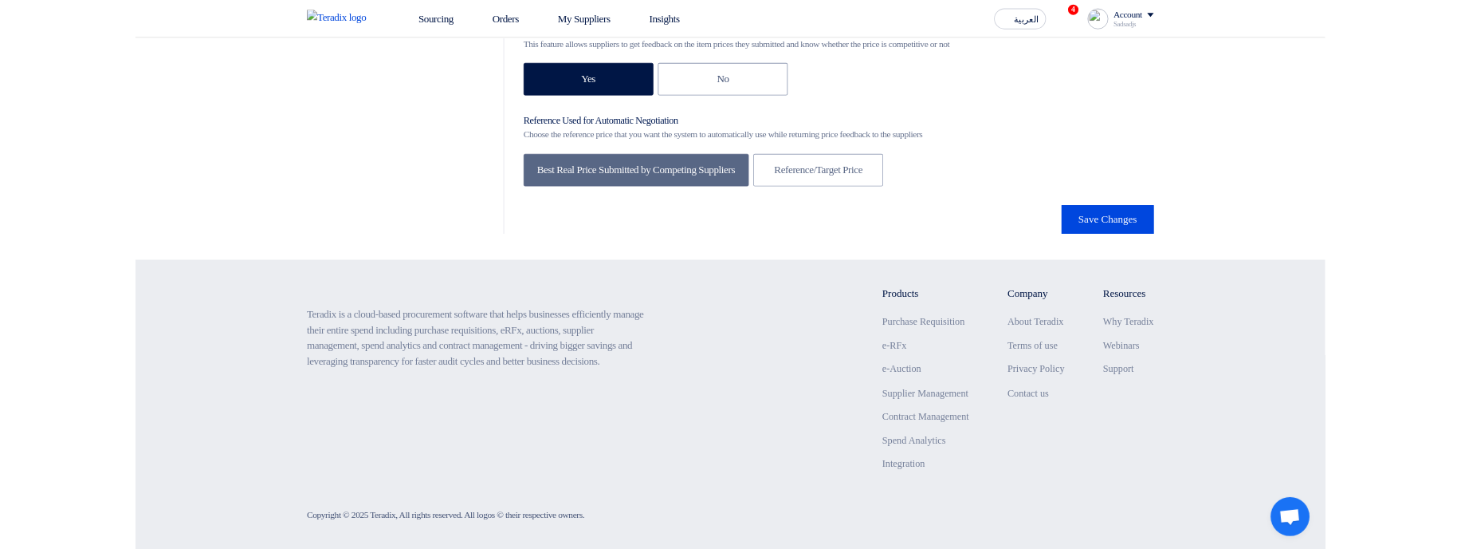
scroll to position [2818, 0]
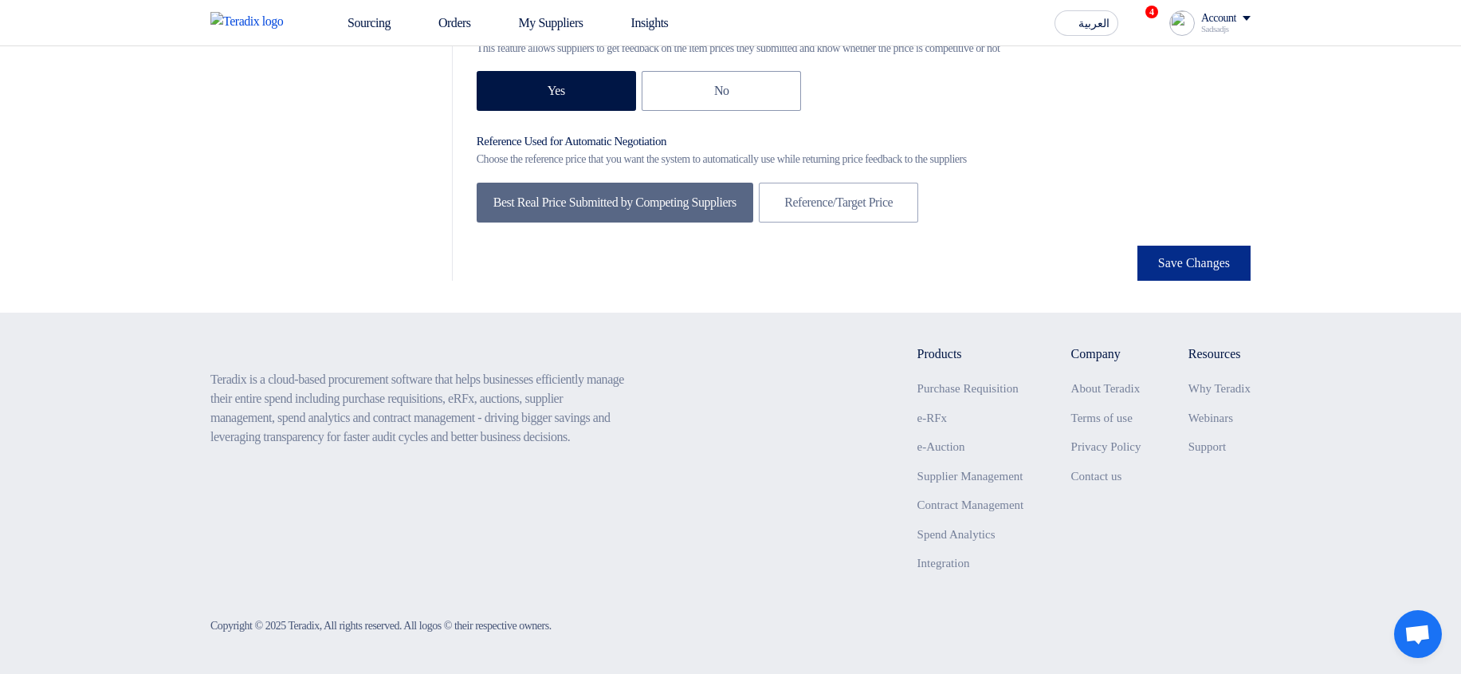
type input "New Draft for Constructions 2 updated"
click at [1174, 146] on button "Save Changes" at bounding box center [1194, 263] width 113 height 35
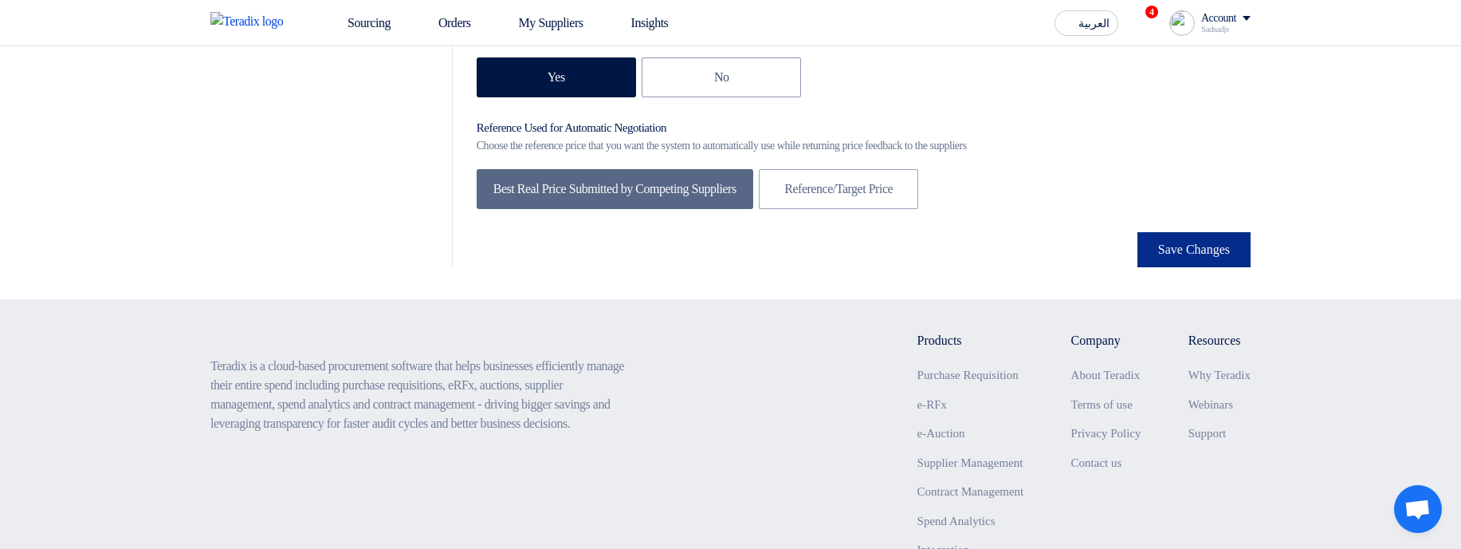
click at [1190, 146] on button "Save Changes" at bounding box center [1194, 249] width 113 height 35
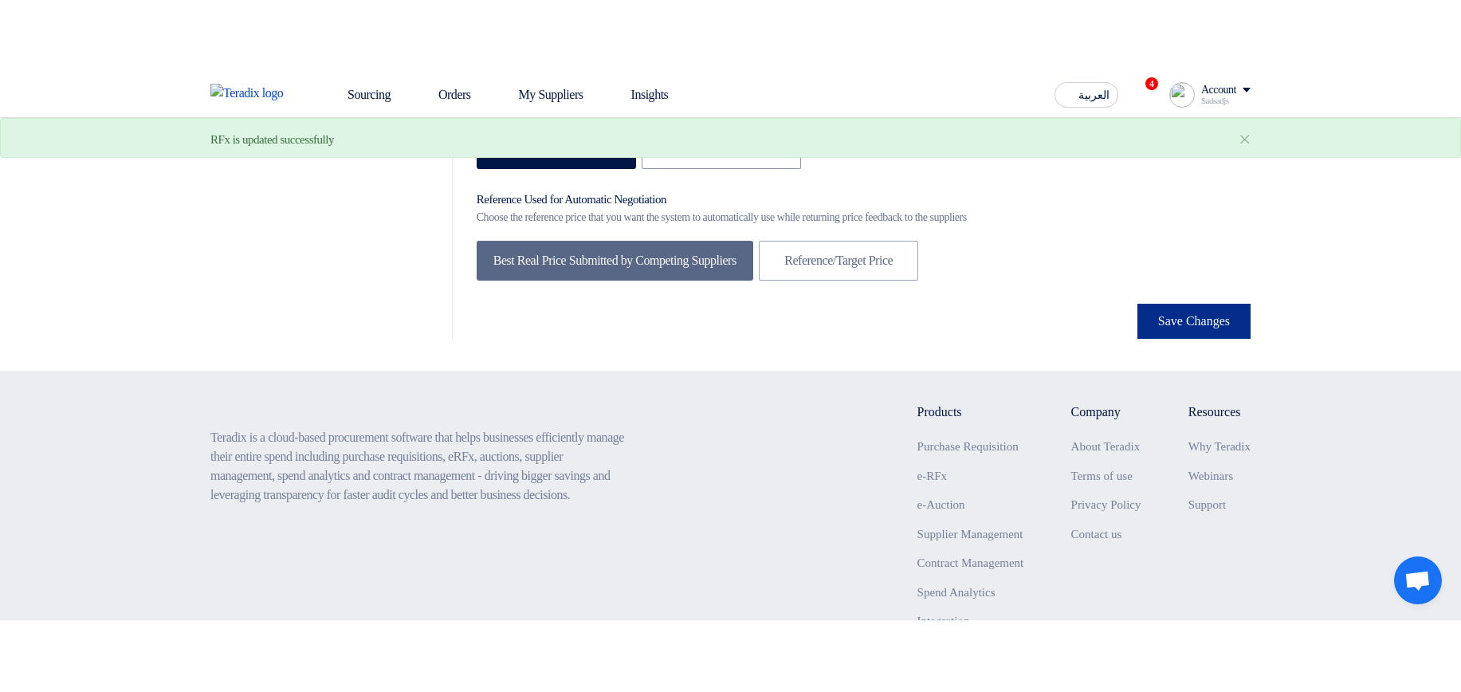
scroll to position [0, 0]
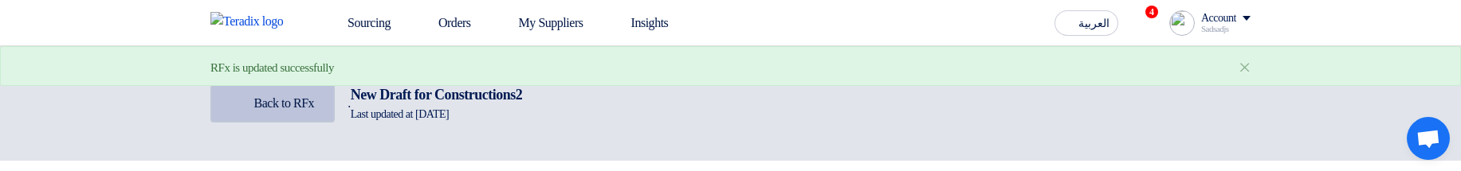
click at [289, 104] on span "Back to RFx" at bounding box center [284, 103] width 61 height 14
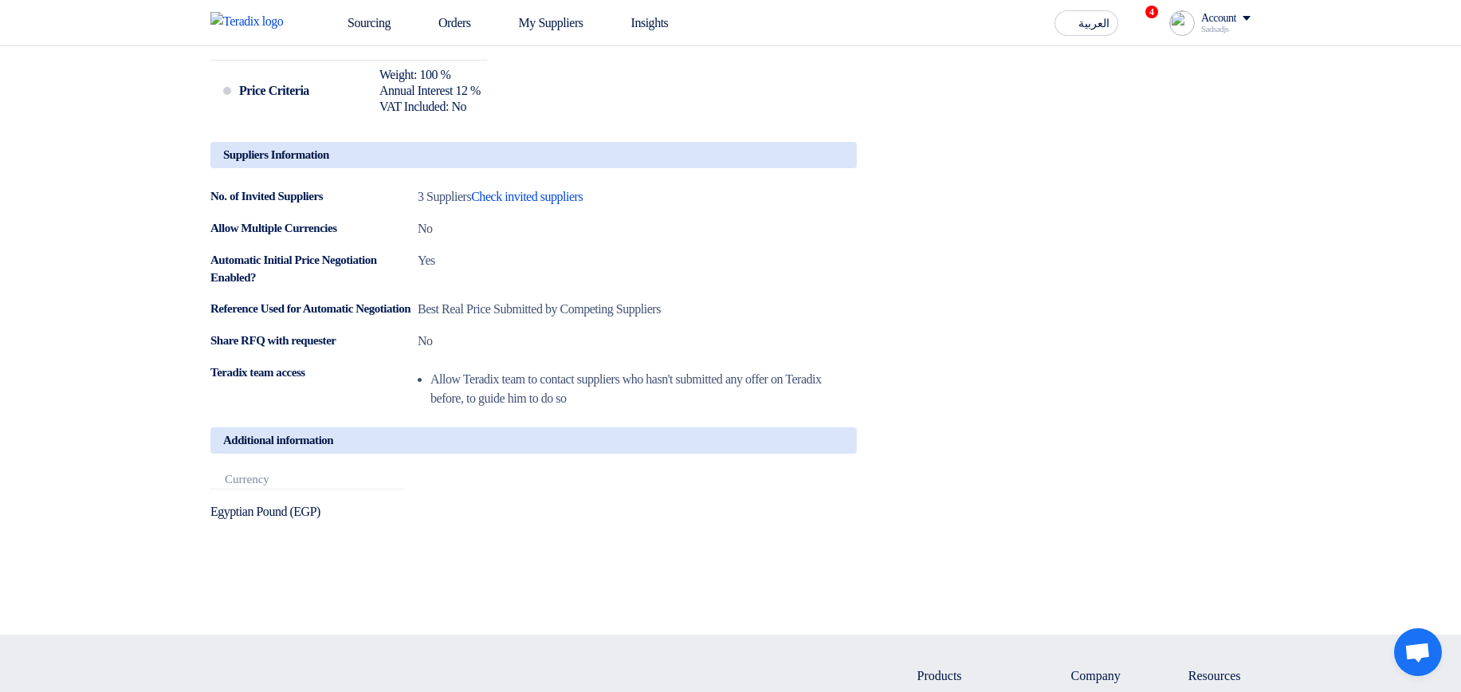
scroll to position [765, 0]
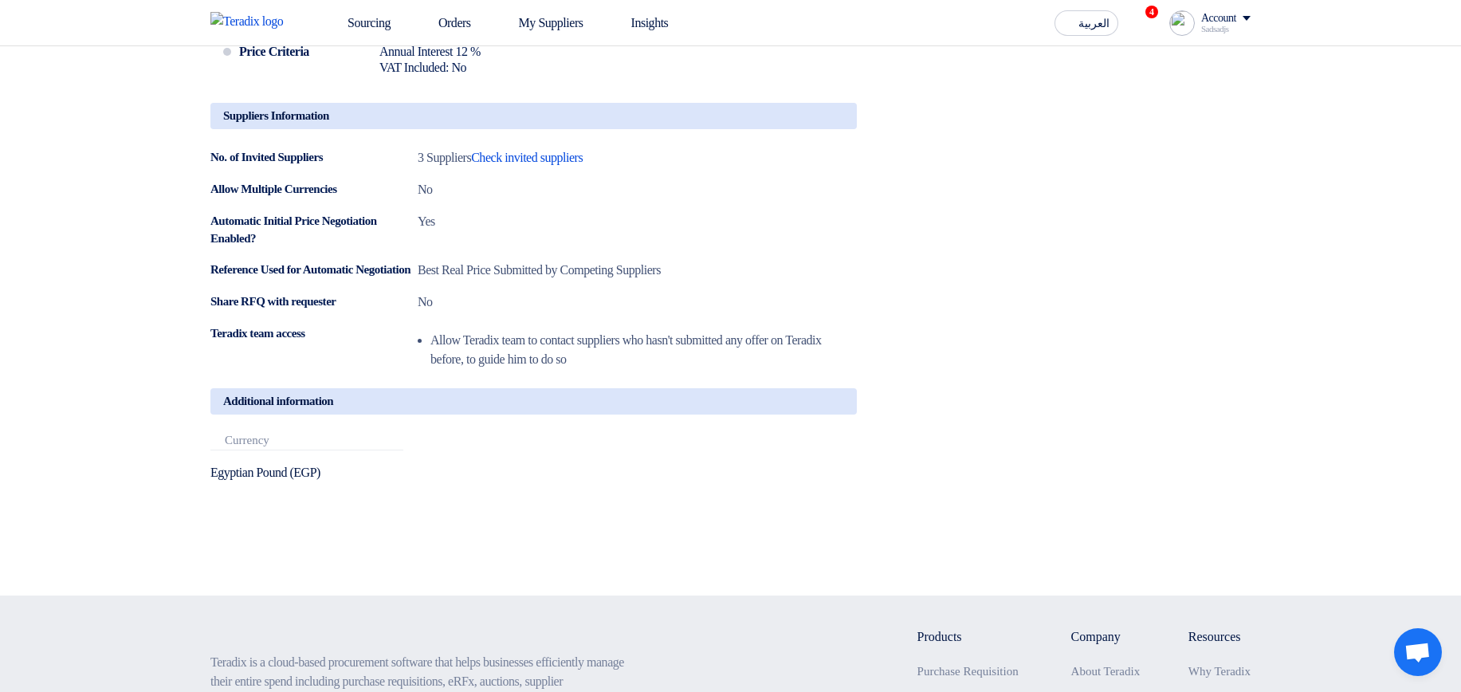
click at [266, 146] on div "Attachments Currency" at bounding box center [306, 442] width 193 height 17
drag, startPoint x: 266, startPoint y: 473, endPoint x: 329, endPoint y: 529, distance: 84.2
click at [329, 146] on div "Attachments Currency Egyptian Pound (EGP)" at bounding box center [534, 470] width 671 height 73
click at [498, 146] on div "Attachments Currency Egyptian Pound (EGP)" at bounding box center [534, 470] width 671 height 73
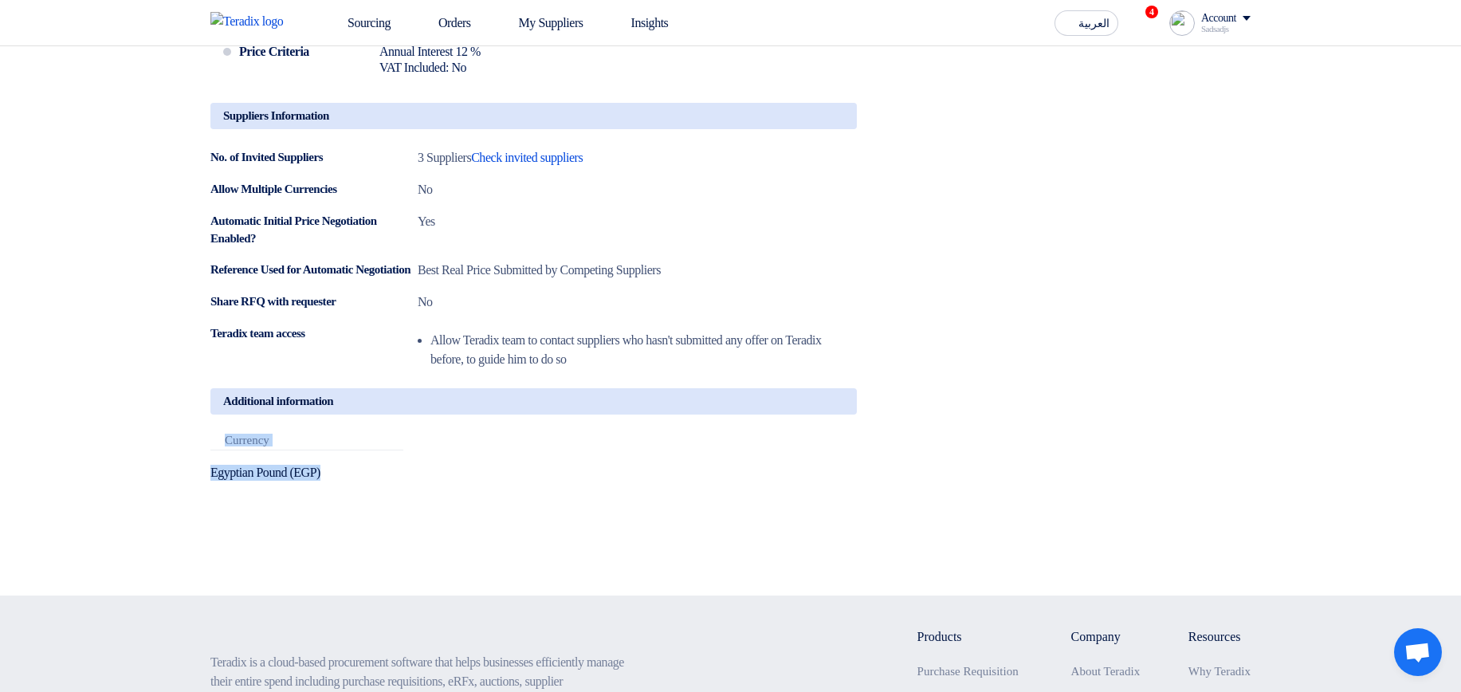
click at [502, 146] on div "Attachments Currency Egyptian Pound (EGP)" at bounding box center [534, 470] width 671 height 73
click at [486, 146] on div "Attachments Currency Egyptian Pound (EGP)" at bounding box center [534, 470] width 671 height 73
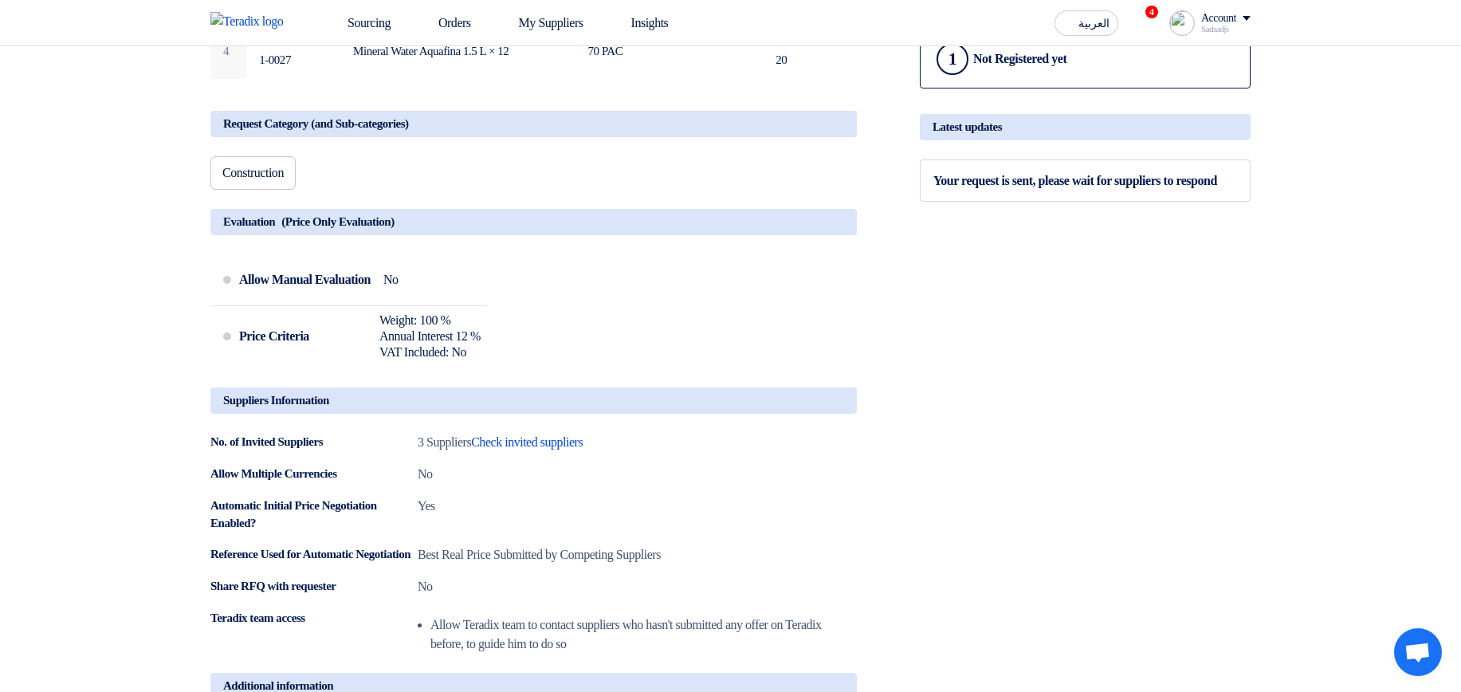
scroll to position [478, 0]
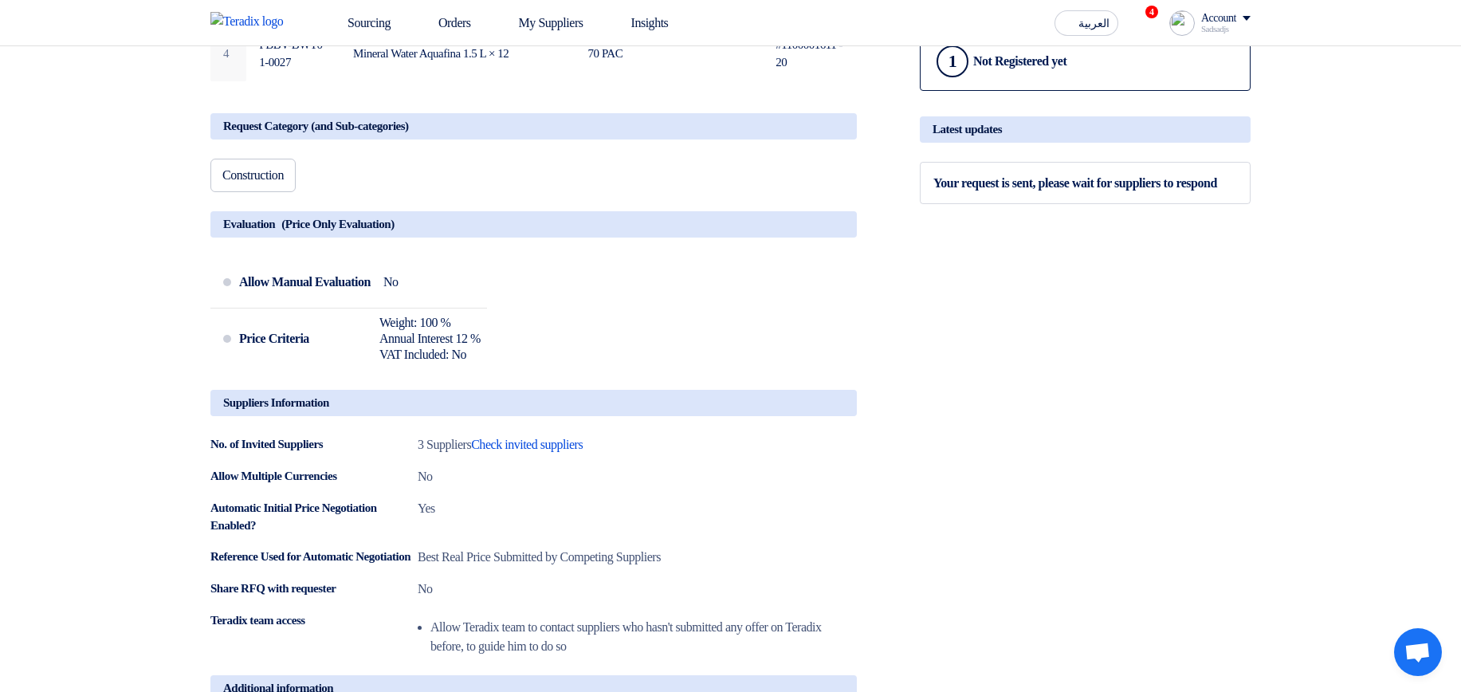
click at [731, 146] on div "Allow Manual Evaluation No Price Criteria Weight: 100 % Annual Interest 12 % VA…" at bounding box center [533, 317] width 647 height 120
click at [837, 146] on icon at bounding box center [834, 408] width 19 height 19
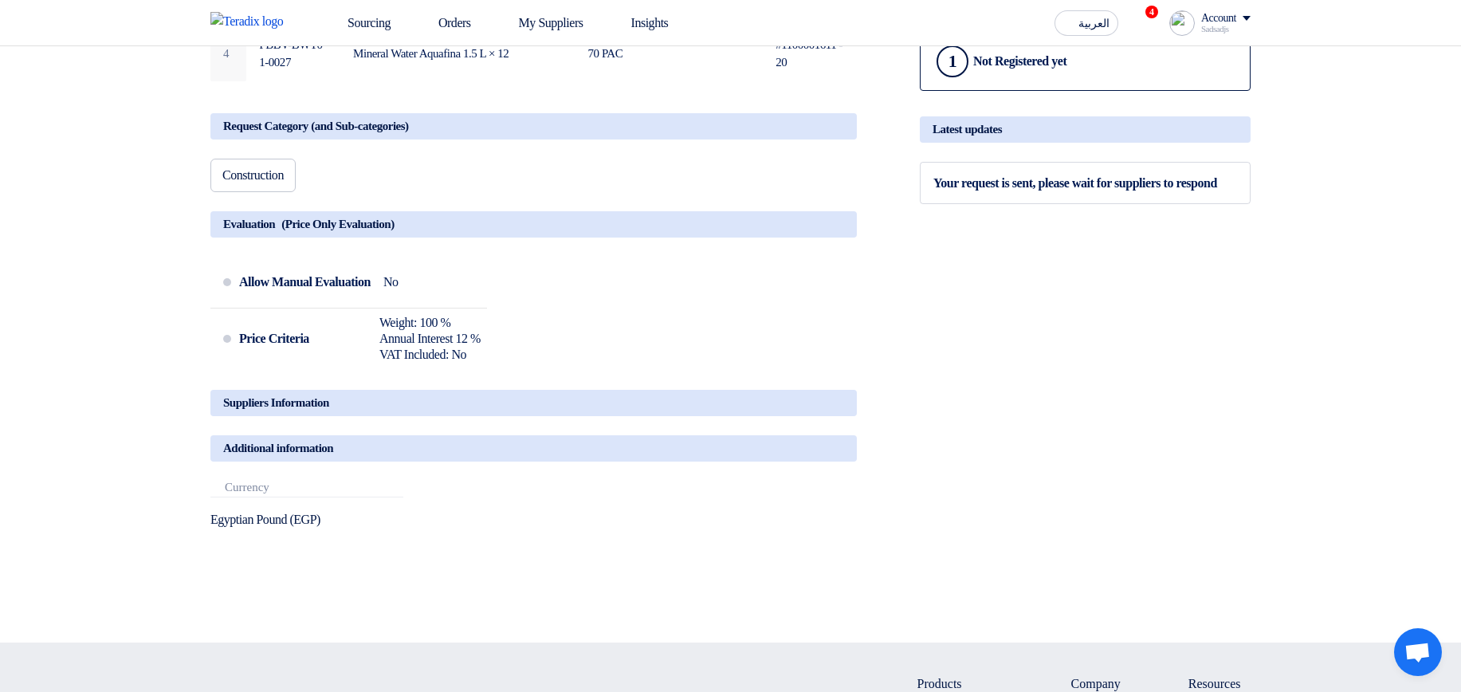
click at [837, 146] on icon at bounding box center [834, 230] width 19 height 19
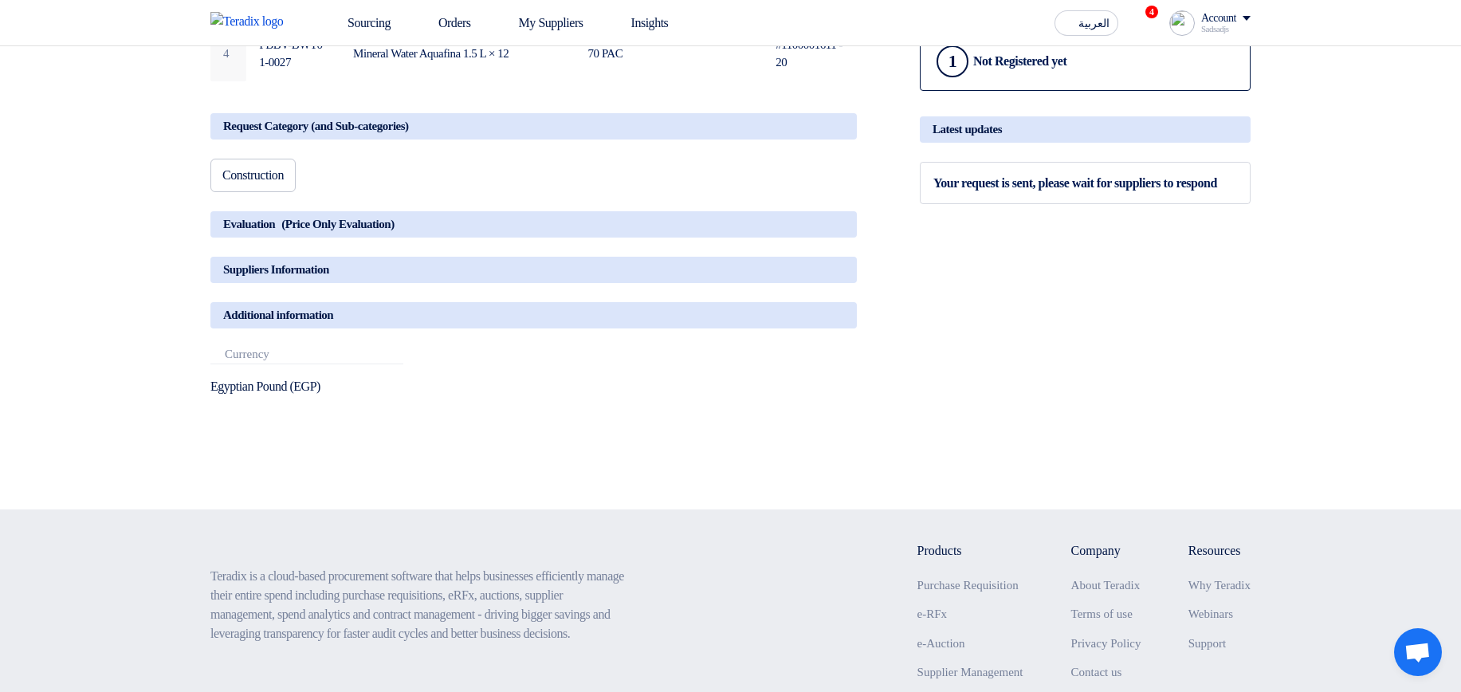
drag, startPoint x: 836, startPoint y: 134, endPoint x: 836, endPoint y: 144, distance: 9.6
click at [825, 123] on use at bounding box center [825, 123] width 0 height 0
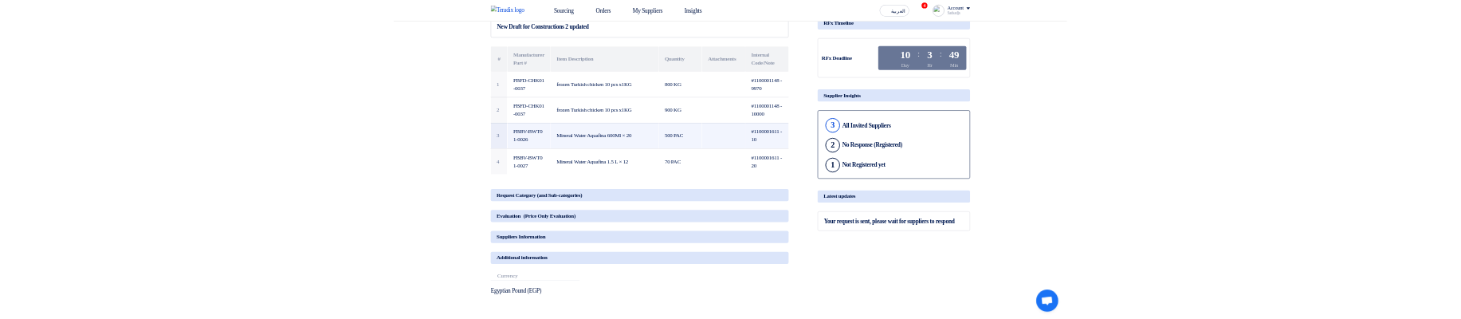
scroll to position [0, 0]
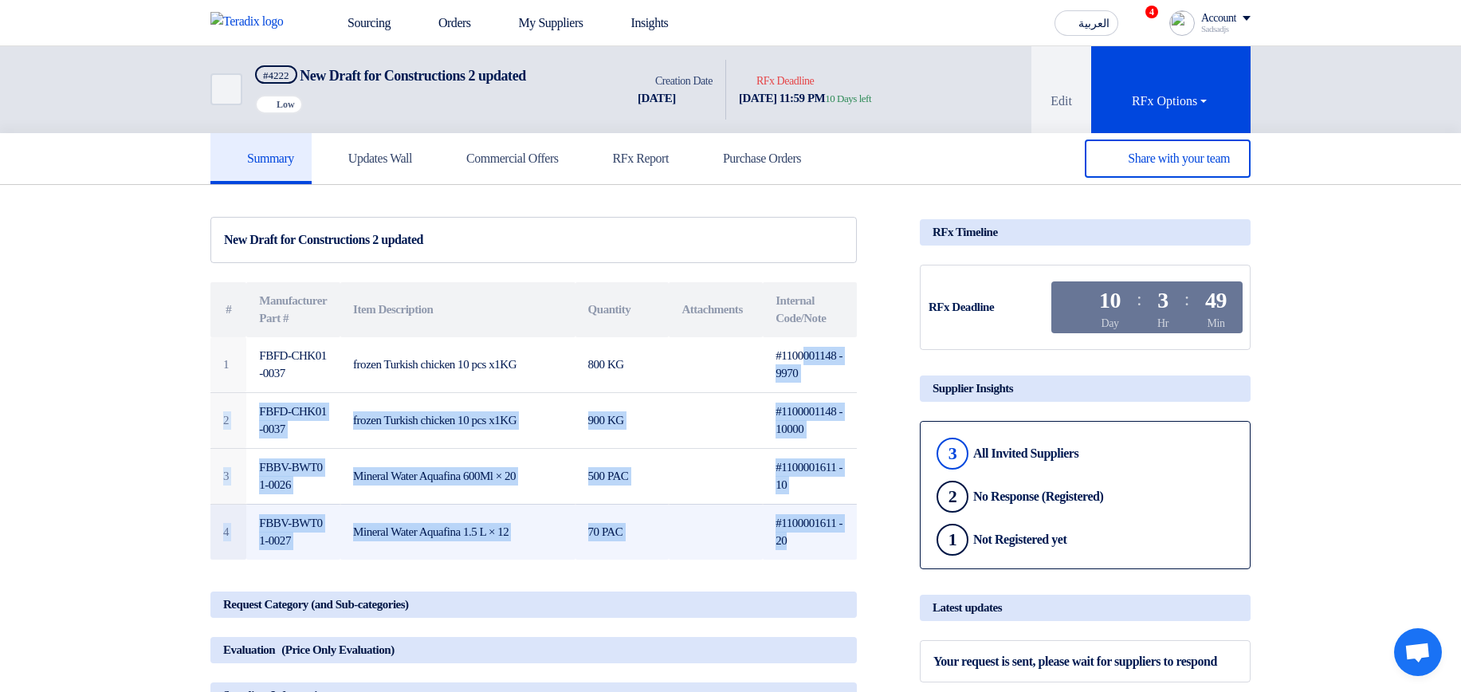
drag, startPoint x: 808, startPoint y: 347, endPoint x: 798, endPoint y: 532, distance: 185.3
click at [798, 146] on tbody "1 FBFD-CHK01-0037 frozen Turkish chicken 10 pcs x1KG 800 KG #1100001148 - 9970 …" at bounding box center [533, 448] width 647 height 222
click at [799, 146] on td "#1100001611 - 20" at bounding box center [810, 532] width 94 height 56
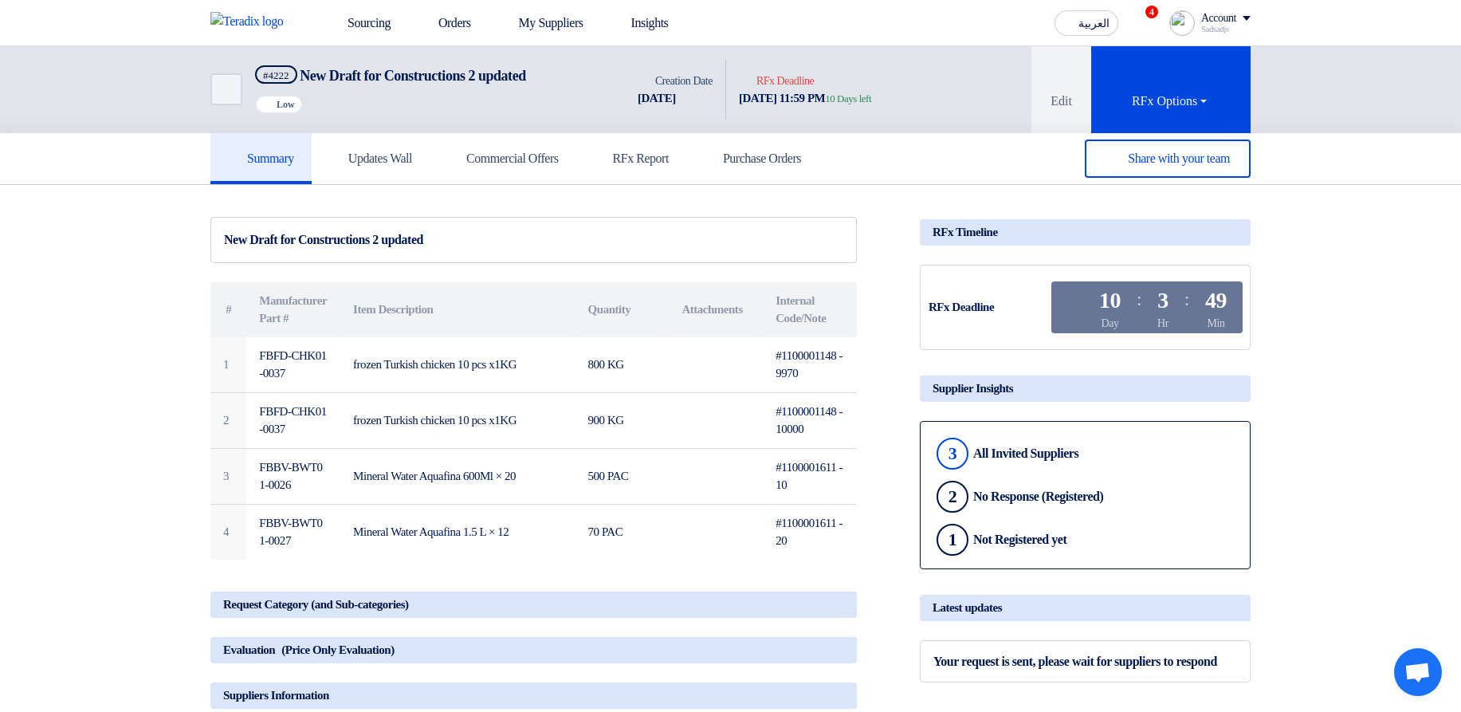
click at [970, 146] on div "RFx Timeline" at bounding box center [1085, 232] width 331 height 26
click at [982, 146] on div "Supplier Insights" at bounding box center [1085, 389] width 331 height 26
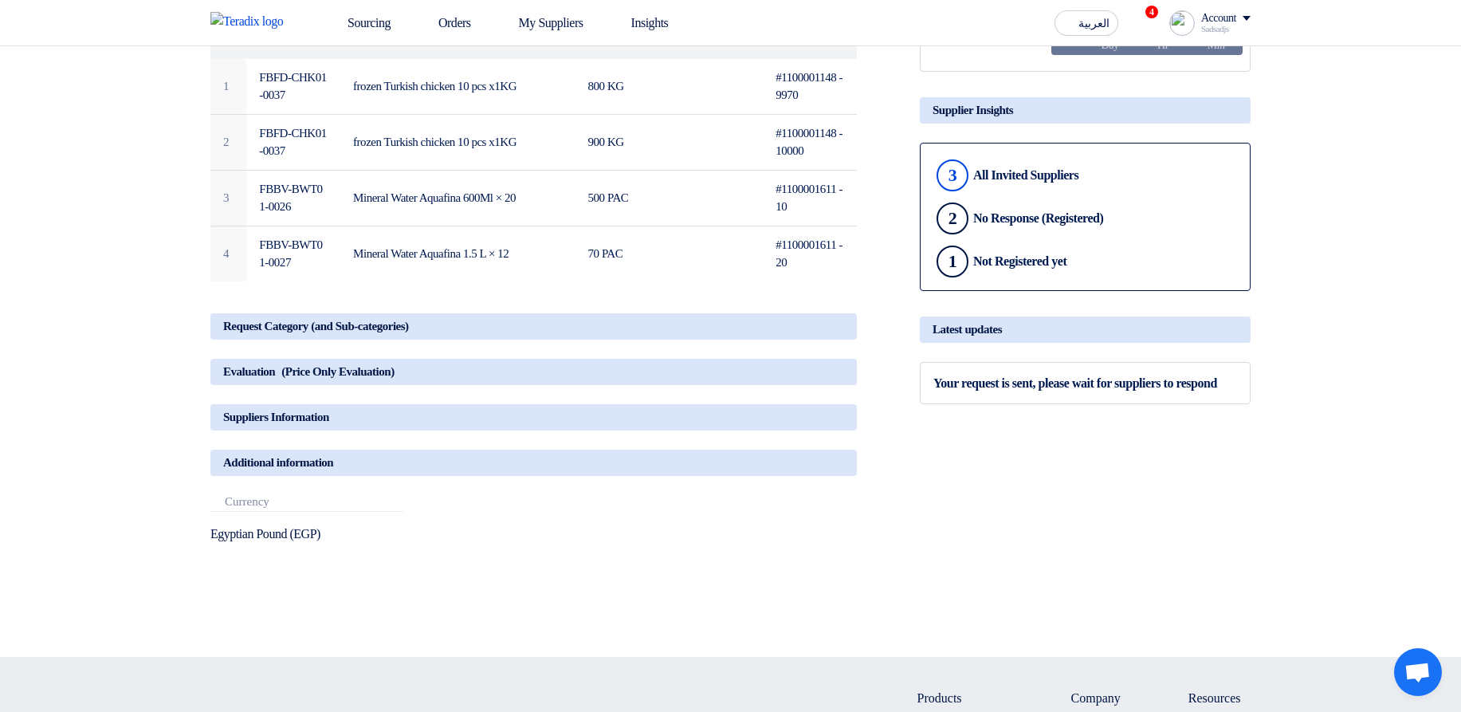
scroll to position [287, 0]
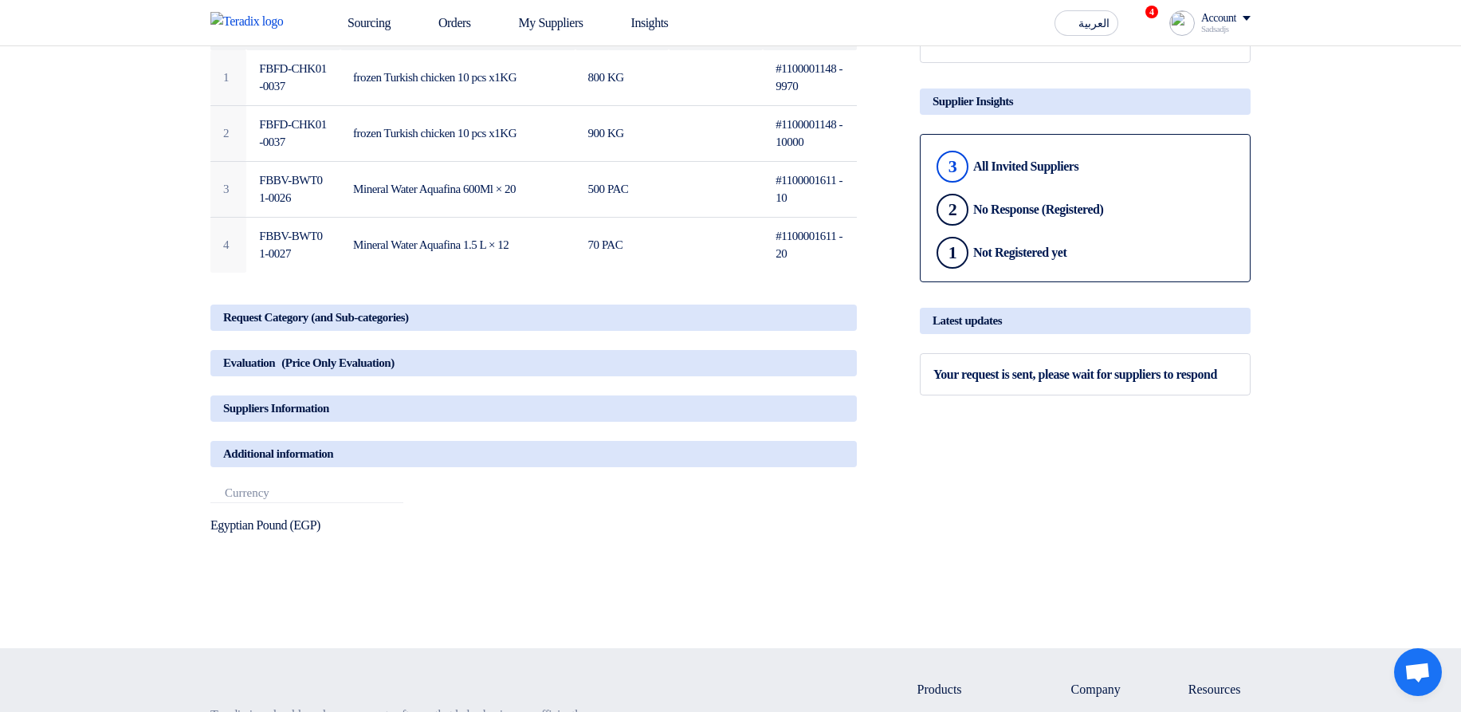
click at [1109, 146] on div "Latest updates" at bounding box center [1085, 321] width 331 height 26
click at [1291, 146] on section "New Draft for Constructions 2 updated # Manufacturer Part # Item Description Qu…" at bounding box center [730, 273] width 1461 height 750
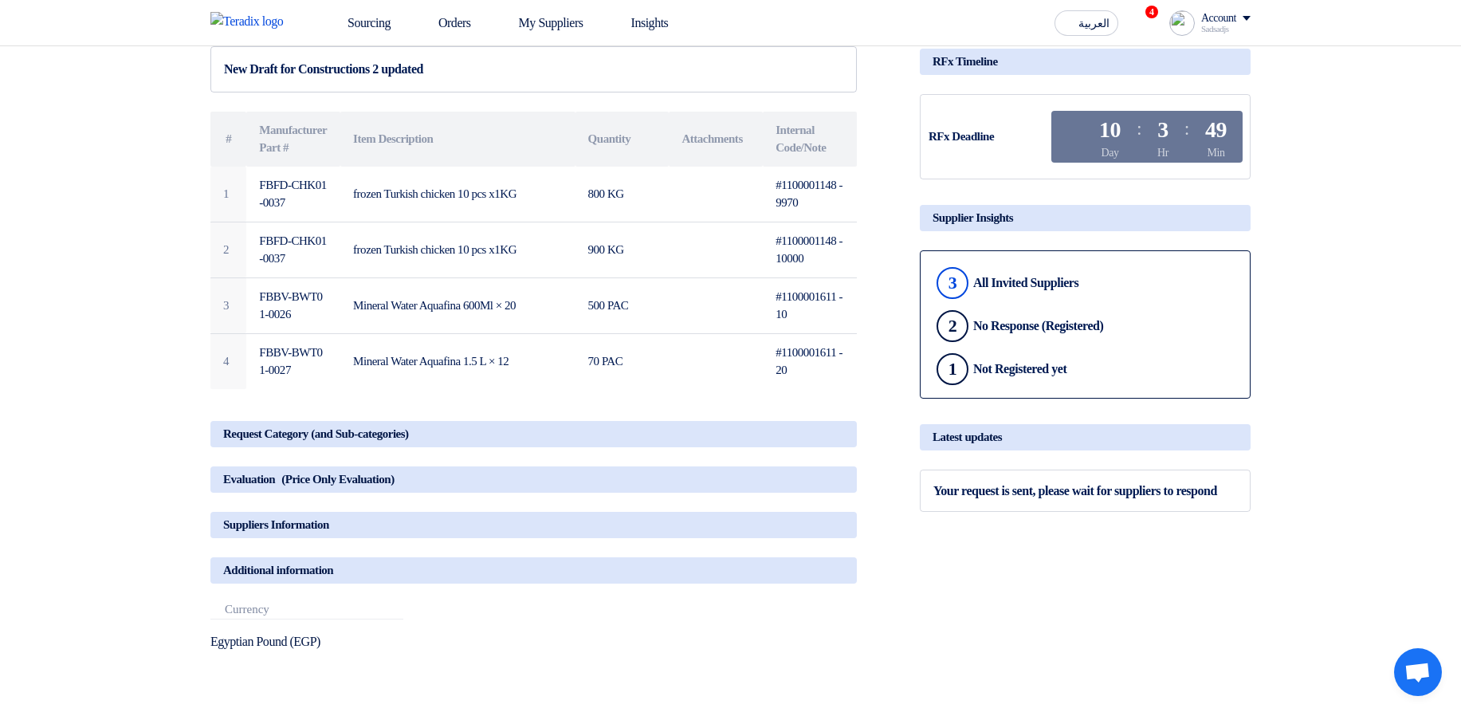
scroll to position [0, 0]
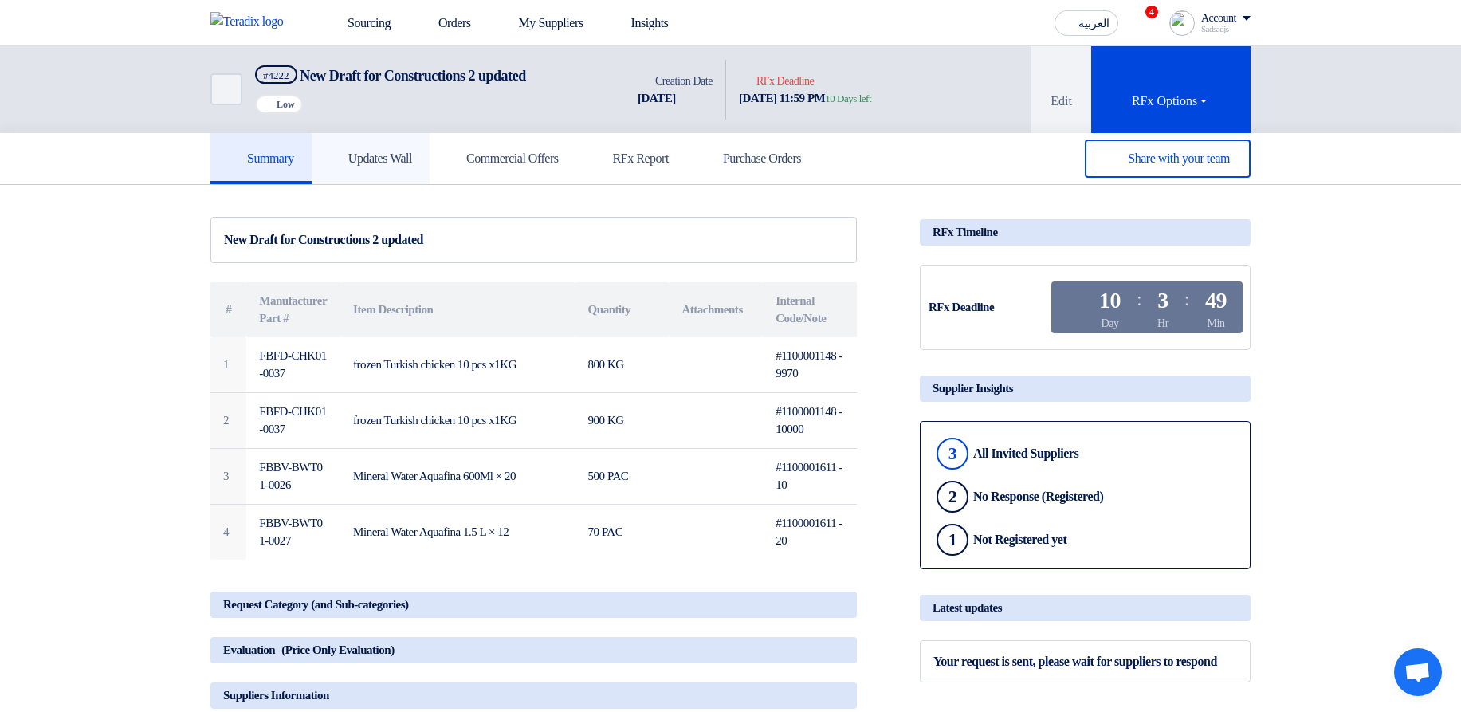
click at [410, 146] on h5 "Updates Wall" at bounding box center [370, 159] width 83 height 16
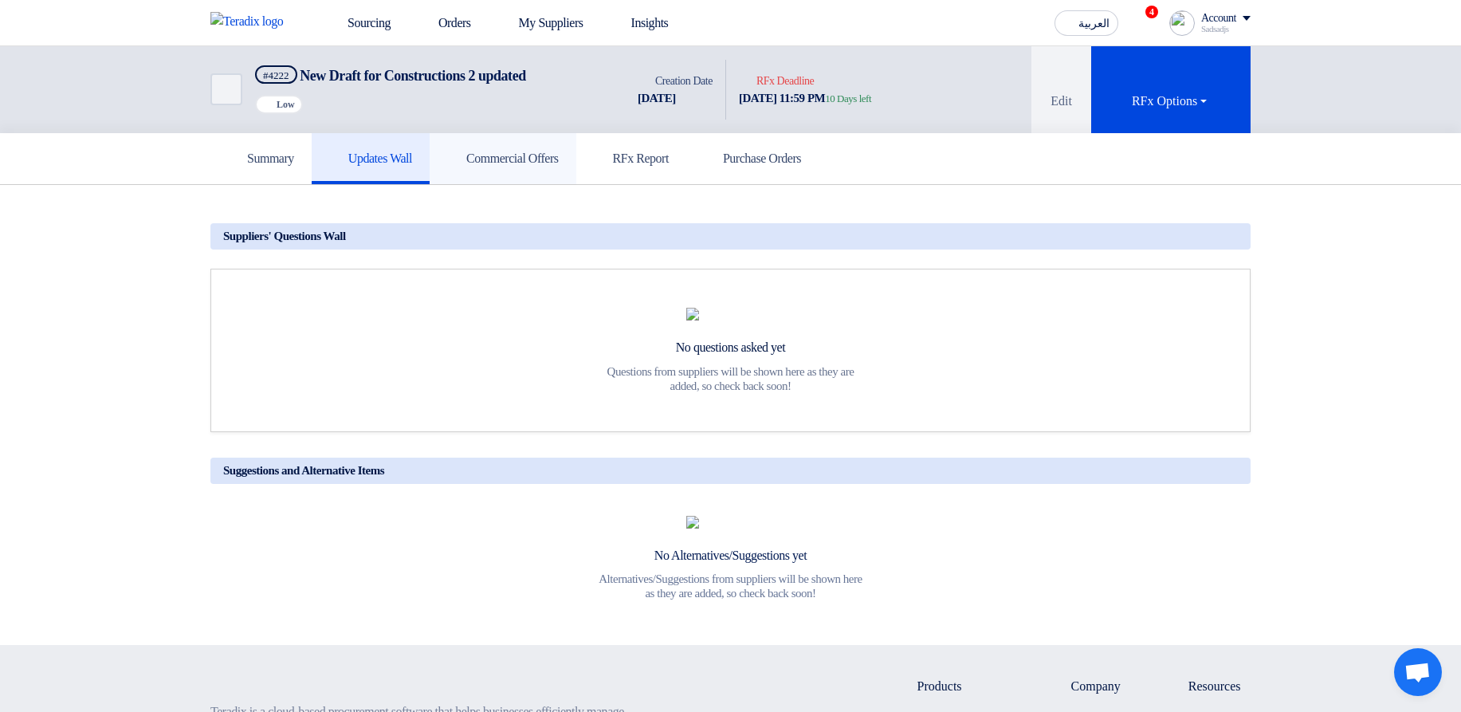
click at [519, 146] on h5 "Commercial Offers" at bounding box center [503, 159] width 112 height 16
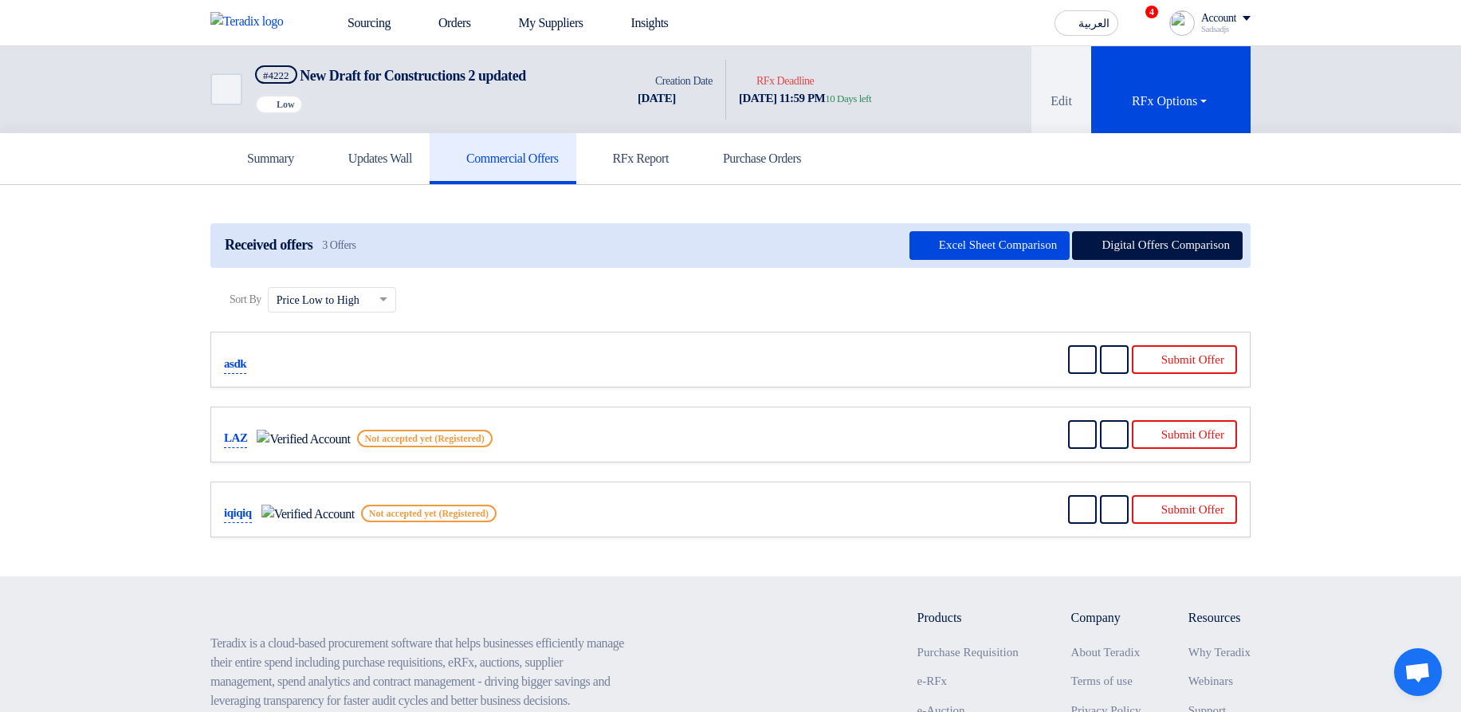
click at [357, 146] on span "Not accepted yet (Registered)" at bounding box center [425, 439] width 136 height 18
drag, startPoint x: 328, startPoint y: 442, endPoint x: 411, endPoint y: 442, distance: 82.9
click at [411, 146] on span "Not accepted yet (Registered)" at bounding box center [425, 439] width 136 height 18
click at [669, 146] on h5 "RFx Report" at bounding box center [631, 159] width 75 height 16
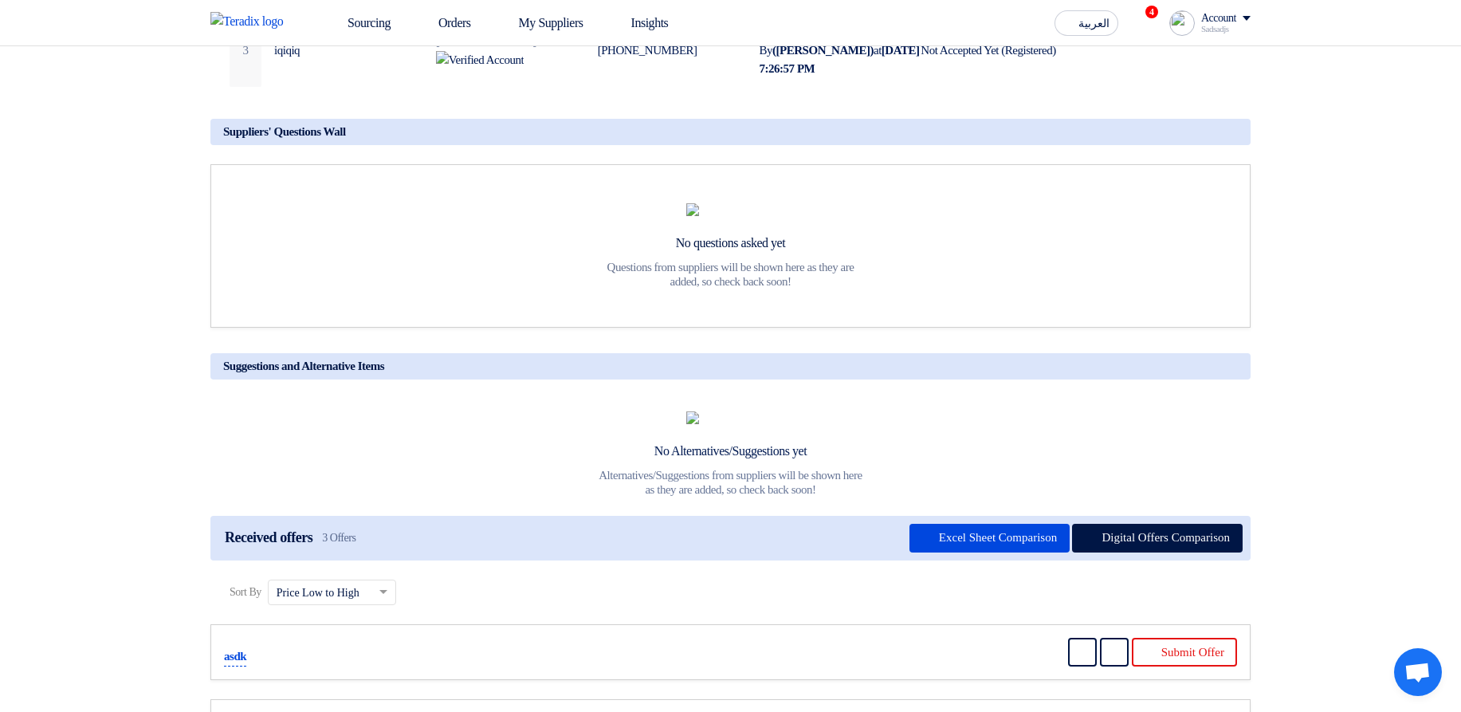
scroll to position [96, 0]
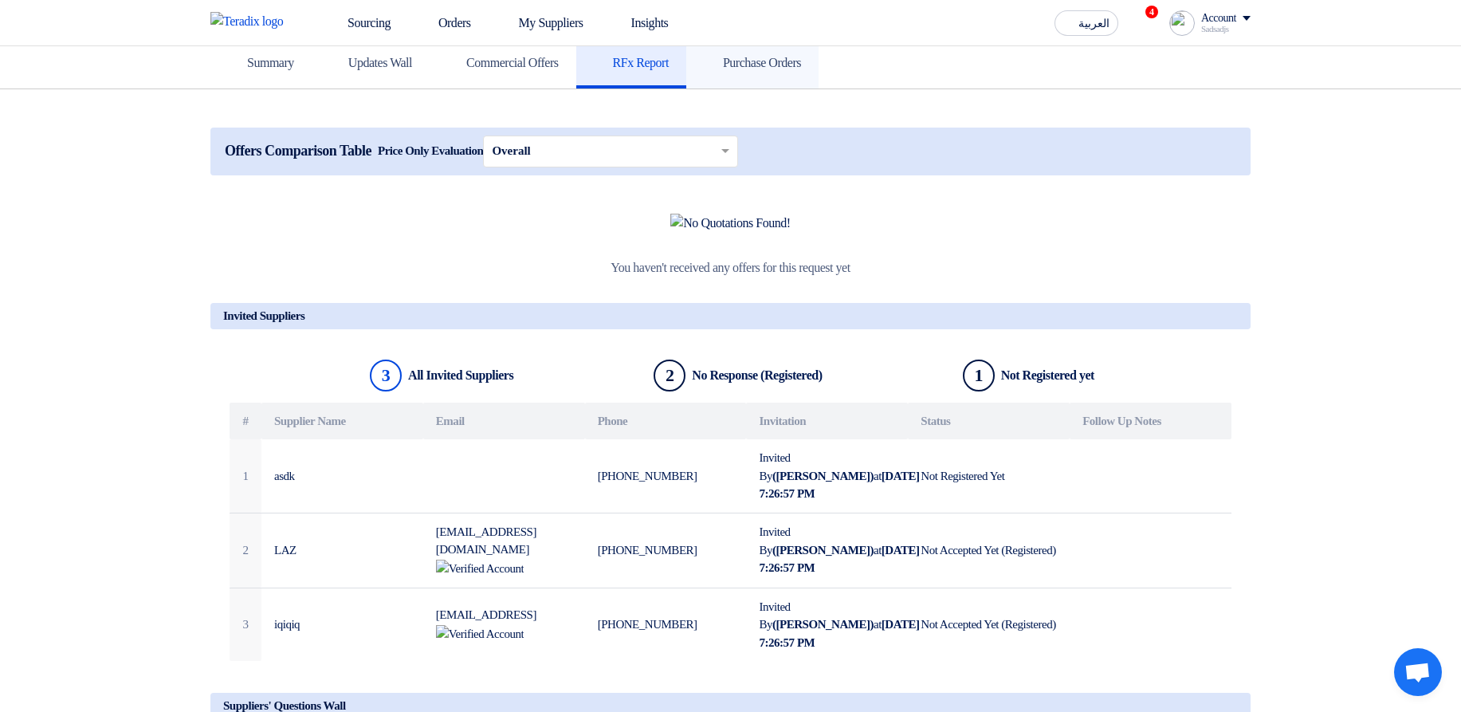
click at [769, 77] on link "Purchase Orders" at bounding box center [752, 62] width 132 height 51
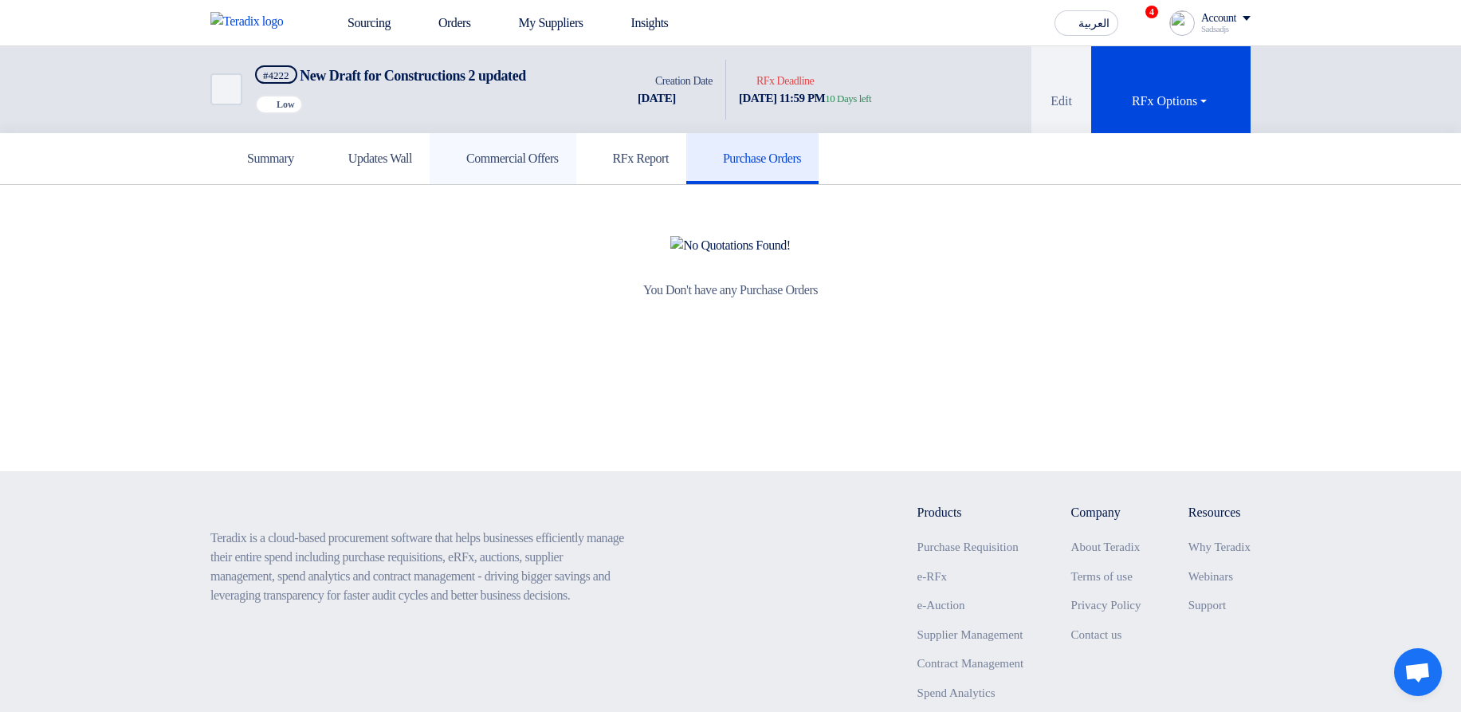
click at [553, 146] on h5 "Commercial Offers" at bounding box center [503, 159] width 112 height 16
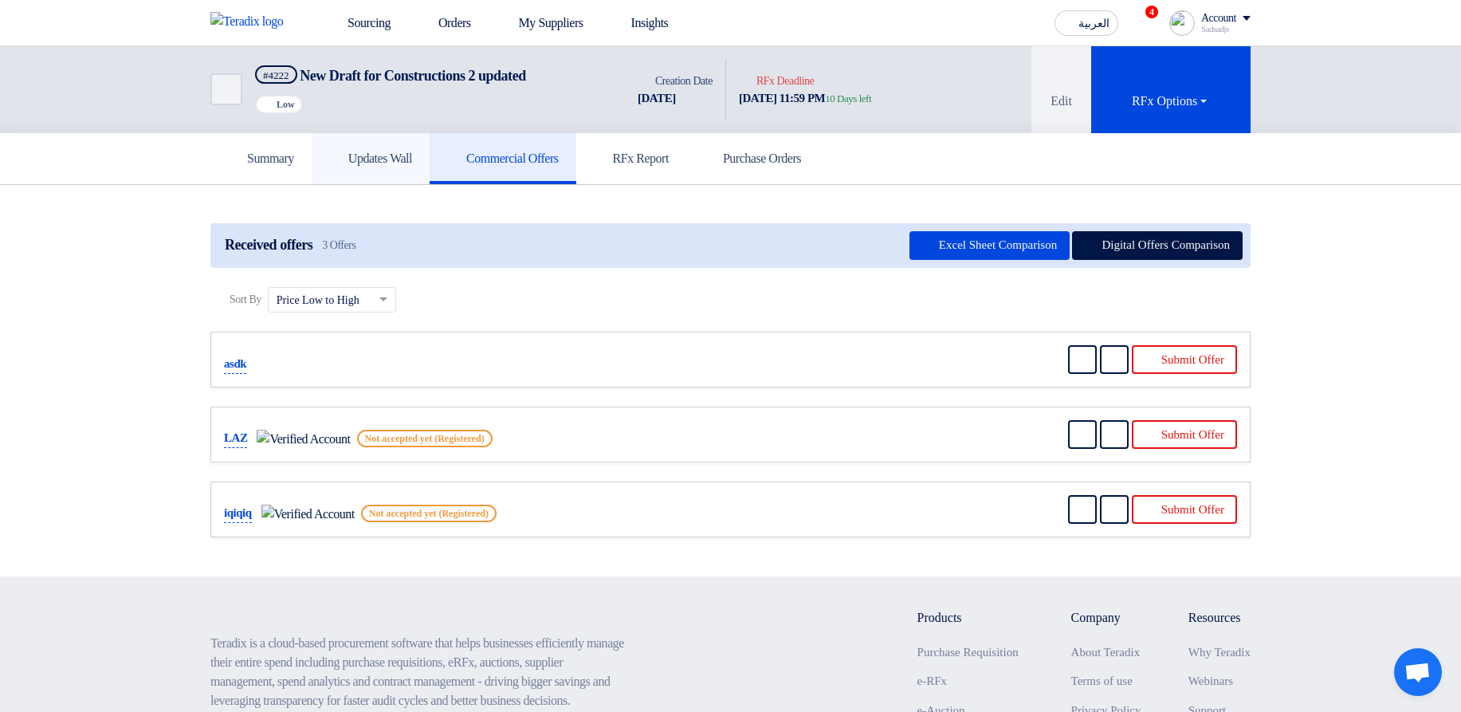
click at [336, 146] on link "Updates Wall" at bounding box center [371, 158] width 118 height 51
